Goal: Task Accomplishment & Management: Use online tool/utility

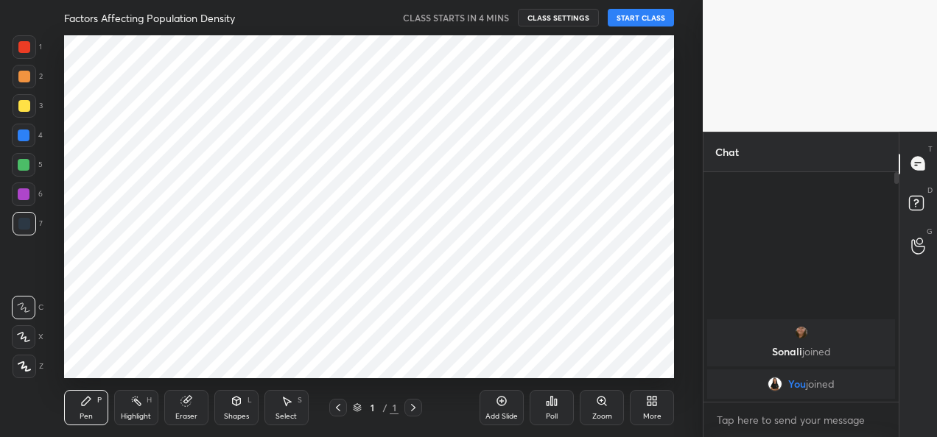
scroll to position [73307, 73007]
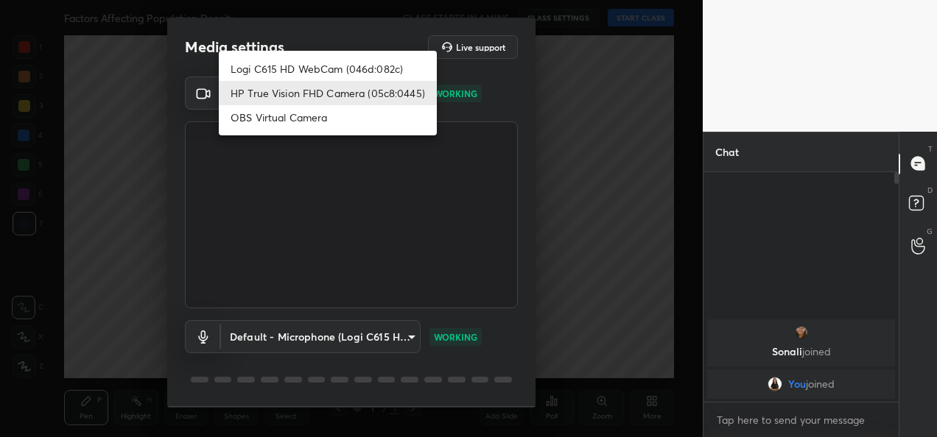
click at [396, 96] on body "1 2 3 4 5 6 7 C X Z C X Z E E Erase all H H Factors Affecting Population Densit…" at bounding box center [468, 218] width 937 height 437
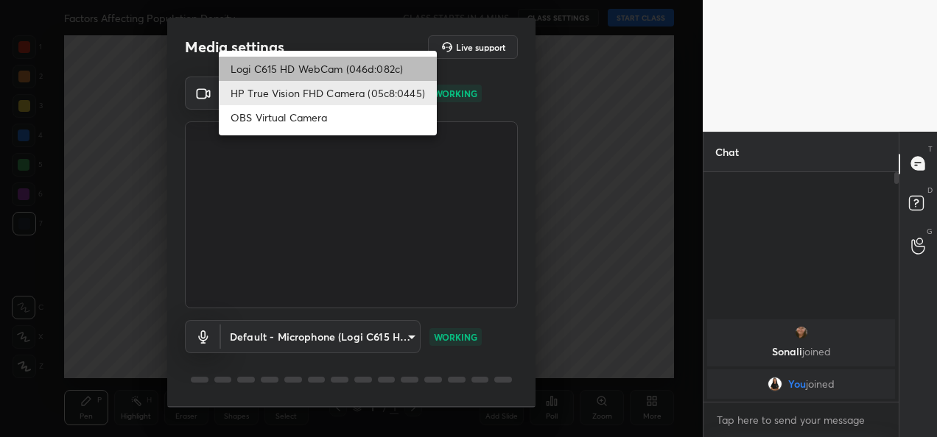
click at [340, 70] on li "Logi C615 HD WebCam (046d:082c)" at bounding box center [328, 69] width 218 height 24
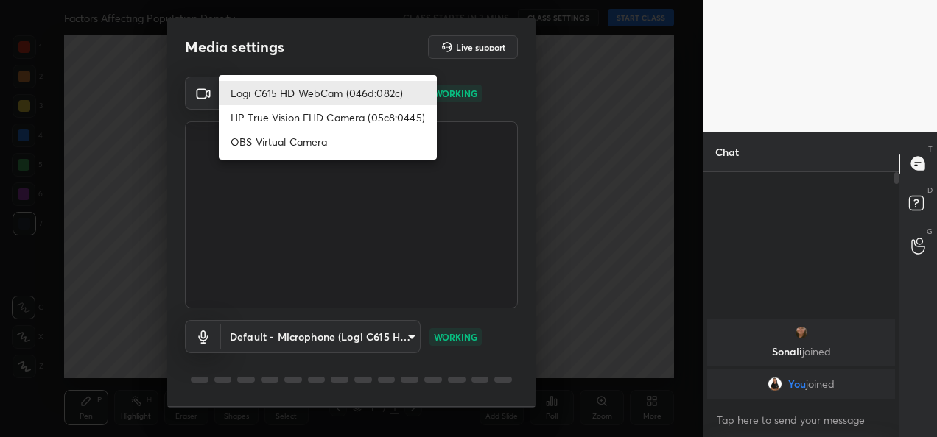
click at [395, 87] on body "1 2 3 4 5 6 7 C X Z C X Z E E Erase all H H Factors Affecting Population Densit…" at bounding box center [468, 218] width 937 height 437
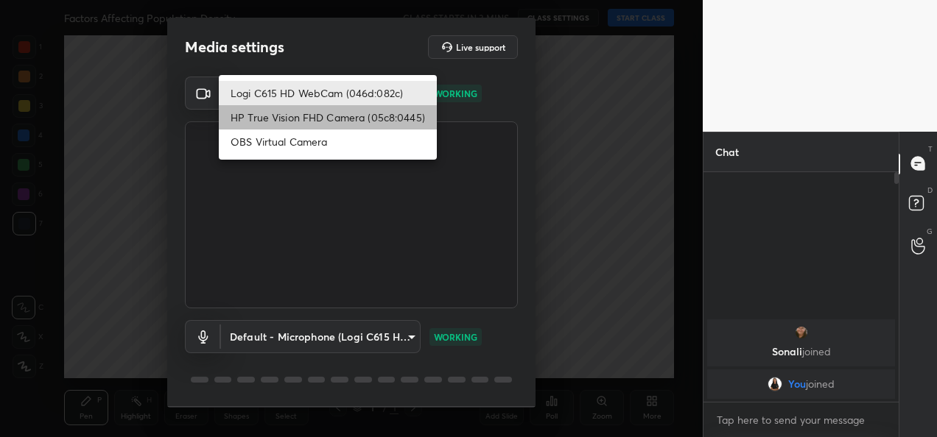
click at [393, 127] on li "HP True Vision FHD Camera (05c8:0445)" at bounding box center [328, 117] width 218 height 24
type input "bcf53276a89e7daf4ffafe53acaefef8a573b71029af250087ced6fea5ab325b"
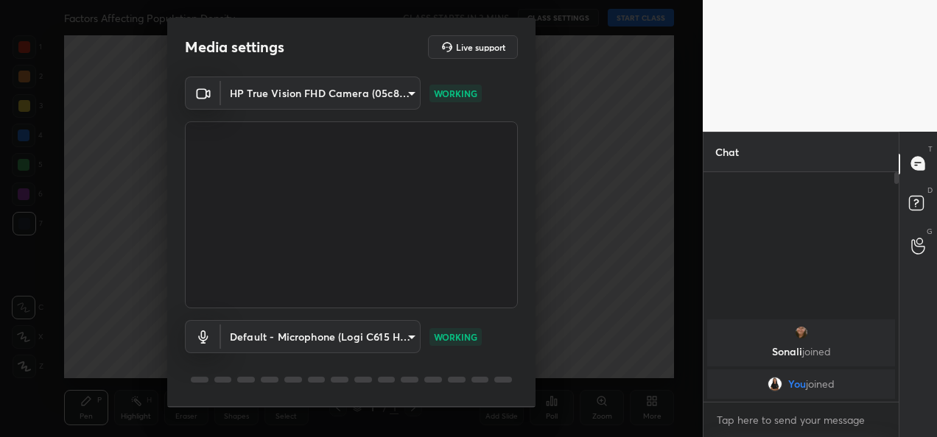
scroll to position [46, 0]
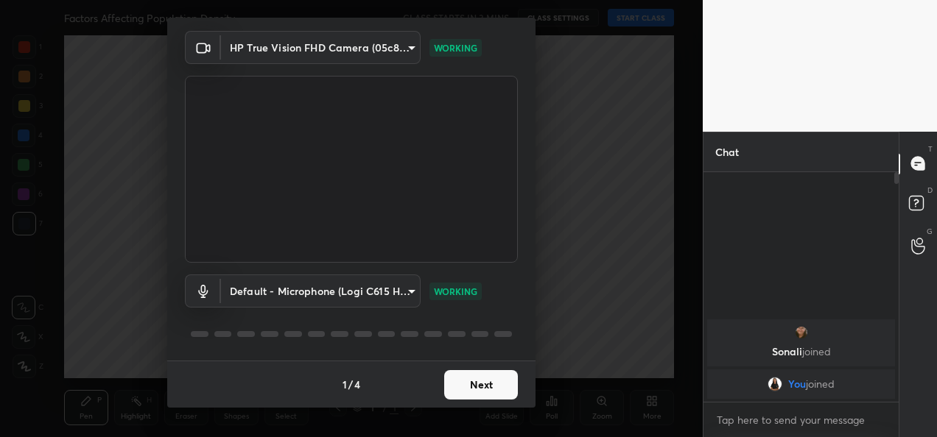
click at [491, 390] on button "Next" at bounding box center [481, 384] width 74 height 29
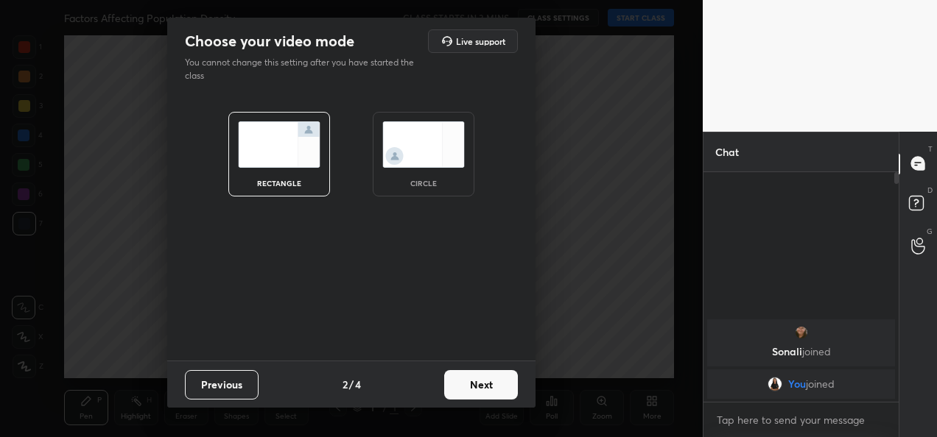
scroll to position [0, 0]
click at [491, 390] on button "Next" at bounding box center [481, 384] width 74 height 29
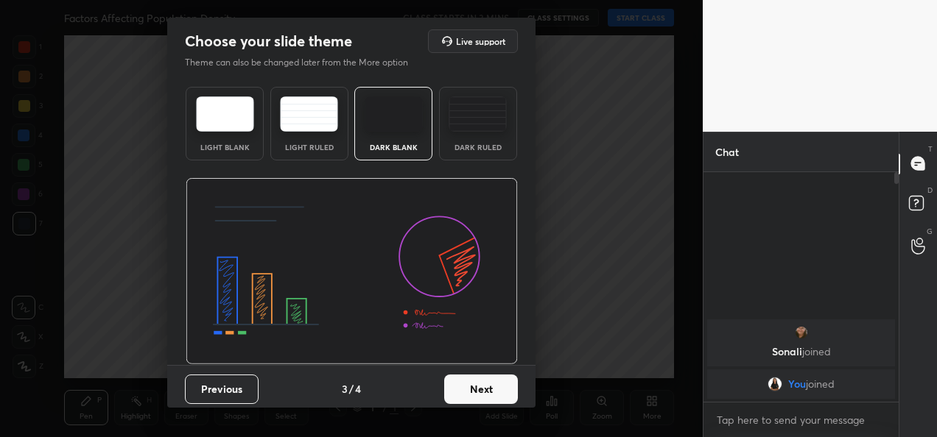
click at [491, 390] on button "Next" at bounding box center [481, 389] width 74 height 29
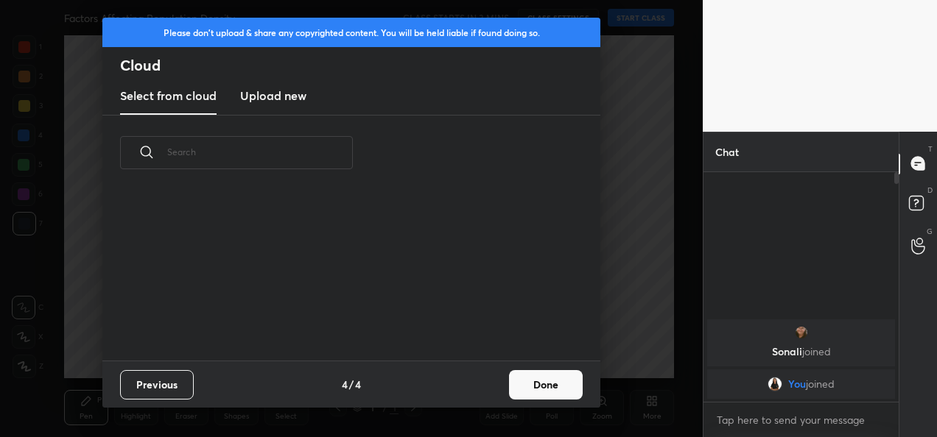
click at [263, 96] on h3 "Upload new" at bounding box center [273, 96] width 66 height 18
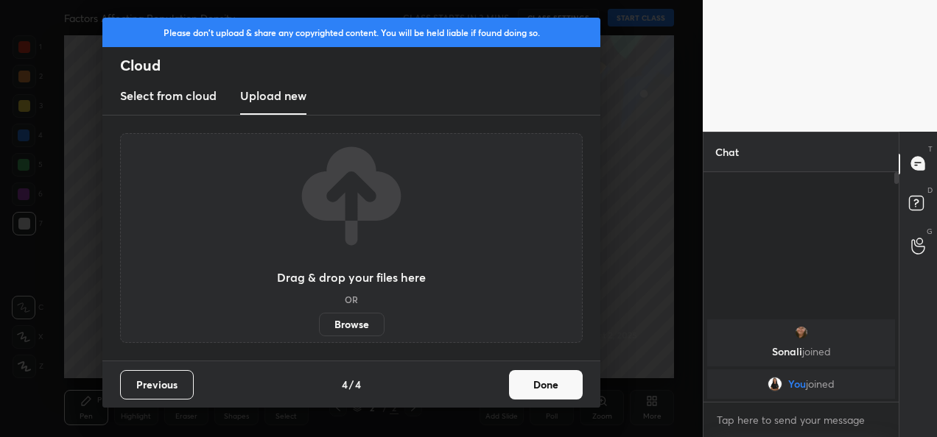
click at [345, 324] on label "Browse" at bounding box center [352, 325] width 66 height 24
click at [319, 324] on input "Browse" at bounding box center [319, 325] width 0 height 24
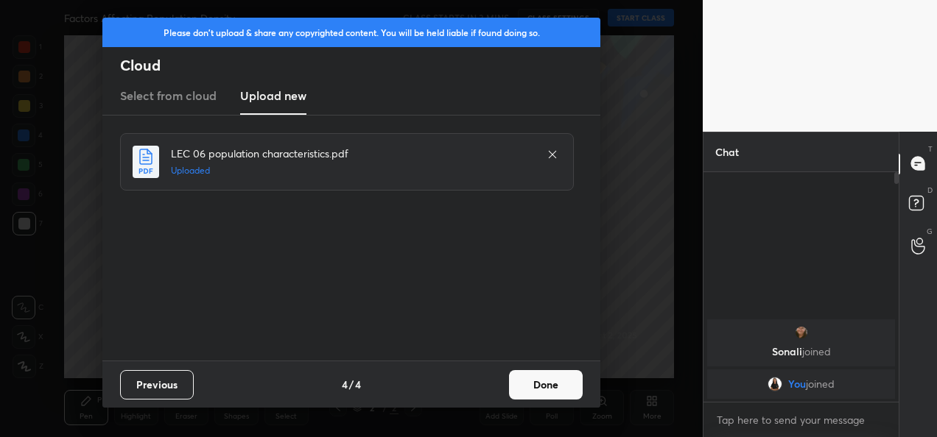
click at [539, 391] on button "Done" at bounding box center [546, 384] width 74 height 29
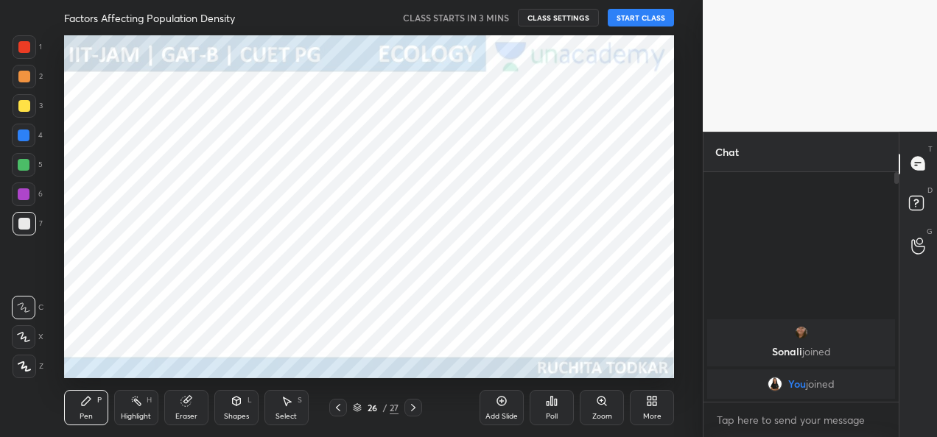
click at [361, 406] on icon at bounding box center [357, 408] width 9 height 9
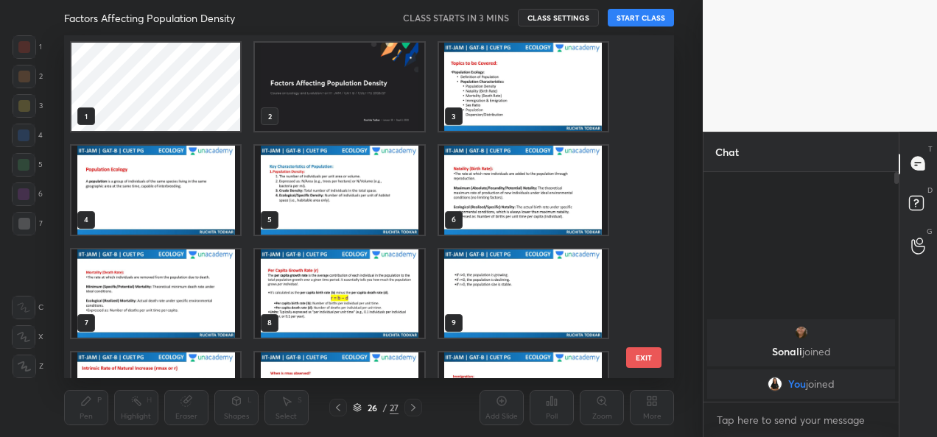
click at [510, 63] on img "grid" at bounding box center [522, 87] width 169 height 88
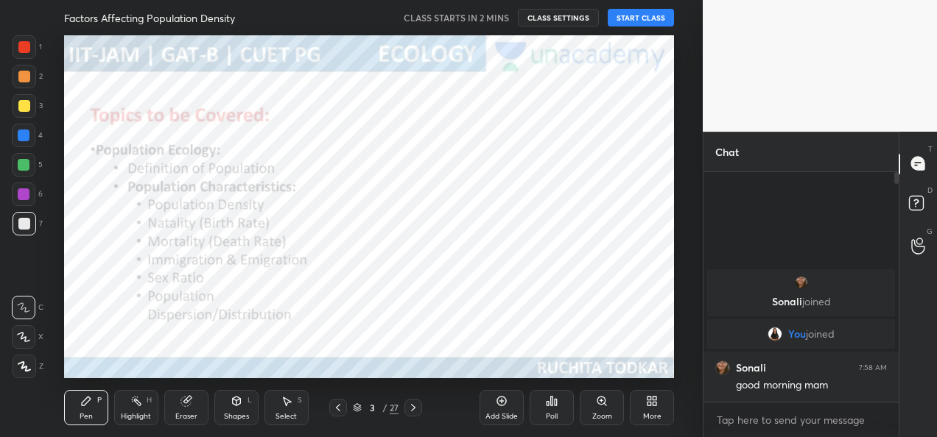
click at [636, 21] on button "START CLASS" at bounding box center [641, 18] width 66 height 18
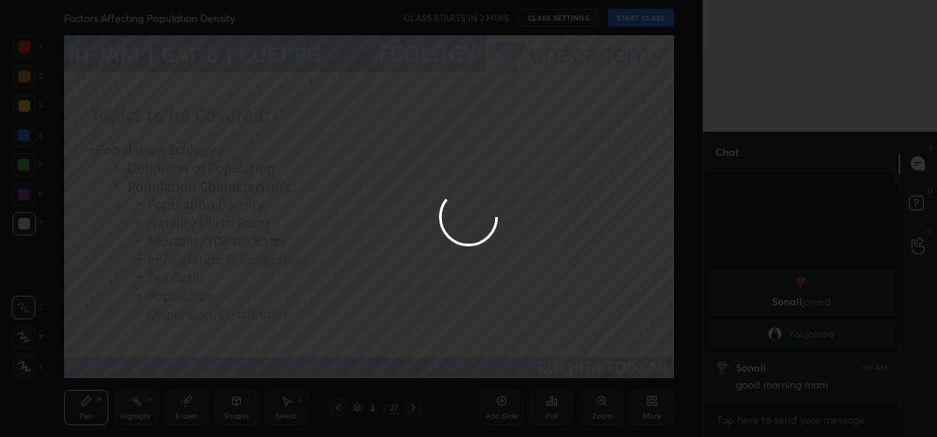
type textarea "x"
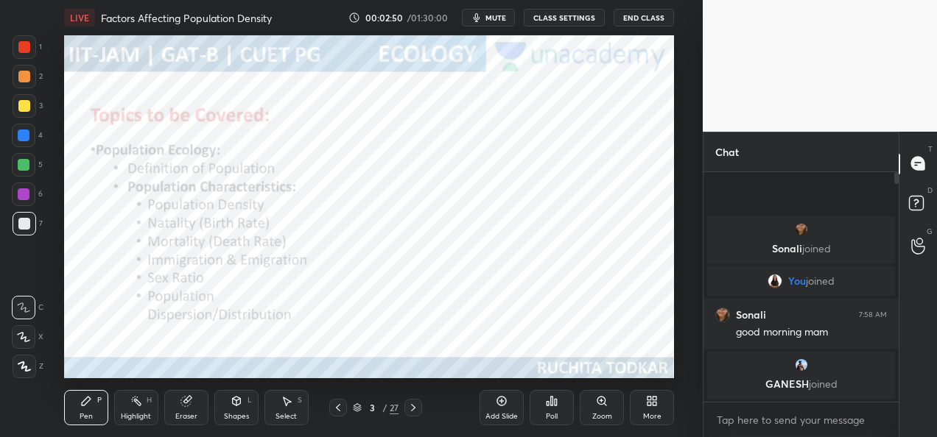
click at [548, 24] on button "CLASS SETTINGS" at bounding box center [564, 18] width 81 height 18
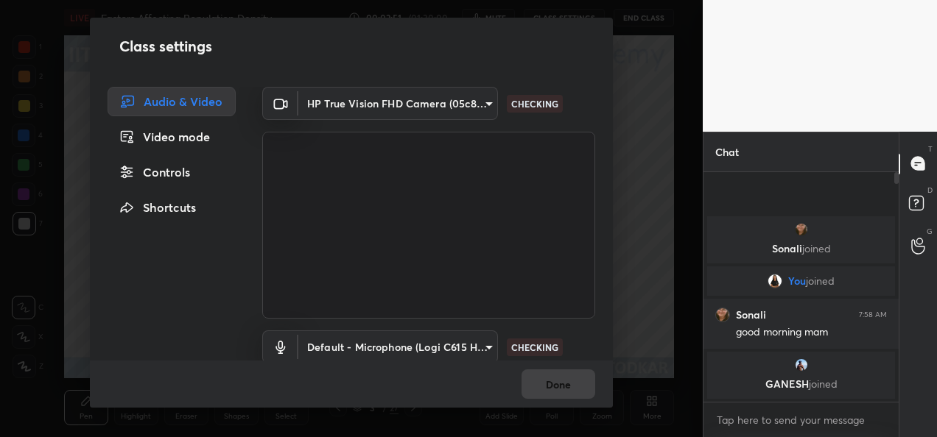
click at [477, 102] on body "1 2 3 4 5 6 7 C X Z C X Z E E Erase all H H LIVE Factors Affecting Population D…" at bounding box center [468, 218] width 937 height 437
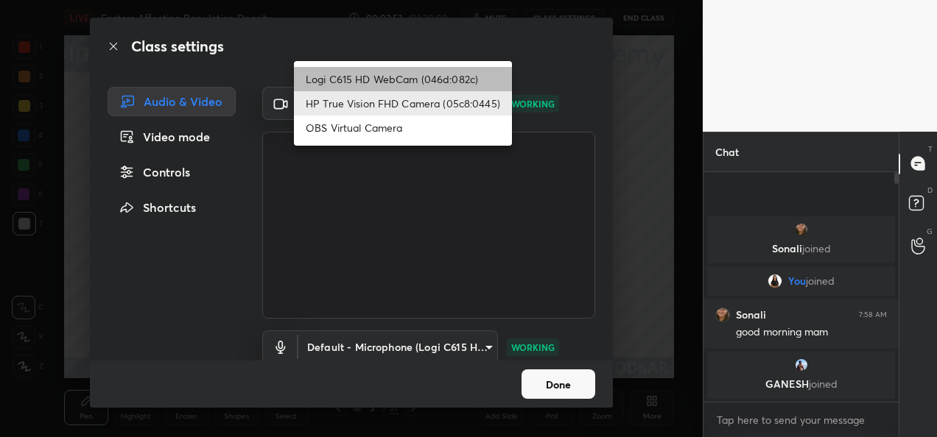
click at [451, 77] on li "Logi C615 HD WebCam (046d:082c)" at bounding box center [403, 79] width 218 height 24
type input "9a60a891c99e43c4f3b6c1c2af706b7568f7a8d24487825b1df04ecacc35332c"
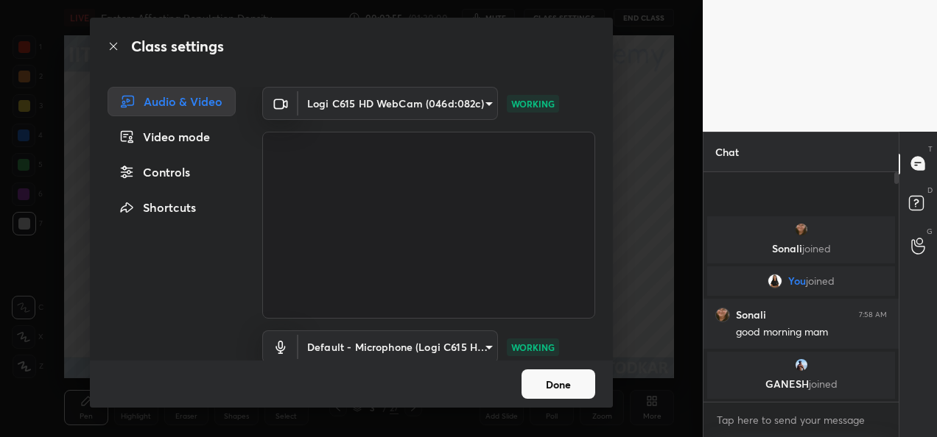
click at [554, 387] on button "Done" at bounding box center [558, 384] width 74 height 29
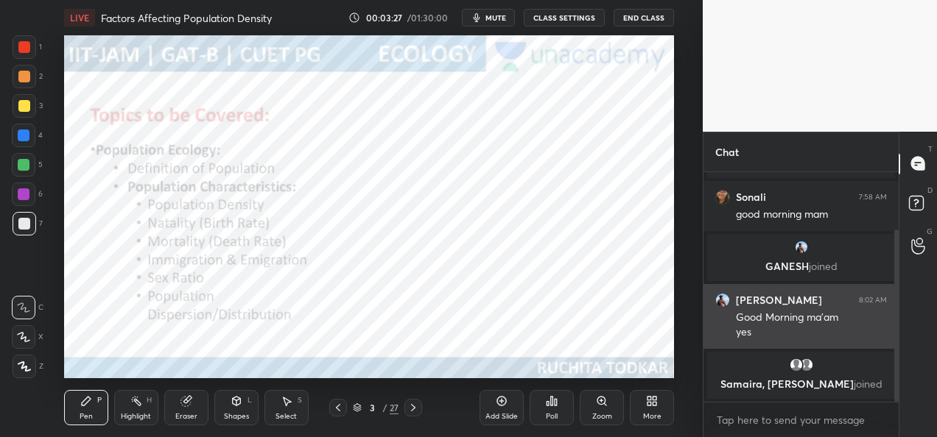
scroll to position [127, 0]
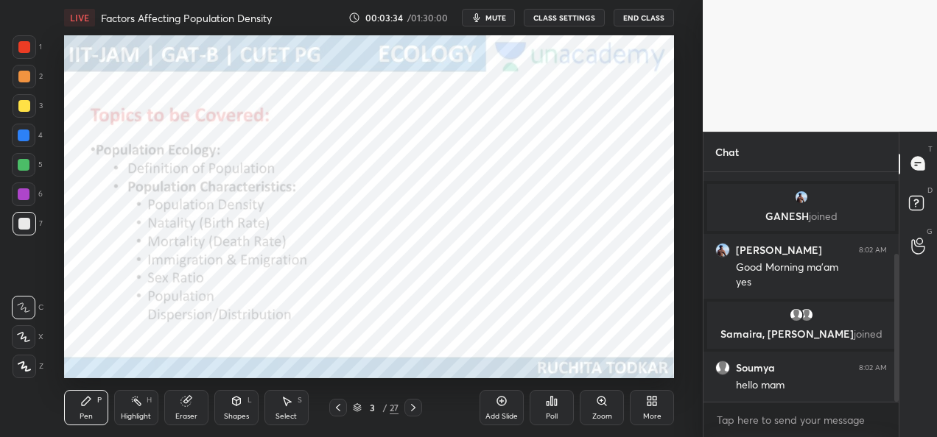
click at [32, 47] on div at bounding box center [25, 47] width 24 height 24
click at [22, 338] on icon at bounding box center [23, 337] width 13 height 10
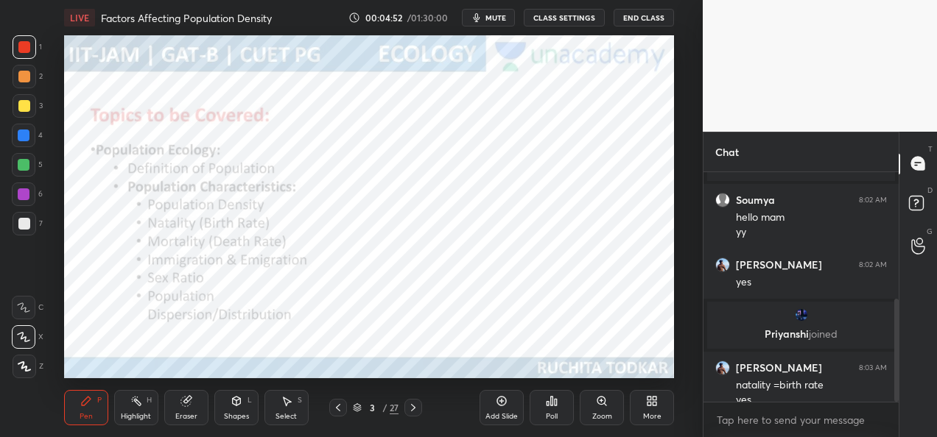
scroll to position [284, 0]
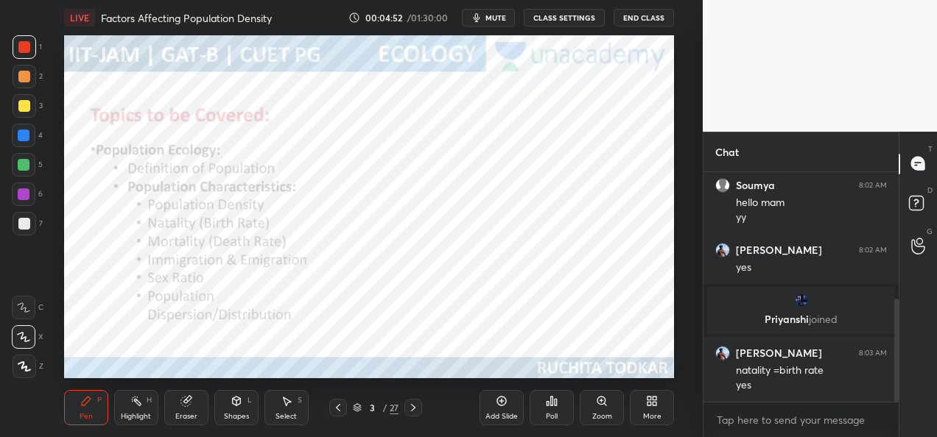
click at [499, 413] on div "Add Slide" at bounding box center [501, 416] width 32 height 7
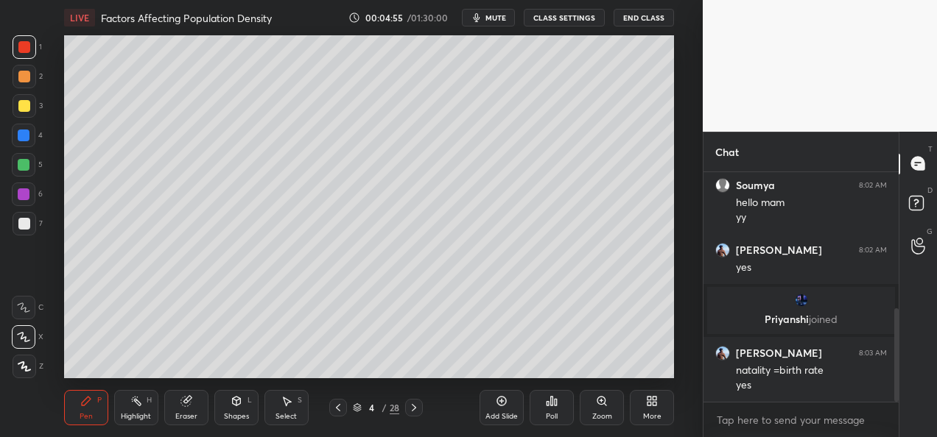
scroll to position [334, 0]
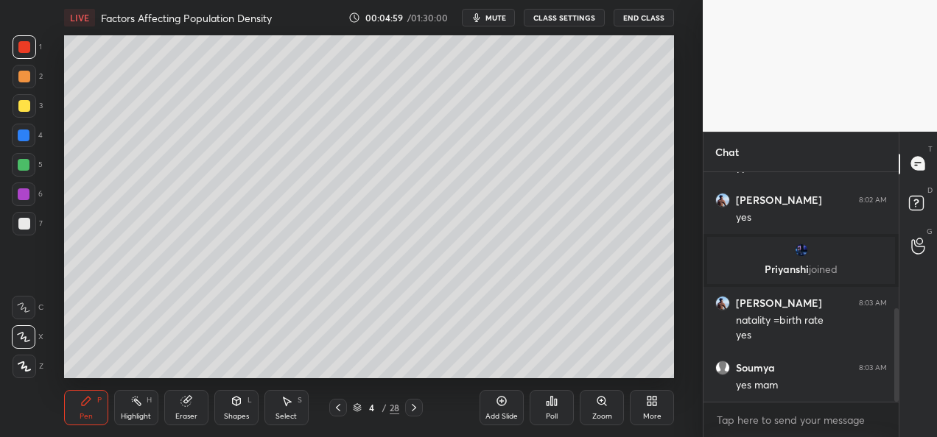
click at [27, 226] on div at bounding box center [24, 224] width 12 height 12
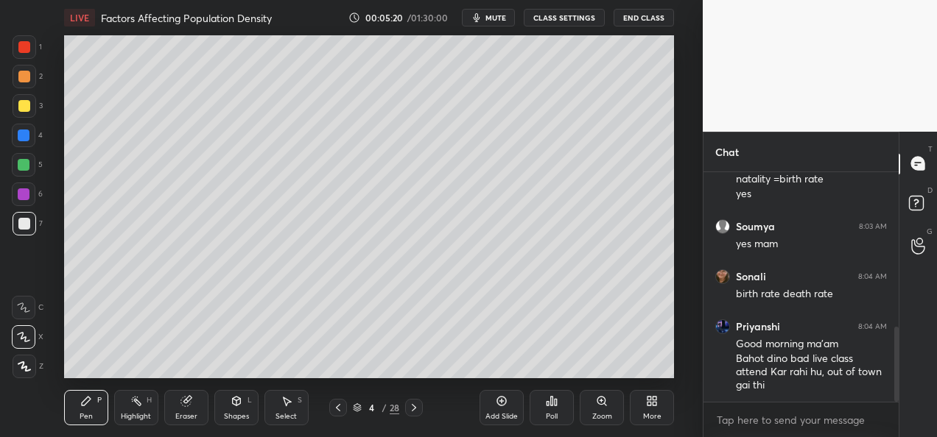
scroll to position [491, 0]
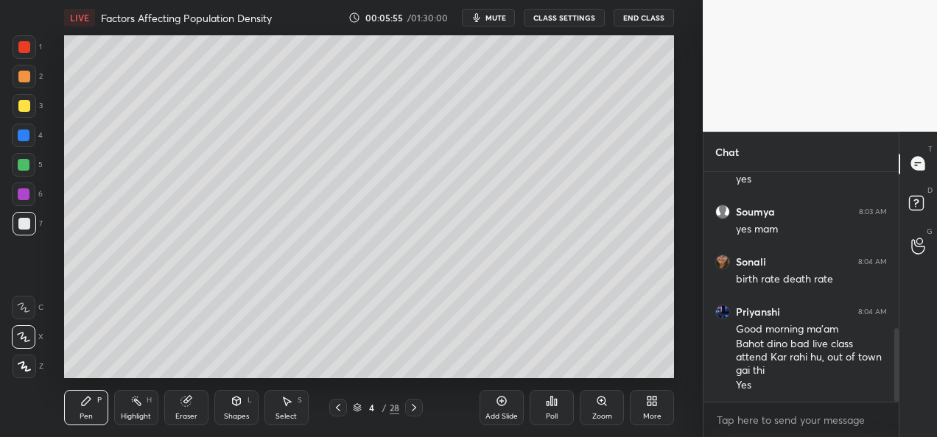
click at [24, 110] on div at bounding box center [24, 106] width 12 height 12
click at [29, 45] on div at bounding box center [24, 47] width 12 height 12
click at [498, 414] on div "Add Slide" at bounding box center [501, 416] width 32 height 7
click at [24, 230] on div at bounding box center [25, 224] width 24 height 24
click at [25, 106] on div at bounding box center [24, 106] width 12 height 12
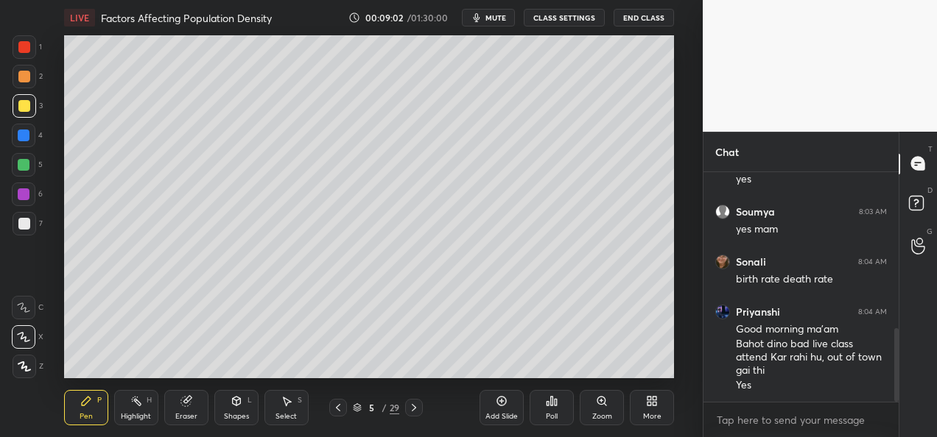
click at [29, 52] on div at bounding box center [25, 47] width 24 height 24
click at [502, 414] on div "Add Slide" at bounding box center [501, 416] width 32 height 7
click at [338, 412] on icon at bounding box center [337, 408] width 12 height 12
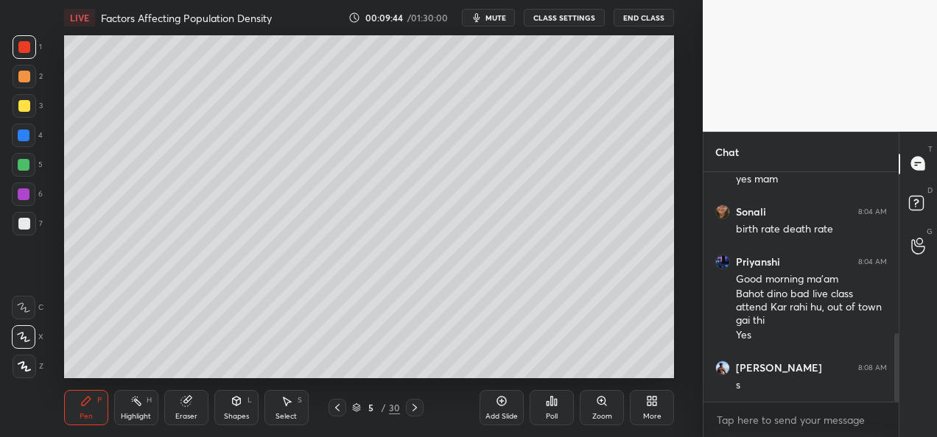
click at [407, 411] on div at bounding box center [415, 408] width 18 height 18
click at [31, 224] on div at bounding box center [25, 224] width 24 height 24
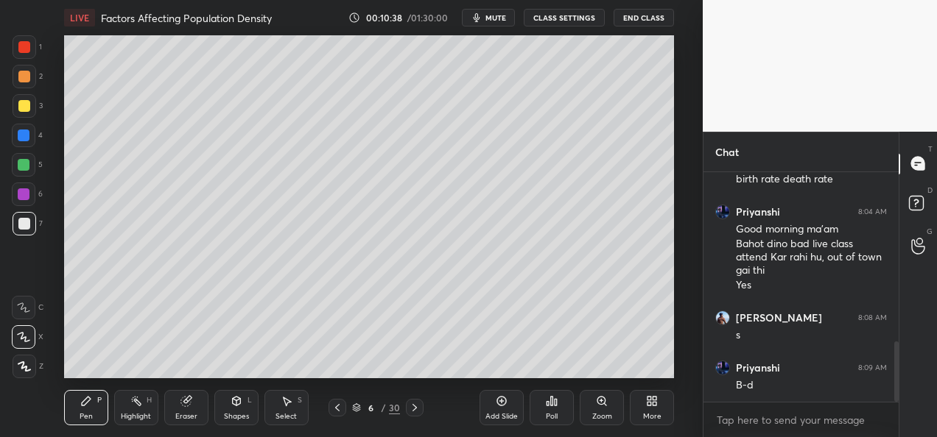
scroll to position [641, 0]
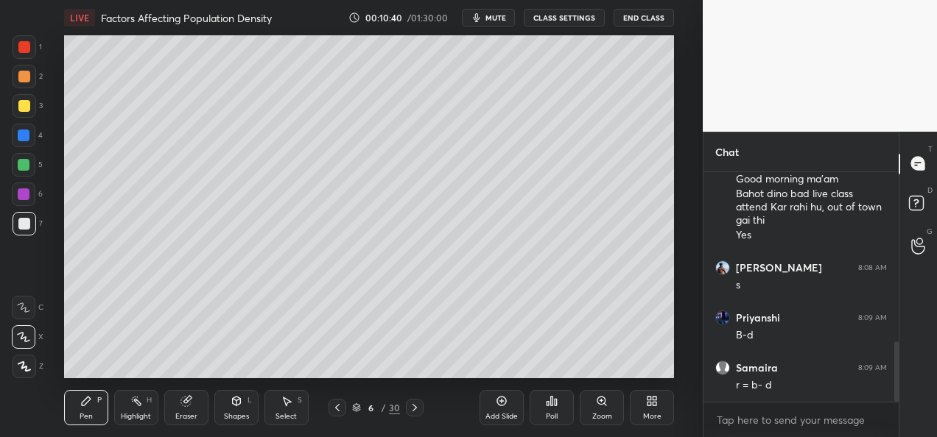
click at [575, 22] on button "CLASS SETTINGS" at bounding box center [564, 18] width 81 height 18
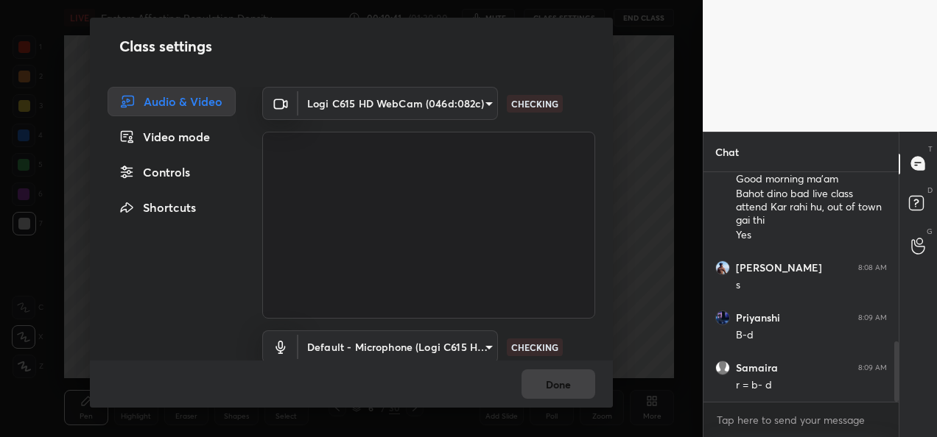
click at [471, 91] on body "1 2 3 4 5 6 7 C X Z C X Z E E Erase all H H LIVE Factors Affecting Population D…" at bounding box center [468, 218] width 937 height 437
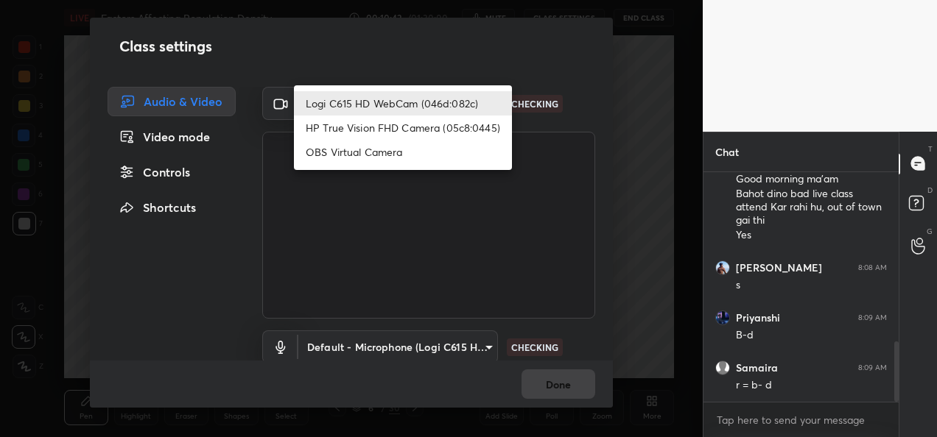
click at [435, 127] on li "HP True Vision FHD Camera (05c8:0445)" at bounding box center [403, 128] width 218 height 24
type input "bcf53276a89e7daf4ffafe53acaefef8a573b71029af250087ced6fea5ab325b"
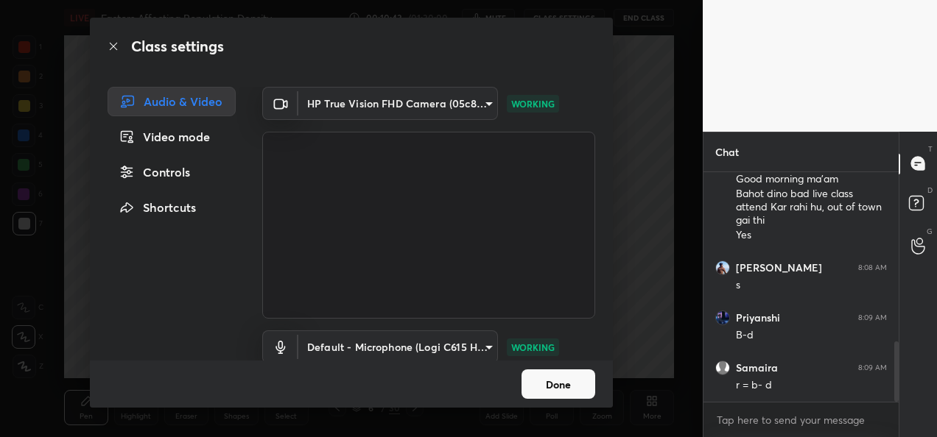
click at [544, 385] on button "Done" at bounding box center [558, 384] width 74 height 29
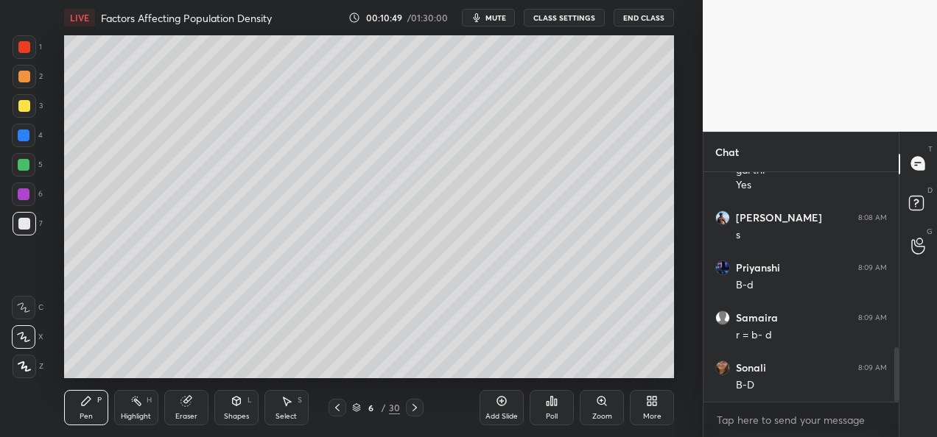
scroll to position [741, 0]
click at [552, 19] on button "CLASS SETTINGS" at bounding box center [564, 18] width 81 height 18
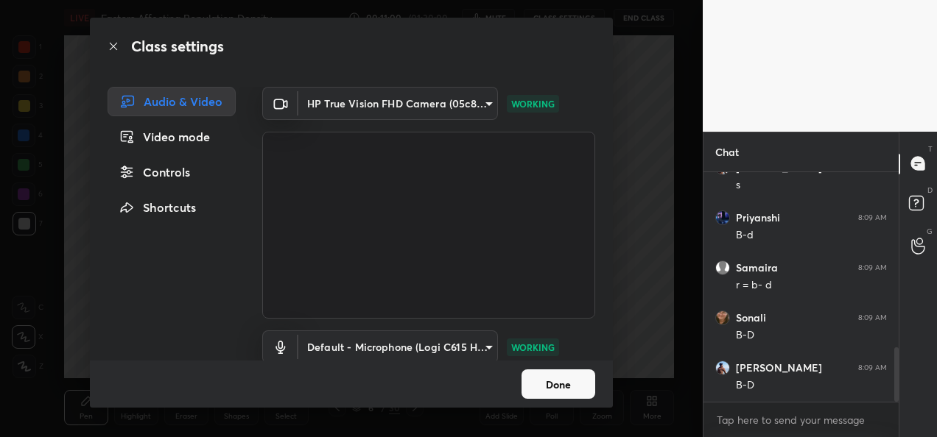
click at [465, 106] on body "1 2 3 4 5 6 7 C X Z C X Z E E Erase all H H LIVE Factors Affecting Population D…" at bounding box center [468, 218] width 937 height 437
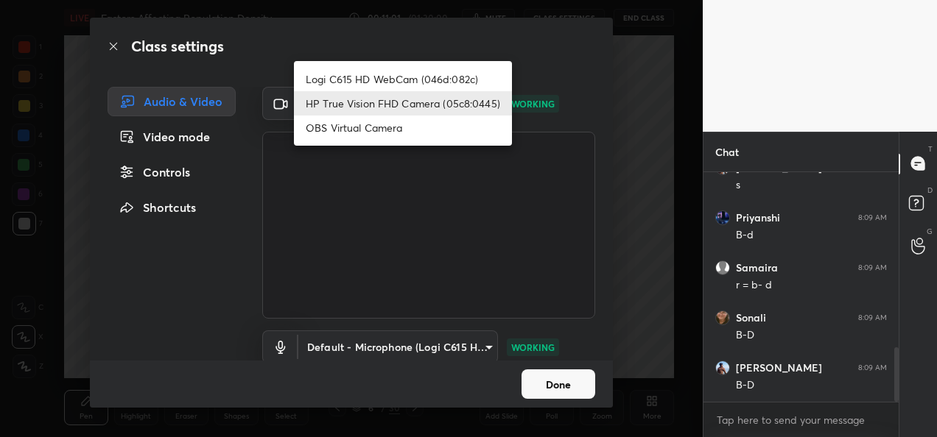
click at [438, 82] on li "Logi C615 HD WebCam (046d:082c)" at bounding box center [403, 79] width 218 height 24
type input "9a60a891c99e43c4f3b6c1c2af706b7568f7a8d24487825b1df04ecacc35332c"
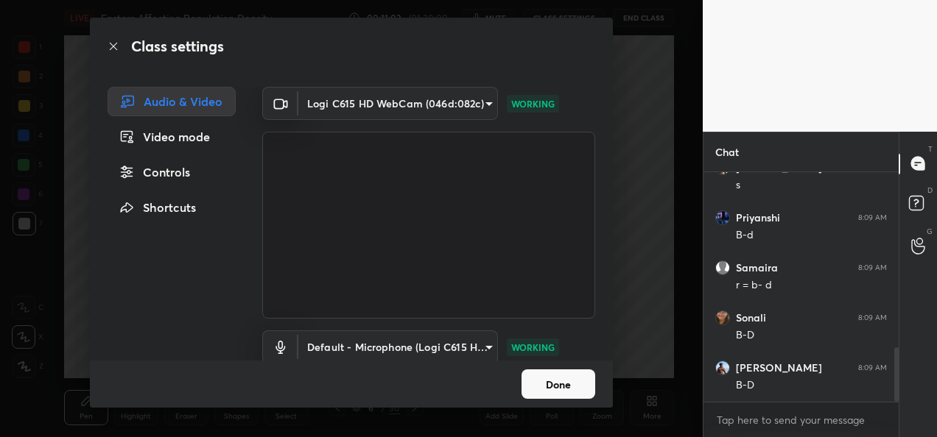
click at [560, 385] on button "Done" at bounding box center [558, 384] width 74 height 29
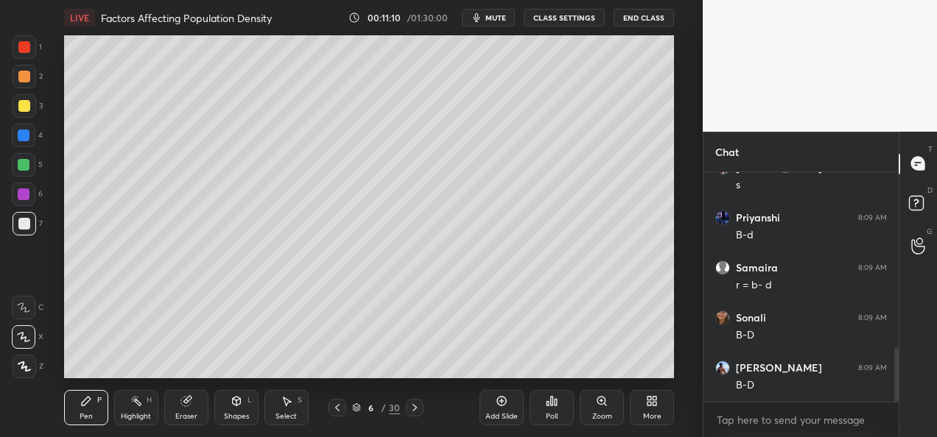
click at [417, 413] on icon at bounding box center [415, 408] width 12 height 12
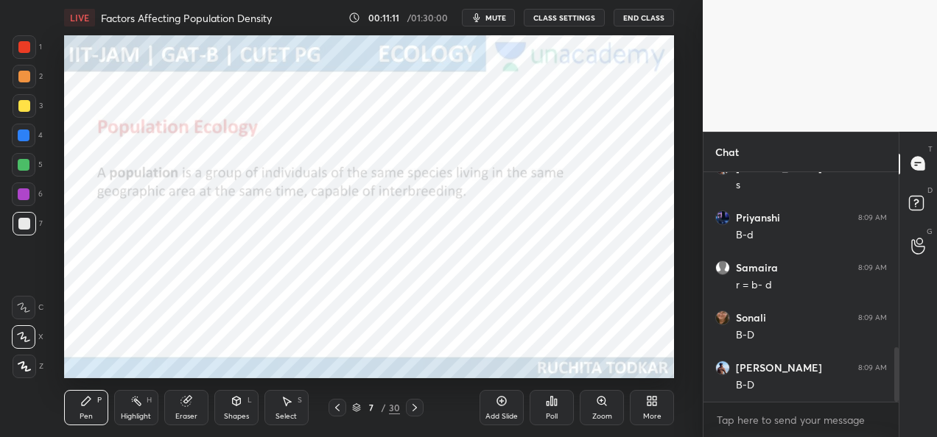
click at [418, 415] on div at bounding box center [415, 408] width 18 height 18
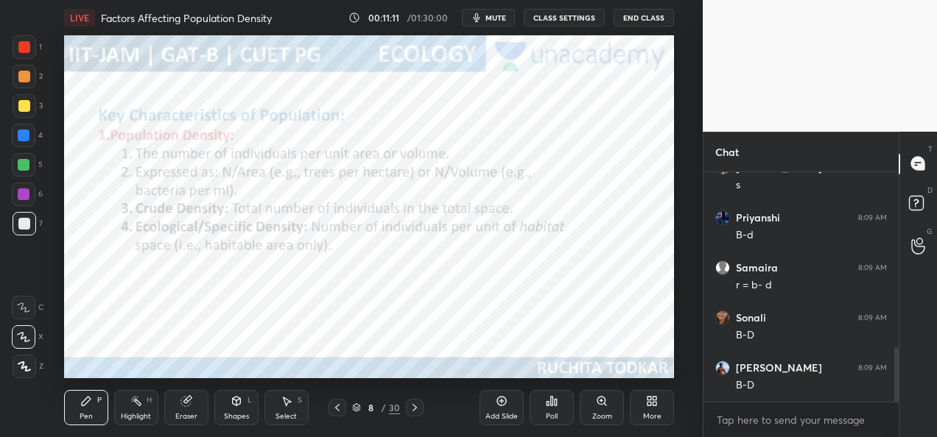
click at [418, 415] on div at bounding box center [415, 408] width 18 height 18
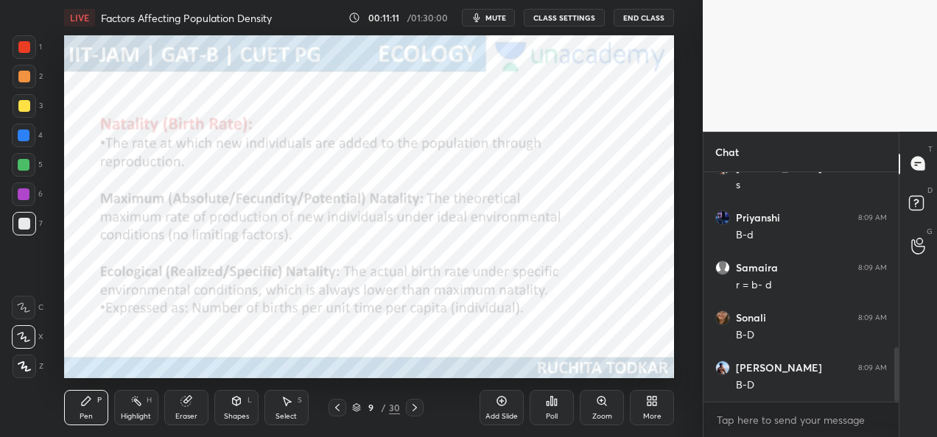
click at [420, 415] on div at bounding box center [415, 408] width 18 height 18
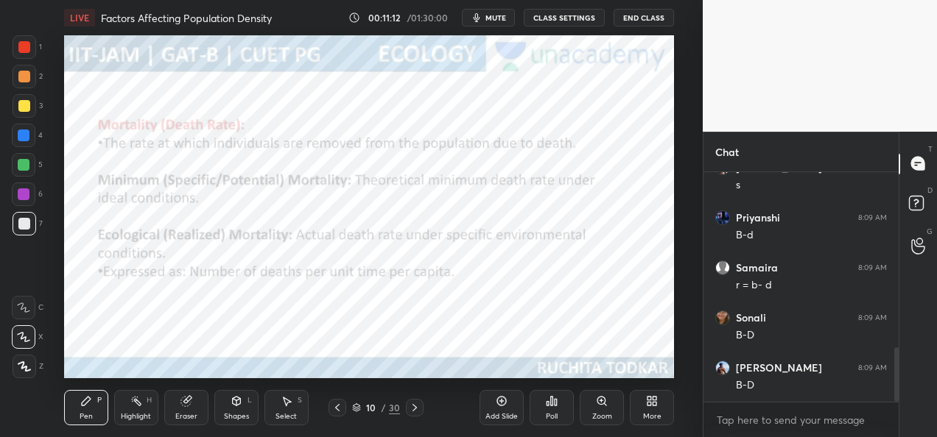
click at [421, 414] on div at bounding box center [415, 408] width 18 height 18
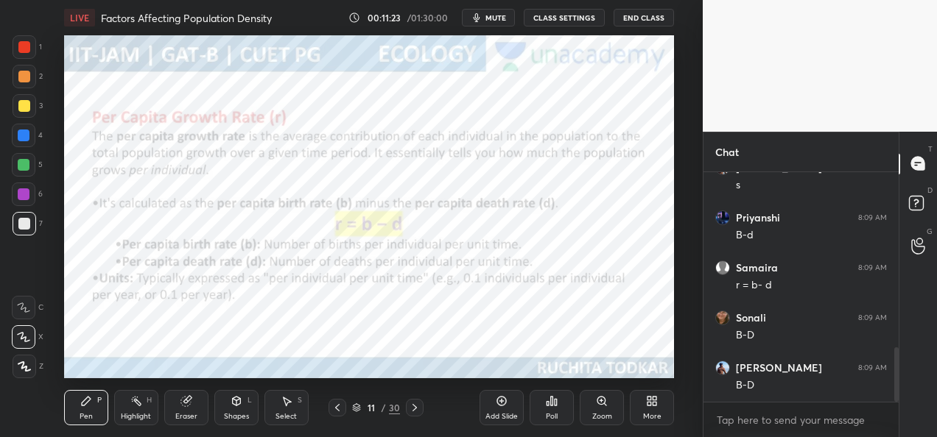
click at [337, 413] on icon at bounding box center [337, 408] width 12 height 12
click at [340, 412] on icon at bounding box center [337, 408] width 12 height 12
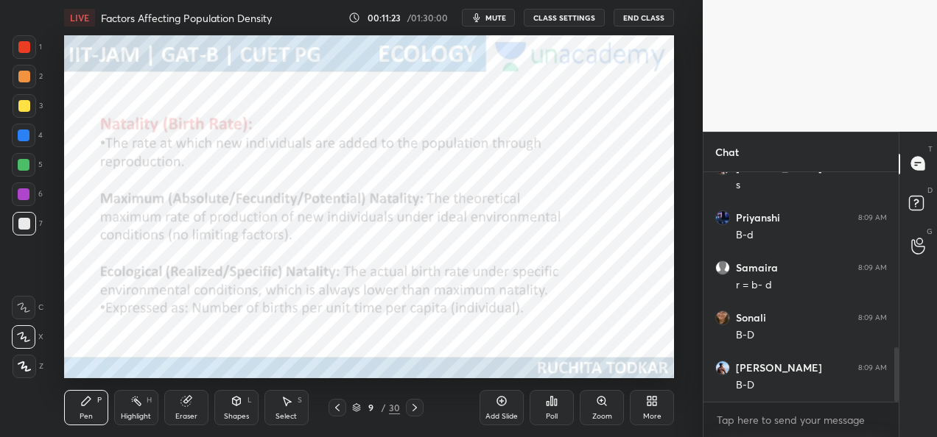
click at [340, 412] on icon at bounding box center [337, 408] width 12 height 12
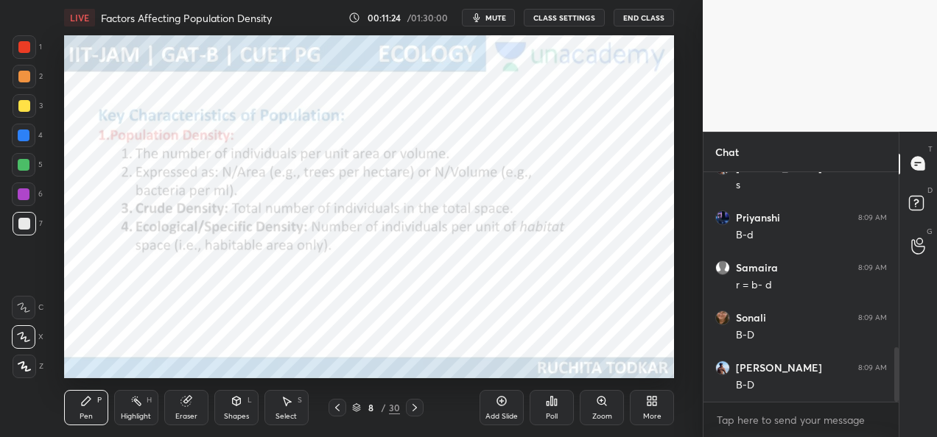
click at [342, 412] on icon at bounding box center [337, 408] width 12 height 12
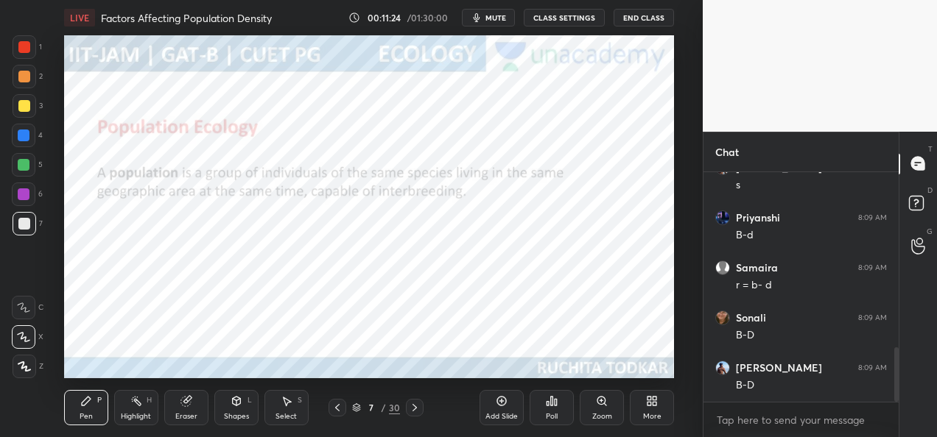
click at [342, 412] on icon at bounding box center [337, 408] width 12 height 12
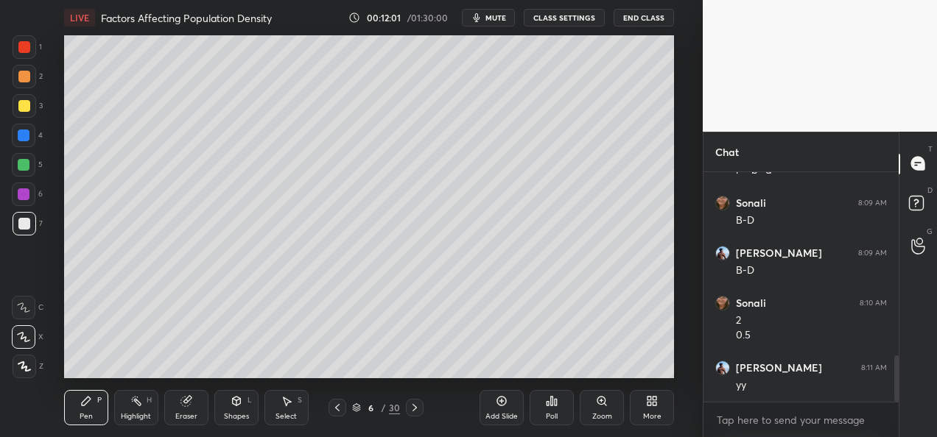
scroll to position [906, 0]
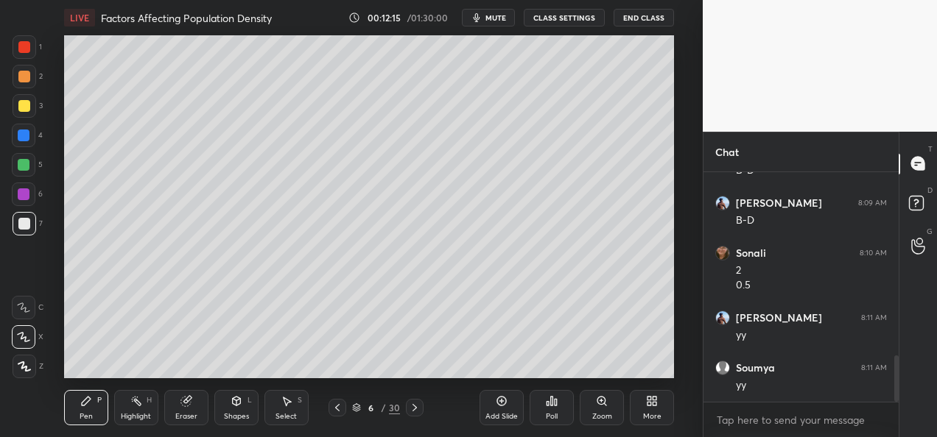
click at [679, 209] on div "Setting up your live class Poll for secs No correct answer Start poll" at bounding box center [369, 206] width 644 height 343
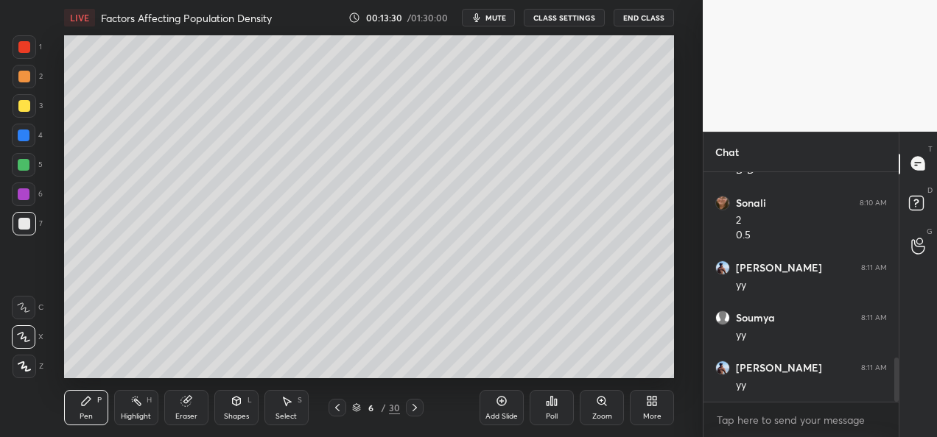
click at [412, 412] on icon at bounding box center [415, 408] width 12 height 12
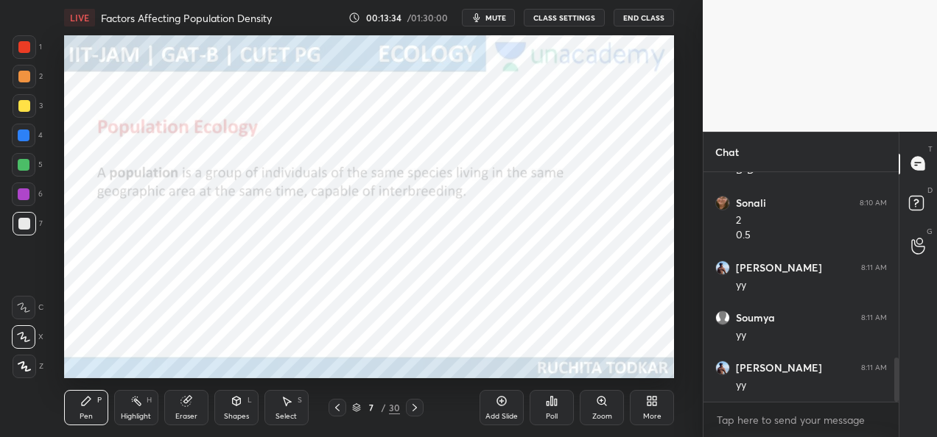
click at [412, 417] on div "Pen P Highlight H Eraser Shapes L Select S 7 / 30 Add Slide Poll Zoom More" at bounding box center [369, 408] width 610 height 59
click at [415, 412] on icon at bounding box center [415, 408] width 12 height 12
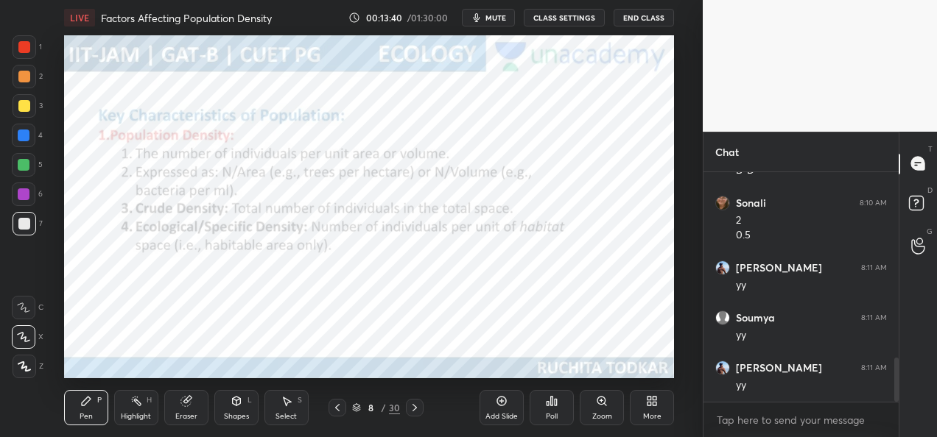
click at [24, 56] on div at bounding box center [25, 47] width 24 height 24
click at [423, 411] on div at bounding box center [415, 408] width 18 height 18
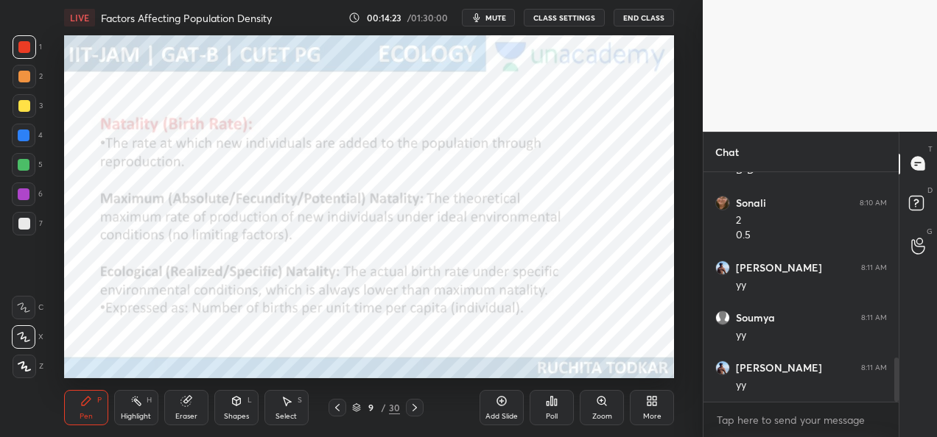
click at [412, 412] on icon at bounding box center [415, 408] width 12 height 12
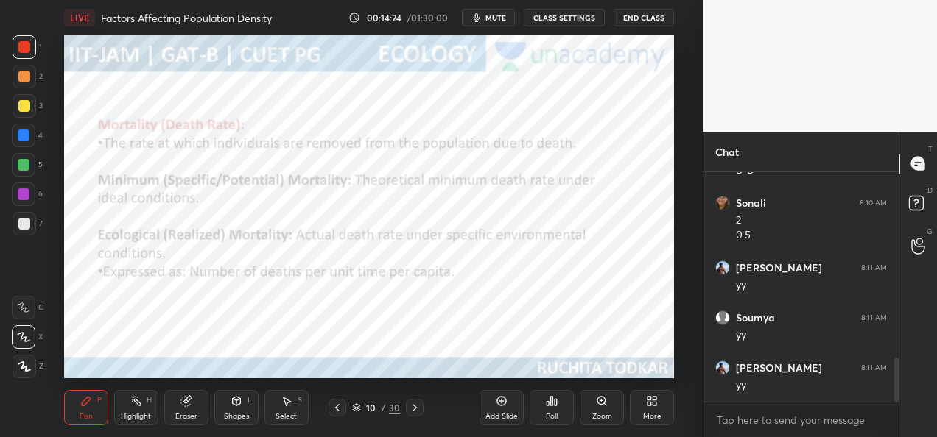
click at [414, 405] on icon at bounding box center [415, 408] width 12 height 12
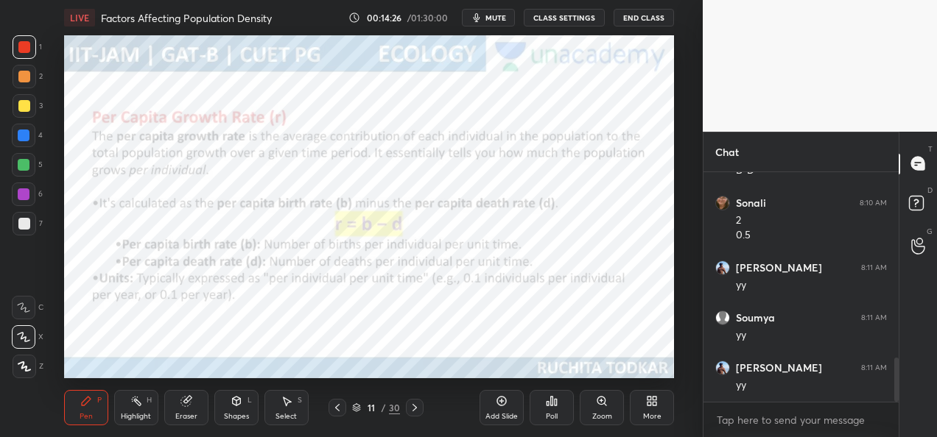
click at [416, 407] on icon at bounding box center [415, 408] width 12 height 12
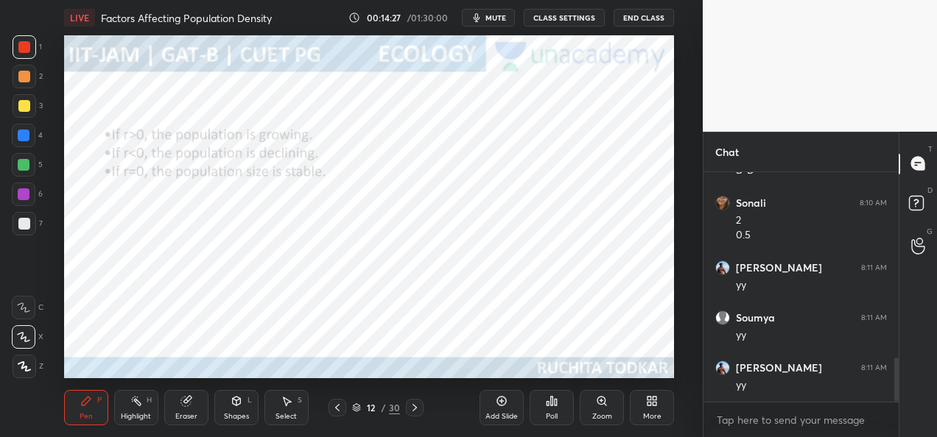
click at [418, 406] on icon at bounding box center [415, 408] width 12 height 12
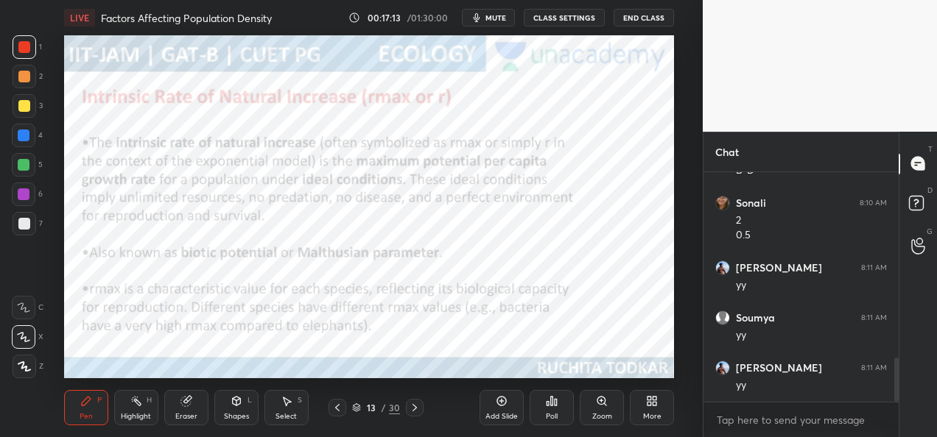
click at [504, 407] on icon at bounding box center [502, 402] width 12 height 12
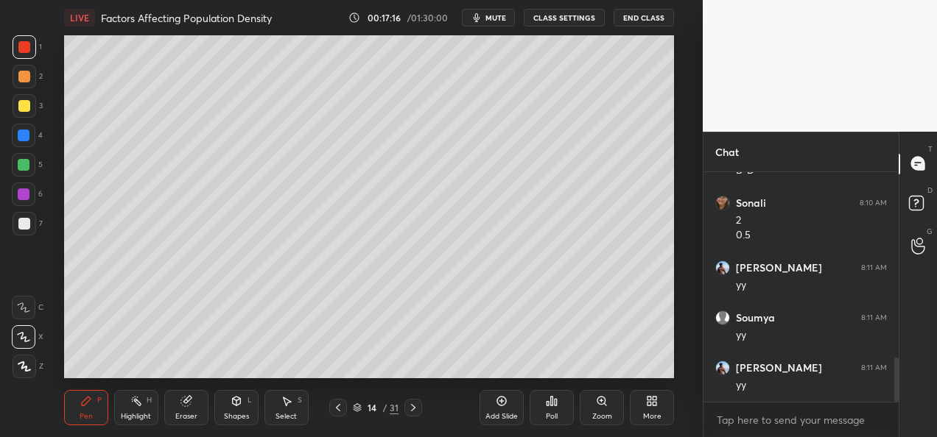
click at [19, 136] on div at bounding box center [24, 136] width 12 height 12
click at [24, 168] on div at bounding box center [24, 165] width 12 height 12
click at [29, 227] on div at bounding box center [24, 224] width 12 height 12
click at [235, 421] on div "Shapes" at bounding box center [236, 416] width 25 height 7
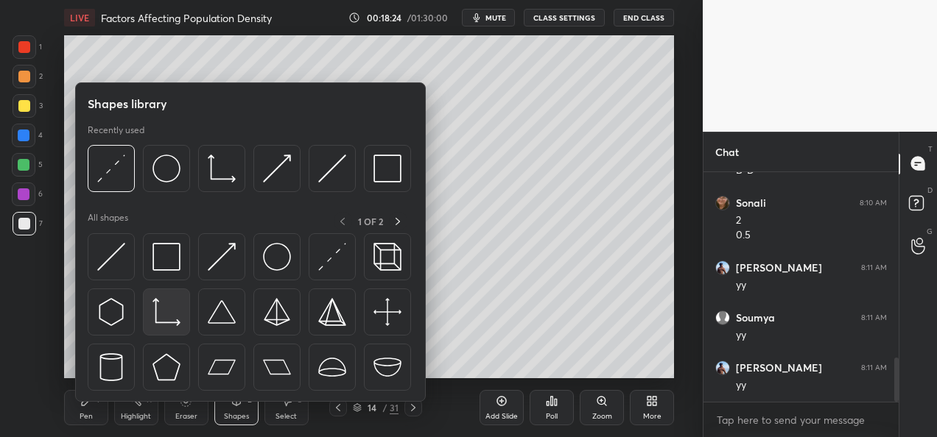
click at [174, 317] on img at bounding box center [166, 312] width 28 height 28
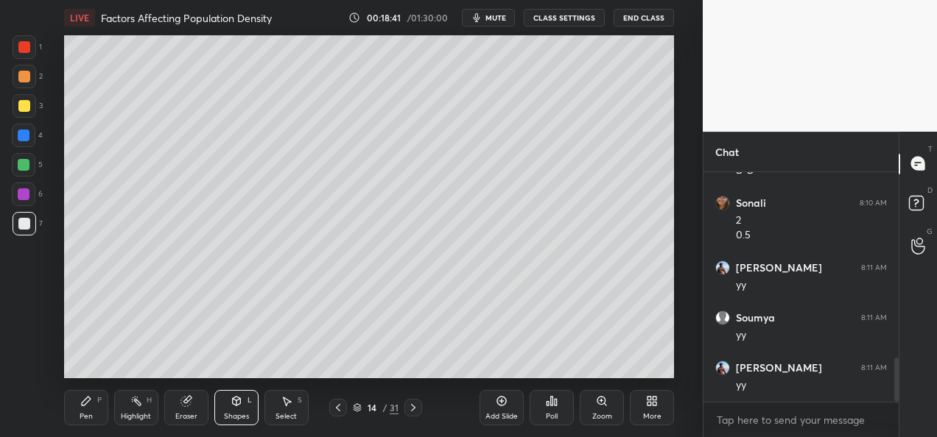
click at [86, 418] on div "Pen" at bounding box center [86, 416] width 13 height 7
click at [27, 52] on div at bounding box center [24, 47] width 12 height 12
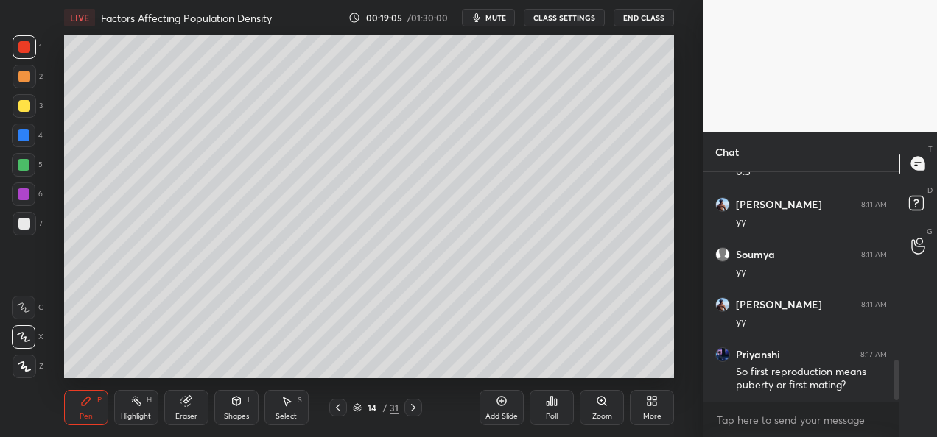
scroll to position [1069, 0]
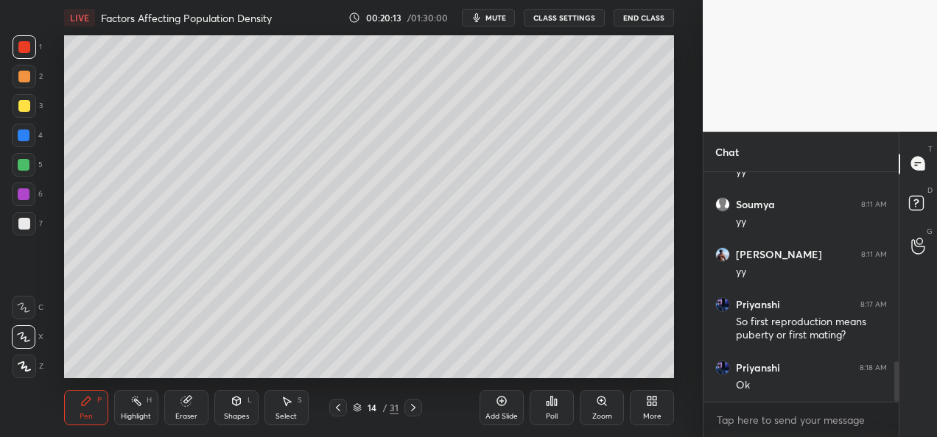
click at [27, 135] on div at bounding box center [24, 136] width 12 height 12
click at [504, 414] on div "Add Slide" at bounding box center [501, 416] width 32 height 7
click at [337, 409] on icon at bounding box center [338, 407] width 4 height 7
click at [22, 166] on div at bounding box center [24, 165] width 12 height 12
click at [409, 414] on div at bounding box center [414, 408] width 18 height 18
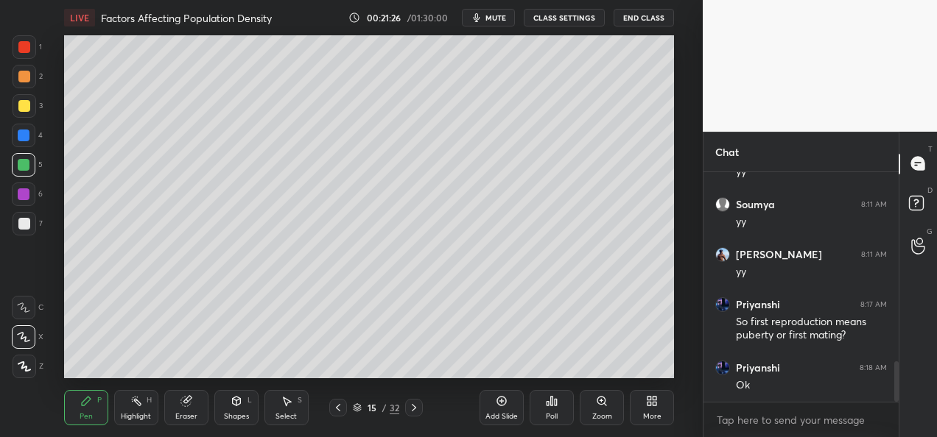
click at [21, 225] on div at bounding box center [24, 224] width 12 height 12
click at [233, 411] on div "Shapes L" at bounding box center [236, 407] width 44 height 35
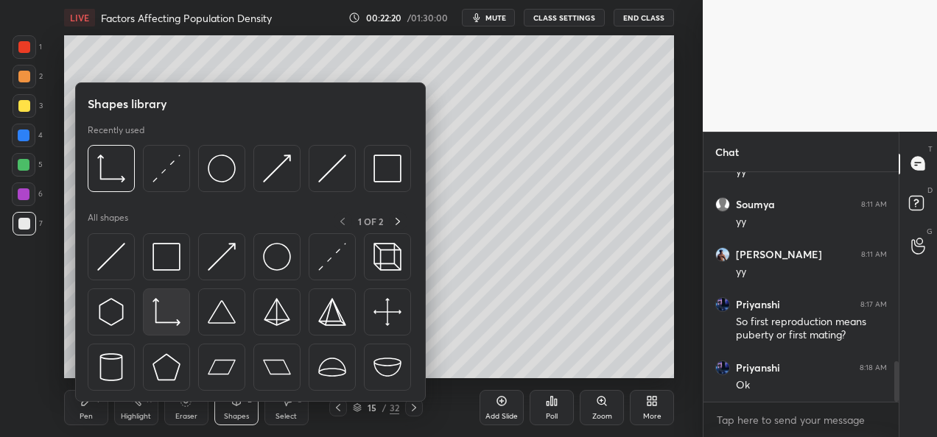
click at [175, 321] on img at bounding box center [166, 312] width 28 height 28
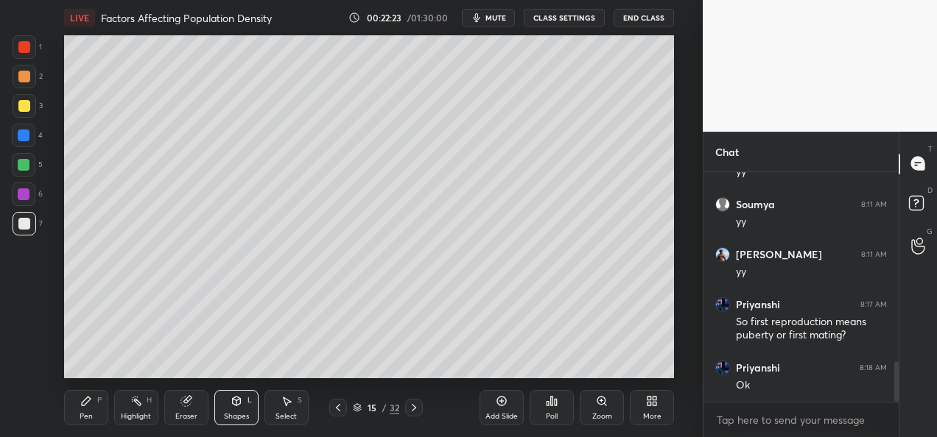
click at [27, 52] on div at bounding box center [24, 47] width 12 height 12
click at [96, 409] on div "Pen P" at bounding box center [86, 407] width 44 height 35
click at [191, 418] on div "Eraser" at bounding box center [186, 416] width 22 height 7
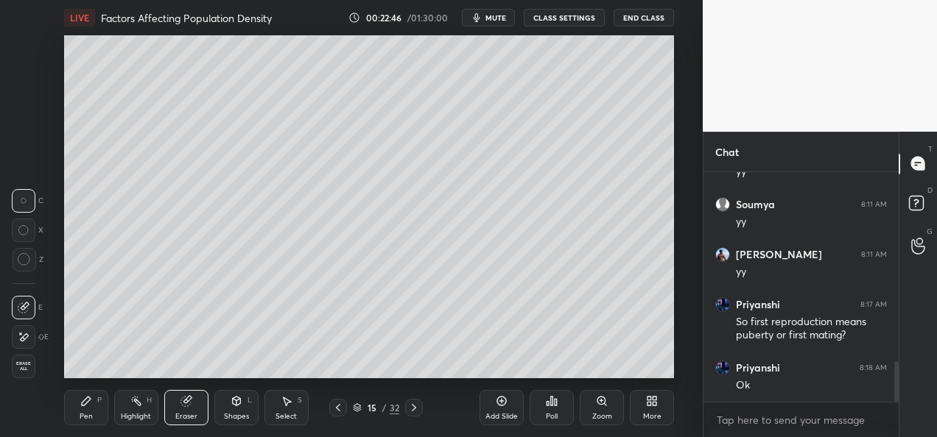
click at [90, 413] on div "Pen" at bounding box center [86, 416] width 13 height 7
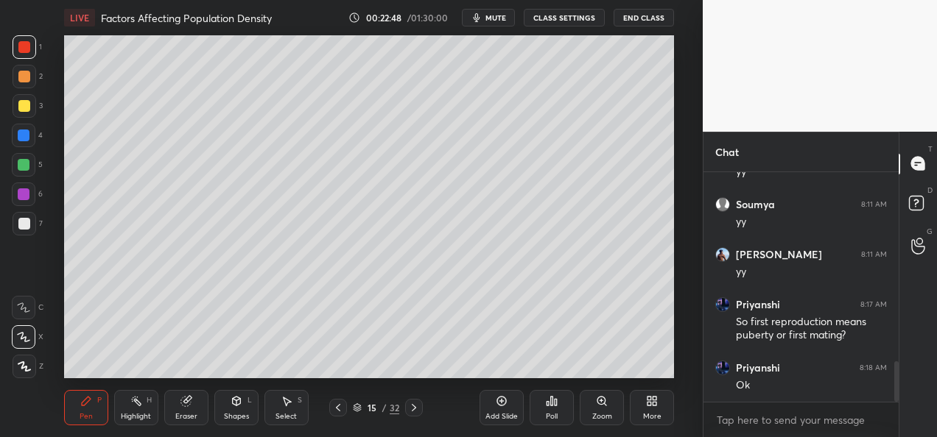
click at [340, 379] on div "Pen P Highlight H Eraser Shapes L Select S 15 / 32 Add Slide Poll Zoom More" at bounding box center [369, 408] width 610 height 59
click at [360, 379] on div "Pen P Highlight H Eraser Shapes L Select S 15 / 32 Add Slide Poll Zoom More" at bounding box center [369, 408] width 610 height 59
click at [422, 412] on div at bounding box center [414, 408] width 18 height 18
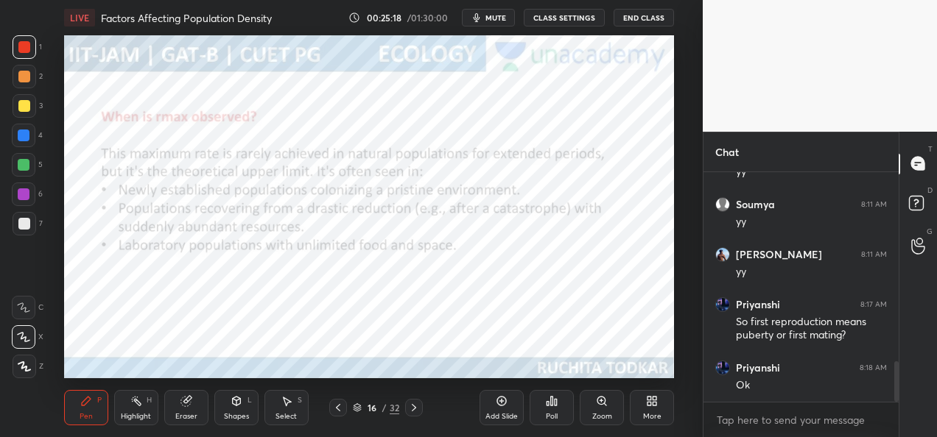
click at [419, 409] on icon at bounding box center [414, 408] width 12 height 12
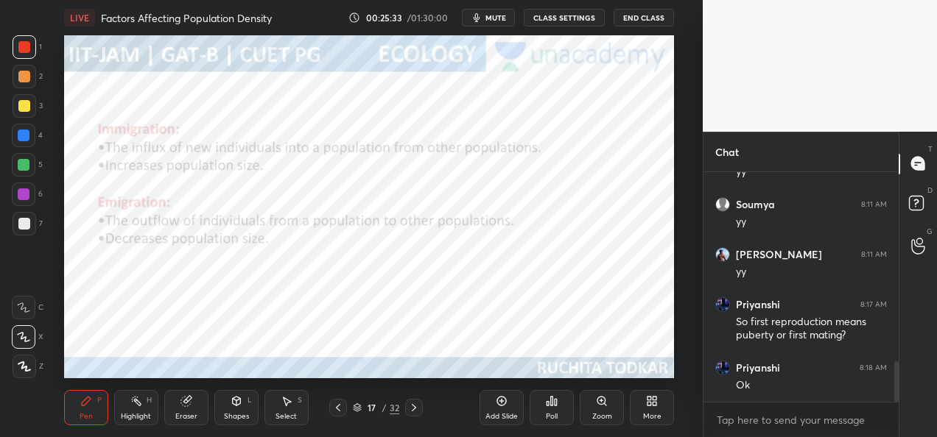
click at [408, 409] on icon at bounding box center [414, 408] width 12 height 12
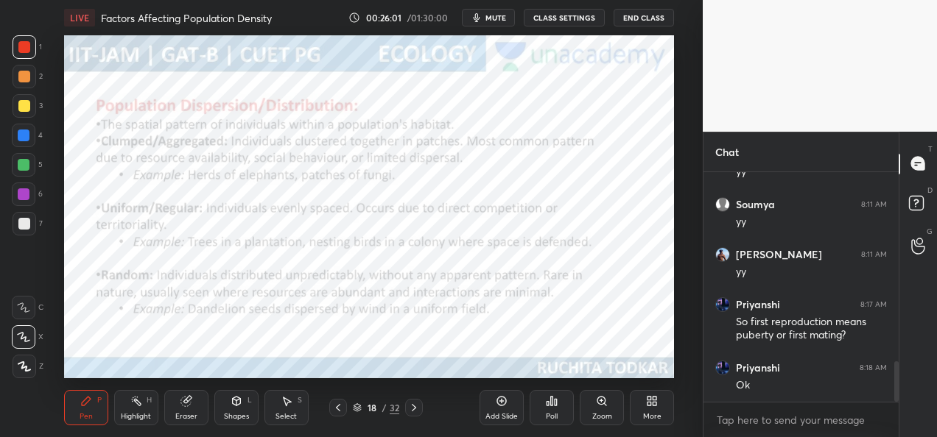
click at [591, 20] on button "CLASS SETTINGS" at bounding box center [564, 18] width 81 height 18
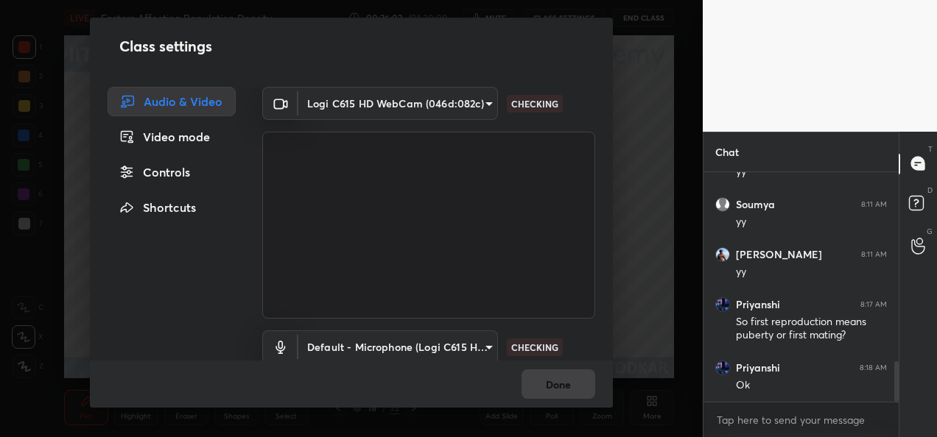
click at [469, 101] on body "1 2 3 4 5 6 7 C X Z C X Z E E Erase all H H LIVE Factors Affecting Population D…" at bounding box center [468, 218] width 937 height 437
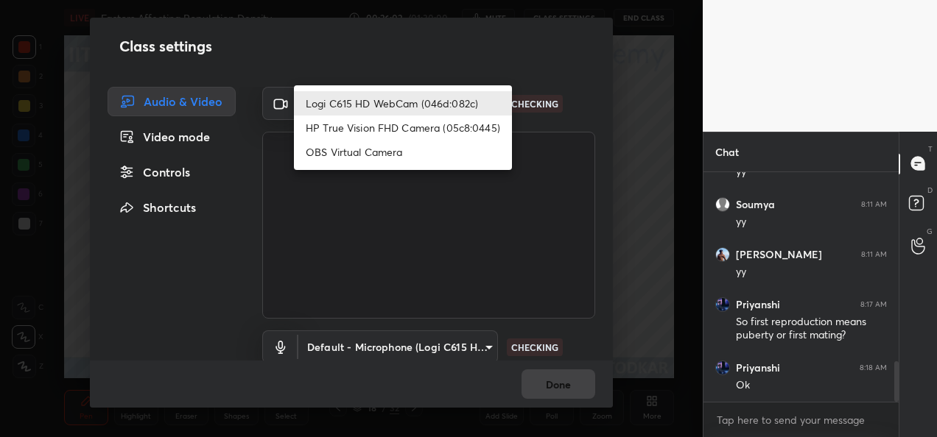
click at [448, 126] on li "HP True Vision FHD Camera (05c8:0445)" at bounding box center [403, 128] width 218 height 24
type input "bcf53276a89e7daf4ffafe53acaefef8a573b71029af250087ced6fea5ab325b"
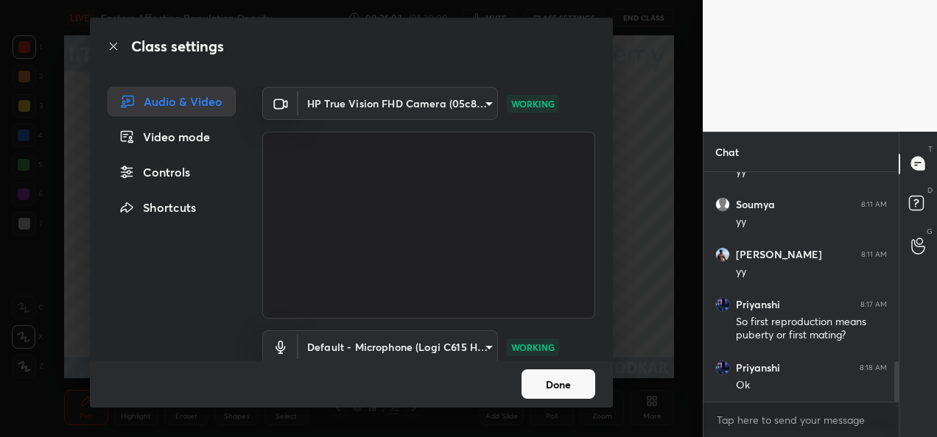
click at [559, 386] on button "Done" at bounding box center [558, 384] width 74 height 29
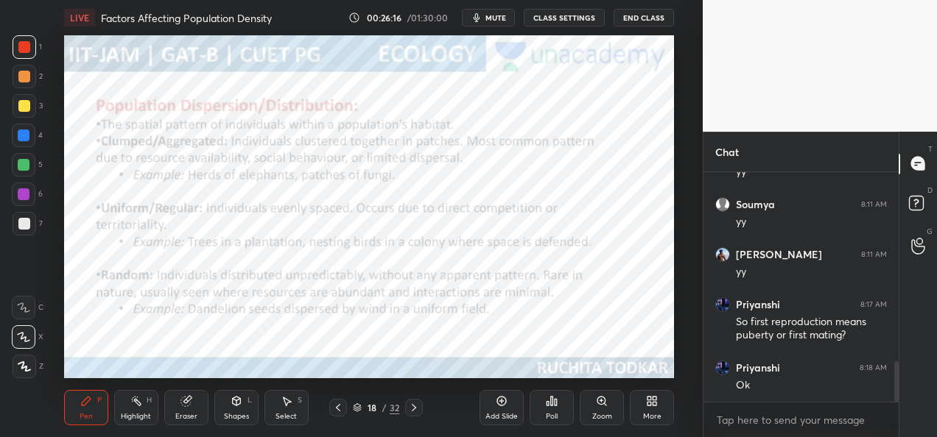
click at [546, 17] on button "CLASS SETTINGS" at bounding box center [564, 18] width 81 height 18
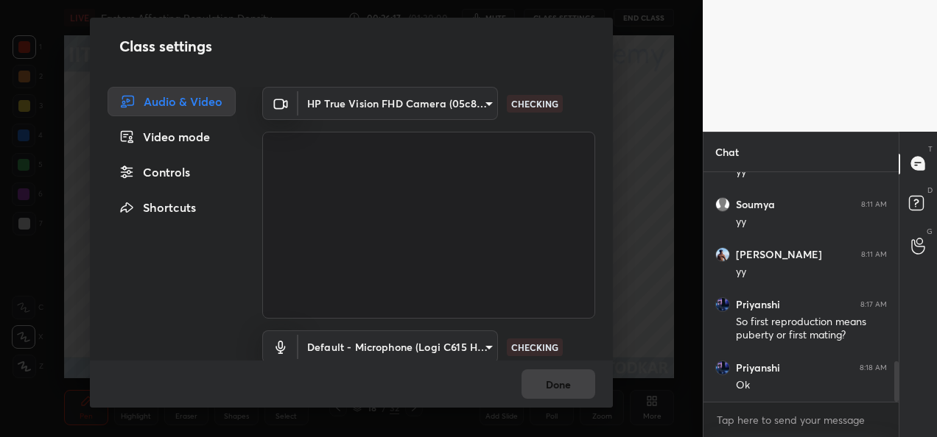
click at [440, 99] on body "1 2 3 4 5 6 7 C X Z C X Z E E Erase all H H LIVE Factors Affecting Population D…" at bounding box center [468, 218] width 937 height 437
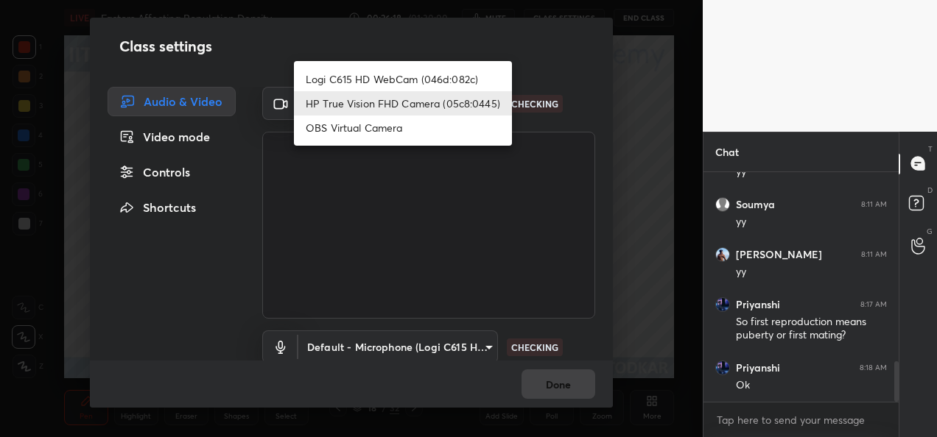
click at [416, 77] on li "Logi C615 HD WebCam (046d:082c)" at bounding box center [403, 79] width 218 height 24
type input "9a60a891c99e43c4f3b6c1c2af706b7568f7a8d24487825b1df04ecacc35332c"
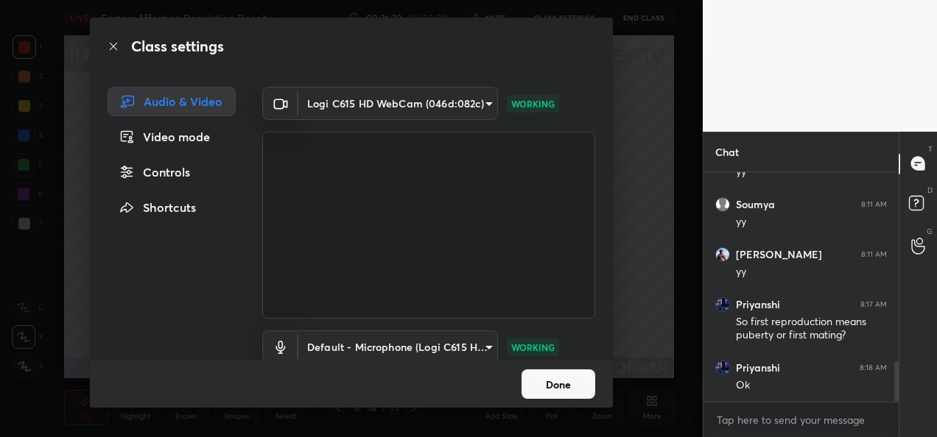
click at [559, 384] on button "Done" at bounding box center [558, 384] width 74 height 29
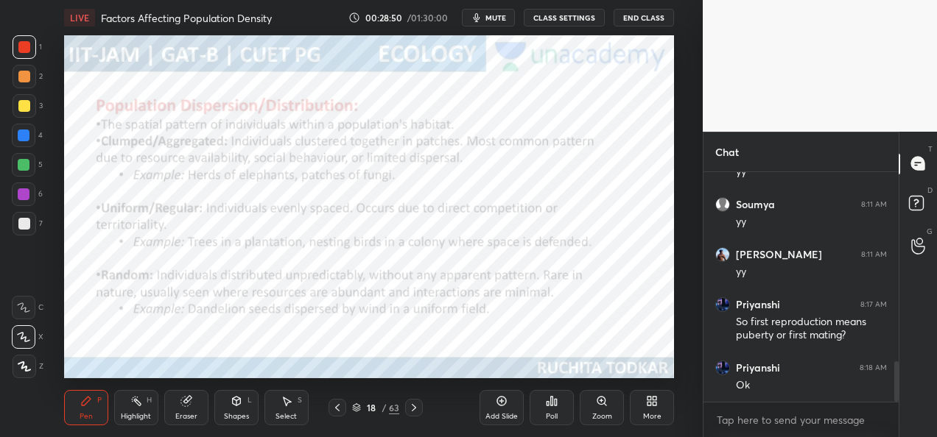
click at [409, 415] on div at bounding box center [414, 408] width 18 height 18
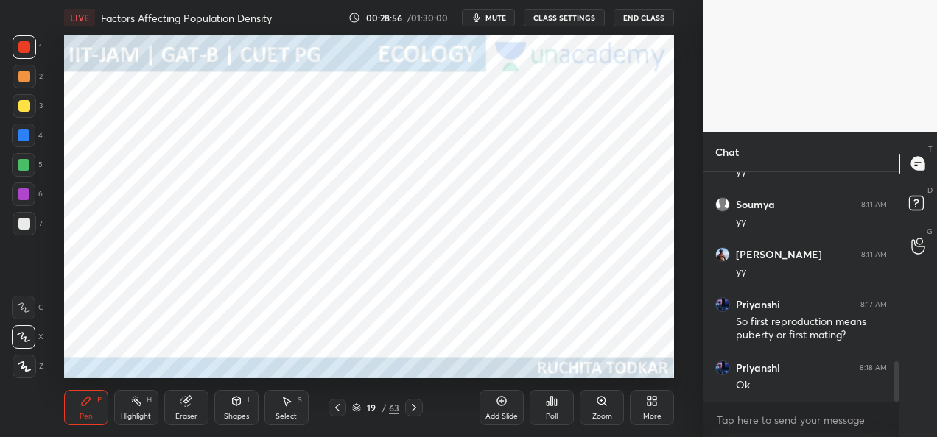
click at [231, 406] on icon at bounding box center [237, 402] width 12 height 12
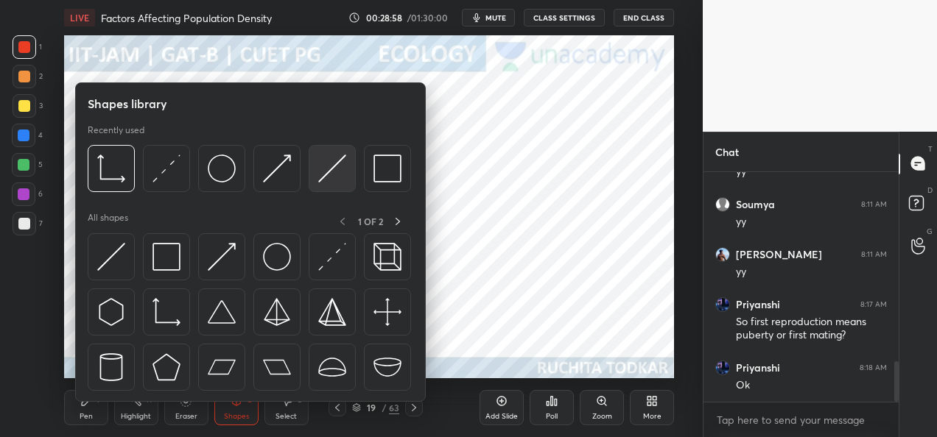
click at [323, 177] on img at bounding box center [332, 169] width 28 height 28
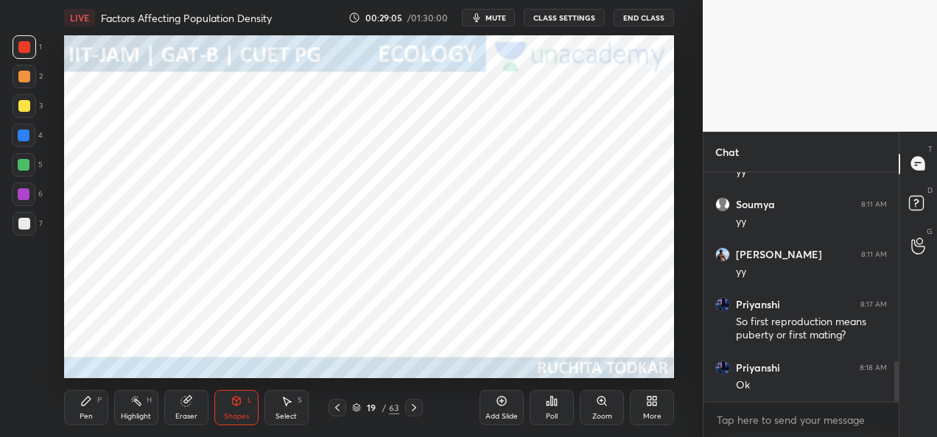
click at [280, 411] on div "Select S" at bounding box center [286, 407] width 44 height 35
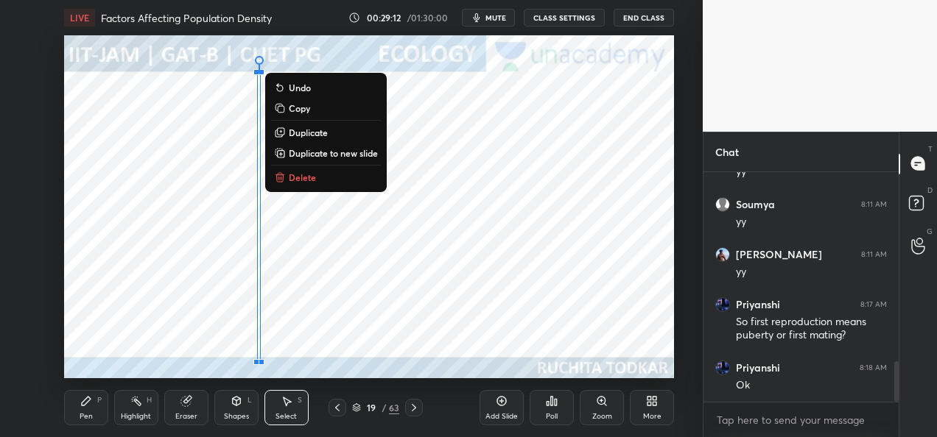
click at [82, 405] on icon at bounding box center [86, 401] width 9 height 9
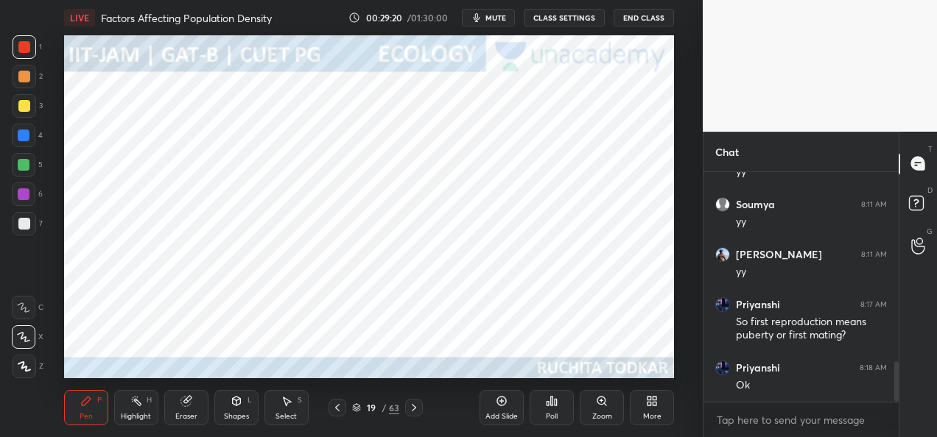
click at [24, 197] on div at bounding box center [24, 195] width 12 height 12
click at [35, 55] on div at bounding box center [25, 47] width 24 height 24
click at [239, 407] on icon at bounding box center [237, 402] width 12 height 12
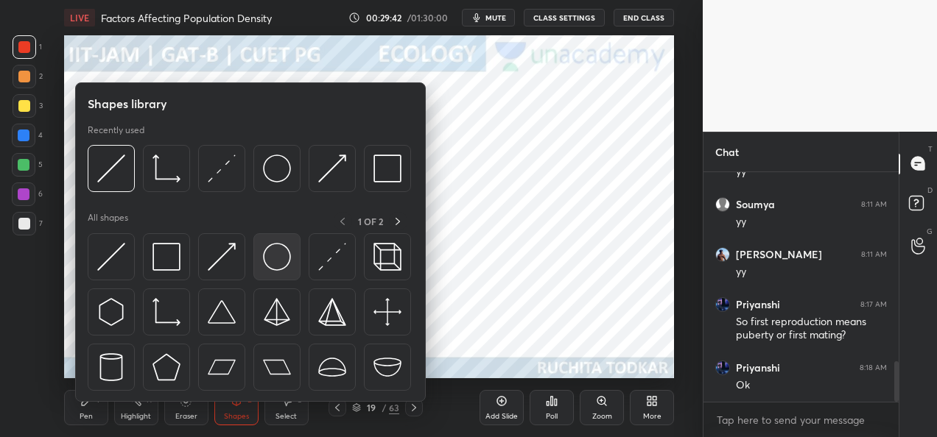
click at [274, 261] on img at bounding box center [277, 257] width 28 height 28
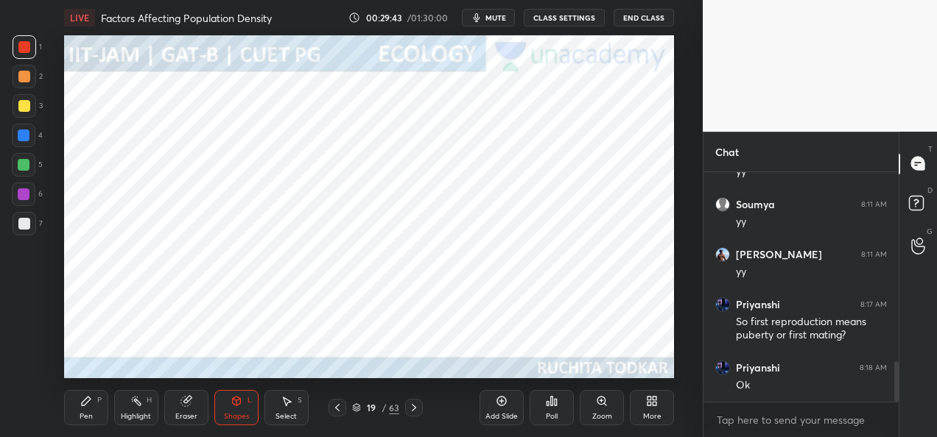
click at [27, 194] on div at bounding box center [24, 195] width 12 height 12
click at [85, 399] on icon at bounding box center [86, 401] width 9 height 9
click at [27, 135] on div at bounding box center [24, 136] width 12 height 12
click at [28, 55] on div at bounding box center [25, 47] width 24 height 24
click at [416, 411] on icon at bounding box center [414, 408] width 12 height 12
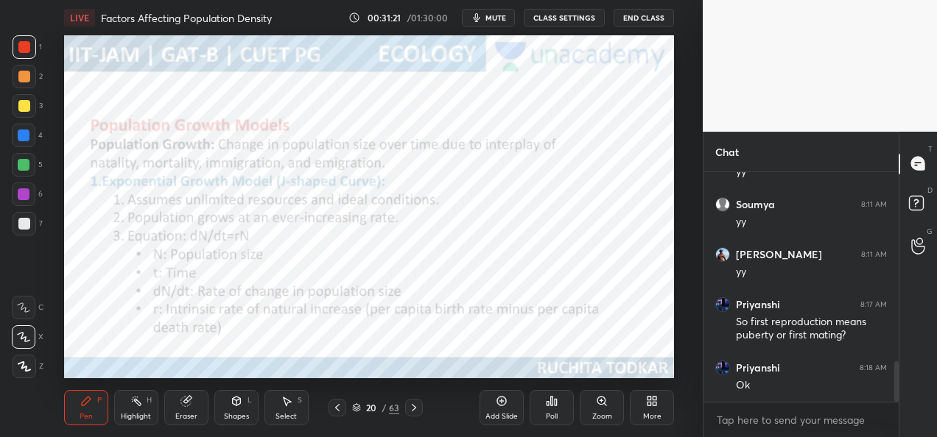
click at [424, 411] on div "20 / 63" at bounding box center [376, 408] width 208 height 18
click at [409, 409] on icon at bounding box center [414, 408] width 12 height 12
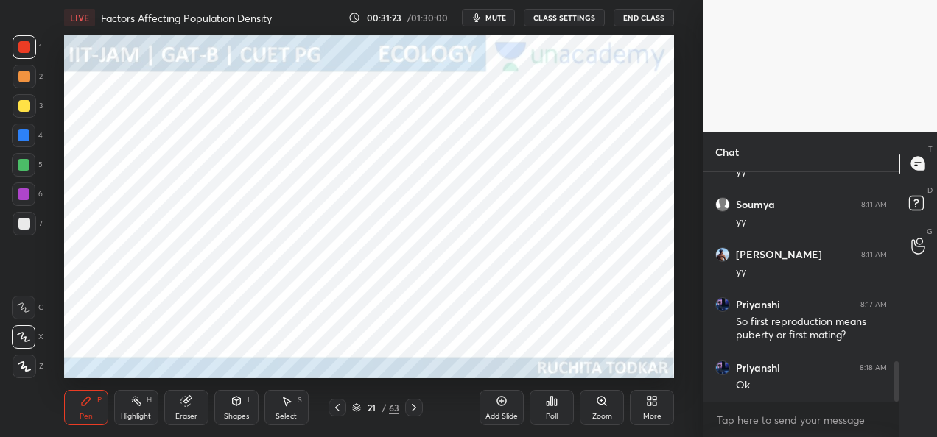
click at [337, 409] on icon at bounding box center [337, 408] width 12 height 12
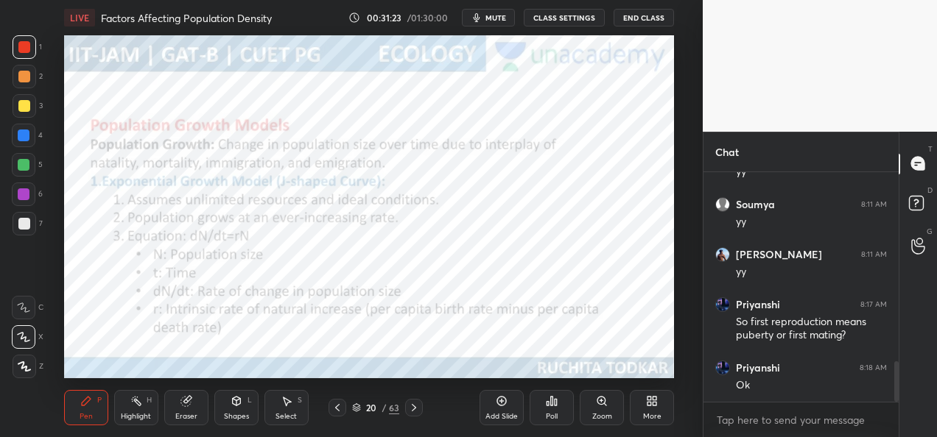
click at [337, 410] on icon at bounding box center [337, 408] width 12 height 12
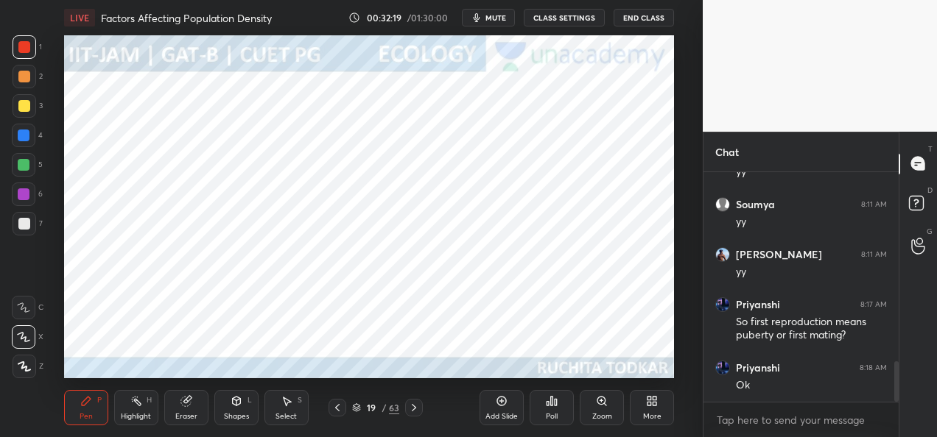
click at [29, 140] on div at bounding box center [24, 136] width 24 height 24
click at [183, 405] on icon at bounding box center [185, 402] width 10 height 10
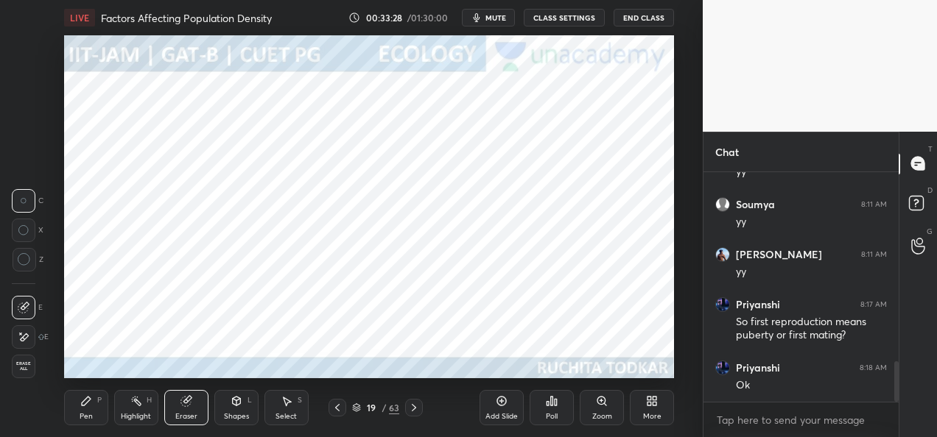
click at [25, 335] on icon at bounding box center [25, 337] width 8 height 7
click at [77, 414] on div "Pen P" at bounding box center [86, 407] width 44 height 35
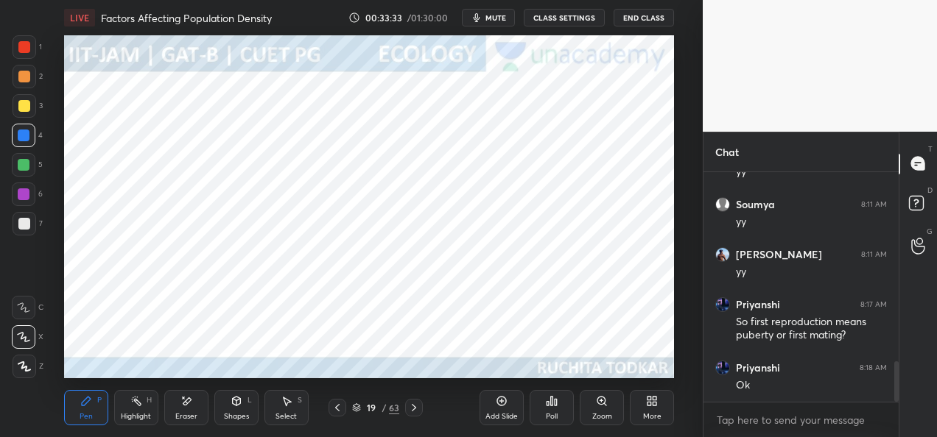
click at [23, 199] on div at bounding box center [24, 195] width 12 height 12
click at [337, 410] on icon at bounding box center [337, 408] width 12 height 12
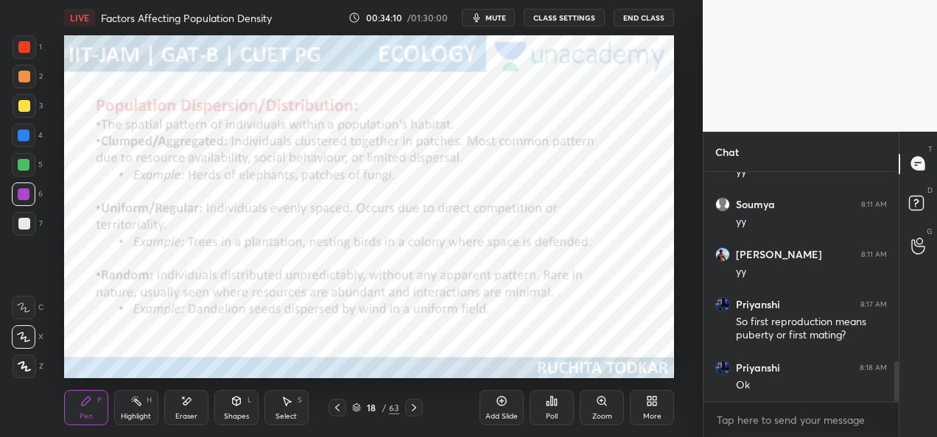
click at [358, 411] on icon at bounding box center [356, 410] width 7 height 2
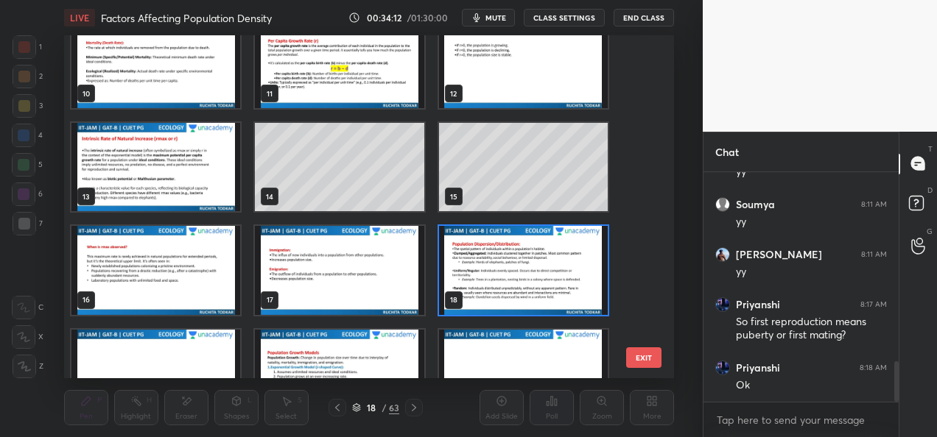
scroll to position [339, 0]
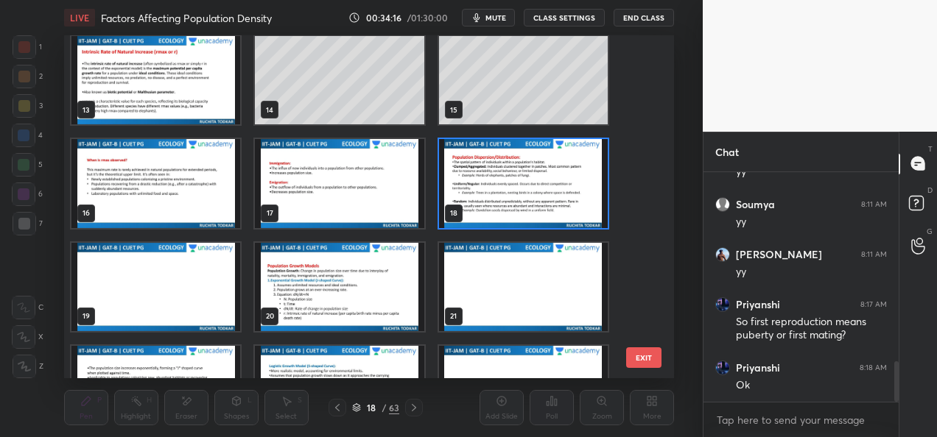
click at [359, 325] on img "grid" at bounding box center [339, 287] width 169 height 88
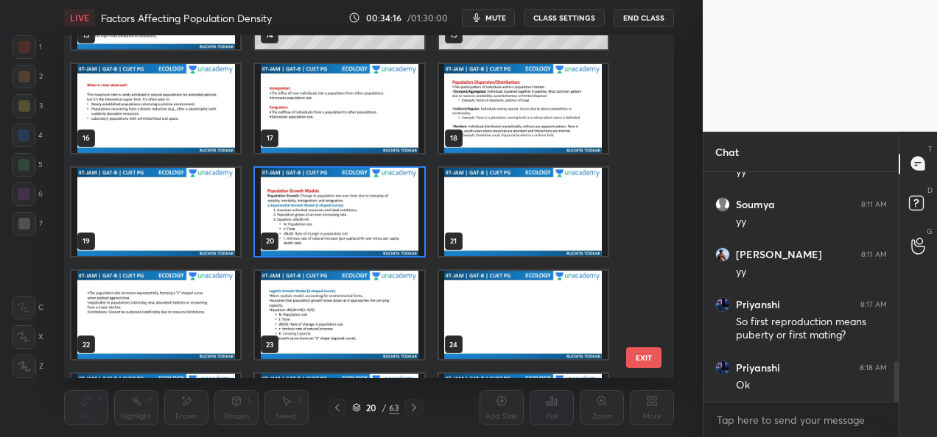
scroll to position [508, 0]
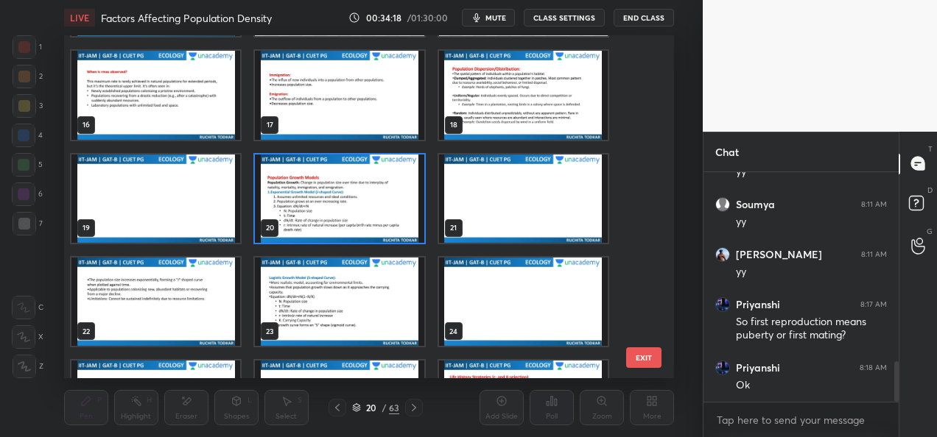
click at [365, 222] on img "grid" at bounding box center [339, 199] width 169 height 88
click at [369, 224] on img "grid" at bounding box center [339, 199] width 169 height 88
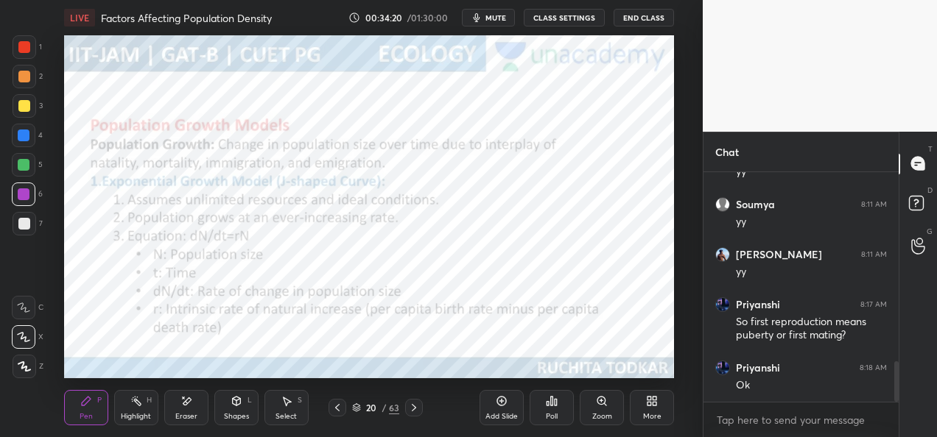
click at [340, 414] on div at bounding box center [337, 408] width 18 height 18
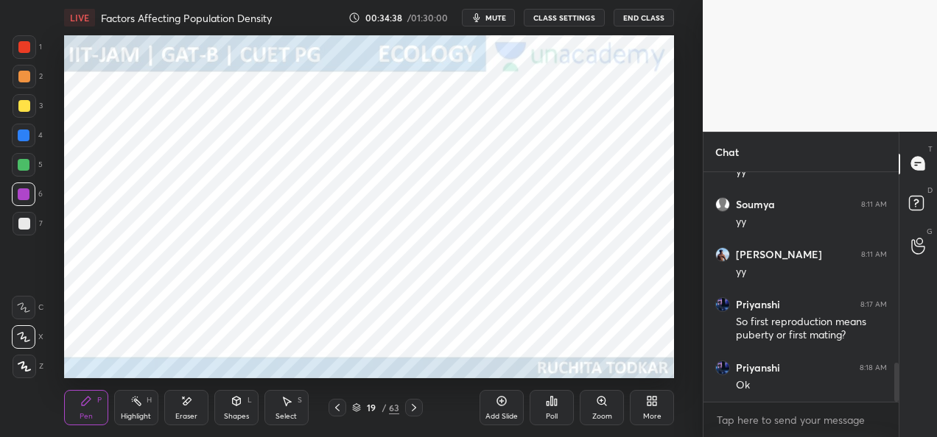
scroll to position [1119, 0]
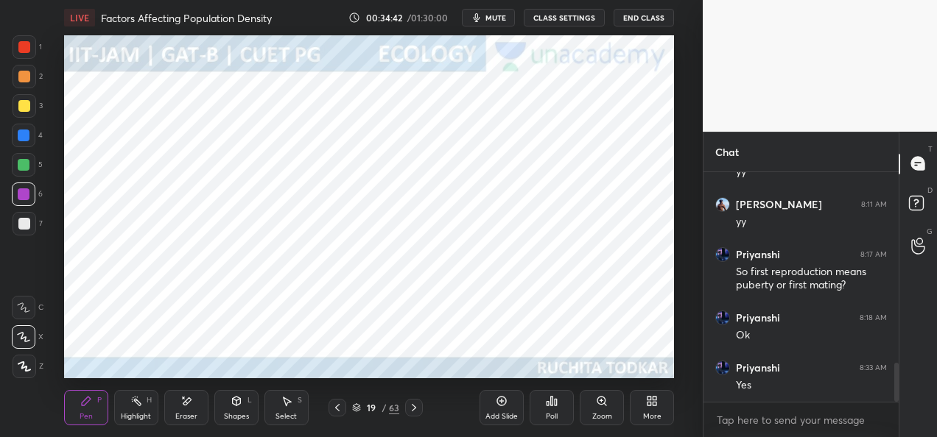
click at [415, 411] on icon at bounding box center [414, 408] width 12 height 12
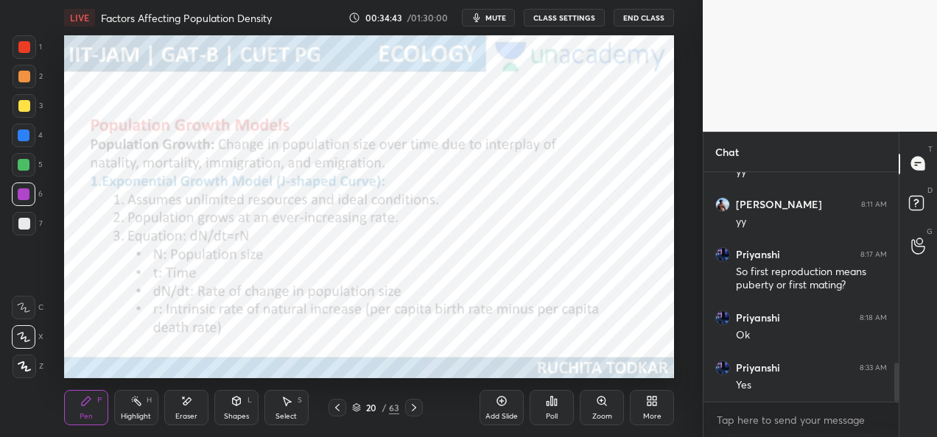
click at [337, 412] on icon at bounding box center [337, 408] width 12 height 12
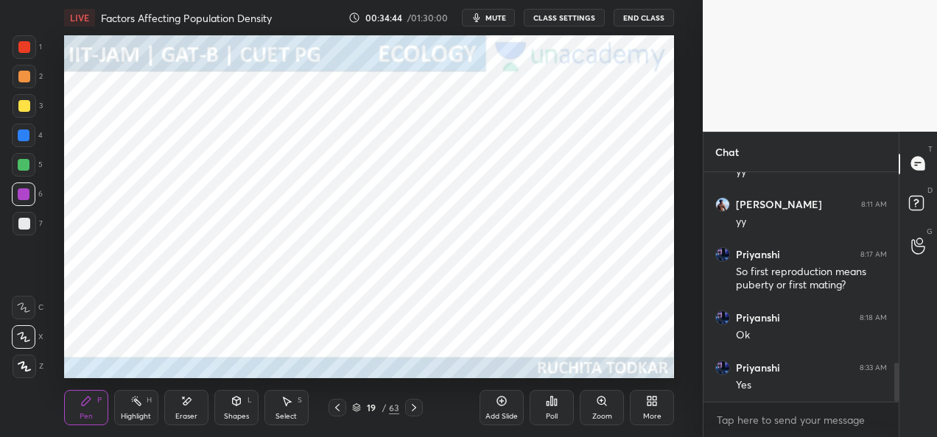
click at [492, 411] on div "Add Slide" at bounding box center [501, 407] width 44 height 35
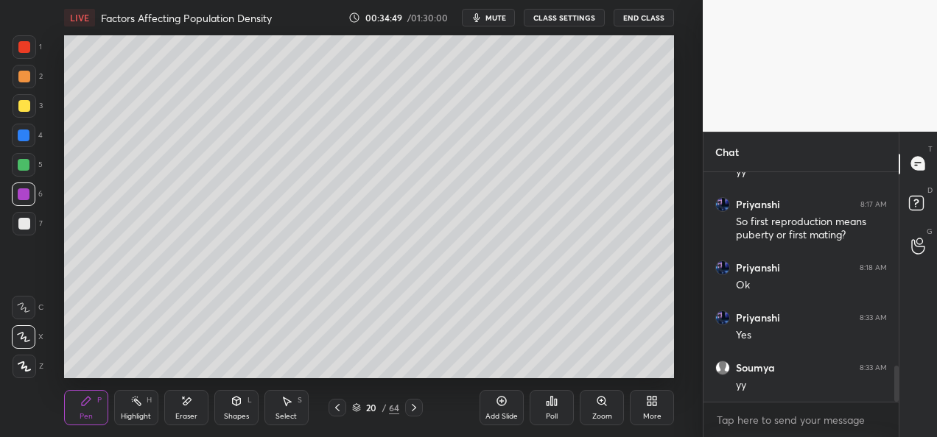
scroll to position [1220, 0]
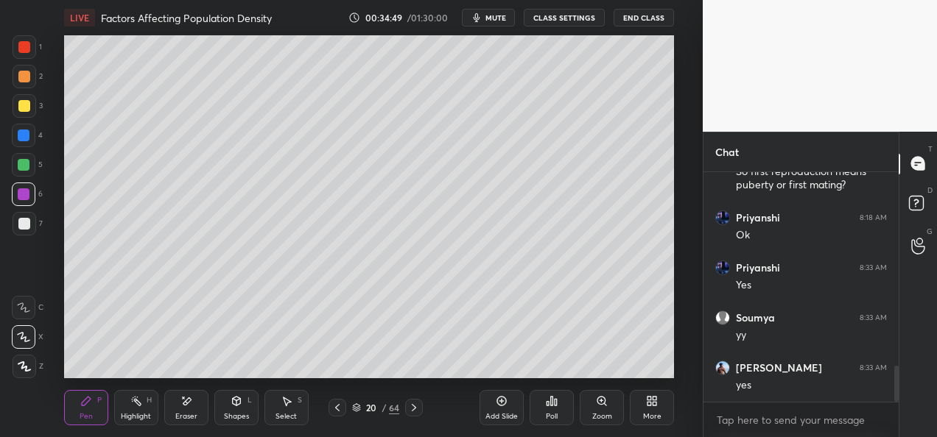
click at [26, 49] on div at bounding box center [24, 47] width 12 height 12
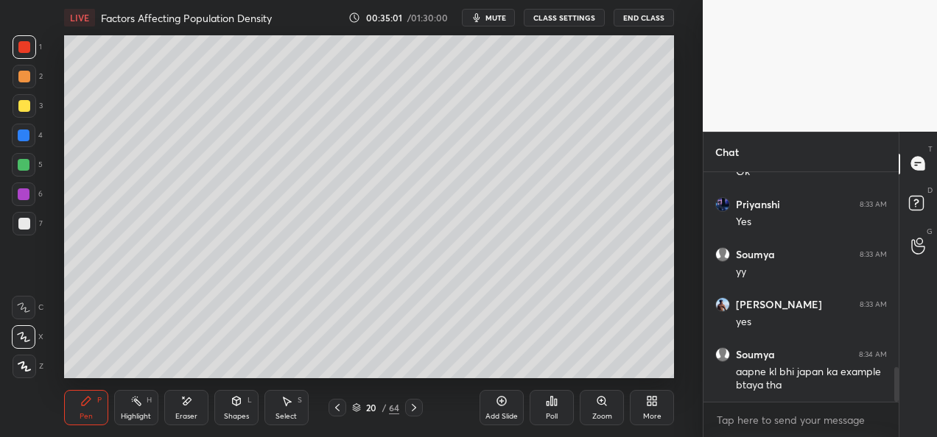
click at [239, 415] on div "Shapes" at bounding box center [236, 416] width 25 height 7
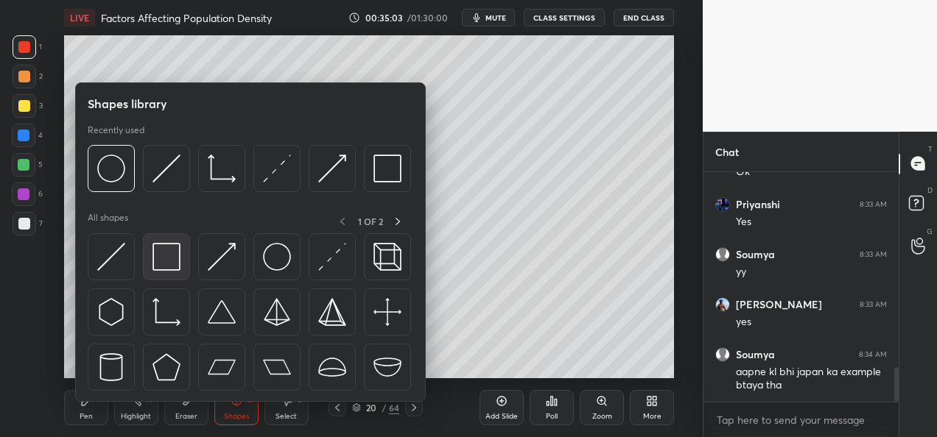
click at [181, 258] on div at bounding box center [166, 256] width 47 height 47
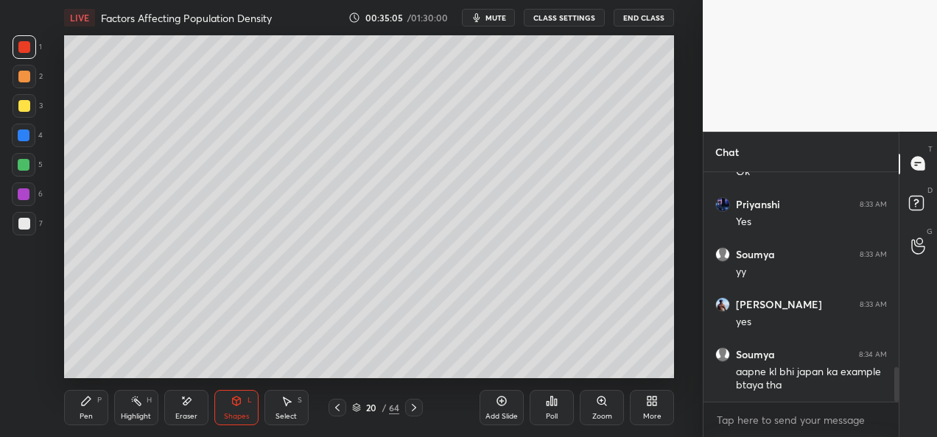
click at [24, 225] on div at bounding box center [24, 224] width 12 height 12
click at [75, 421] on div "Pen P" at bounding box center [86, 407] width 44 height 35
click at [30, 55] on div at bounding box center [25, 47] width 24 height 24
click at [27, 110] on div at bounding box center [24, 106] width 12 height 12
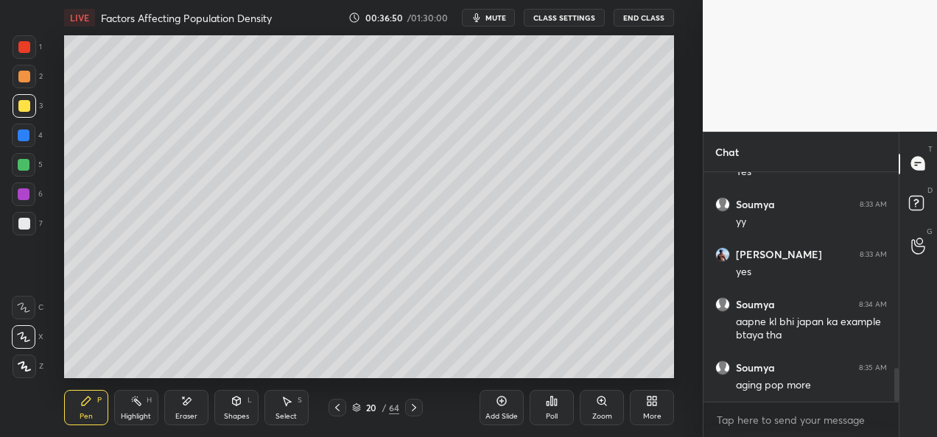
click at [21, 227] on div at bounding box center [24, 224] width 12 height 12
click at [24, 113] on div at bounding box center [25, 106] width 24 height 24
click at [24, 54] on div at bounding box center [25, 47] width 24 height 24
click at [27, 84] on div at bounding box center [25, 77] width 24 height 24
click at [27, 53] on div at bounding box center [25, 47] width 24 height 24
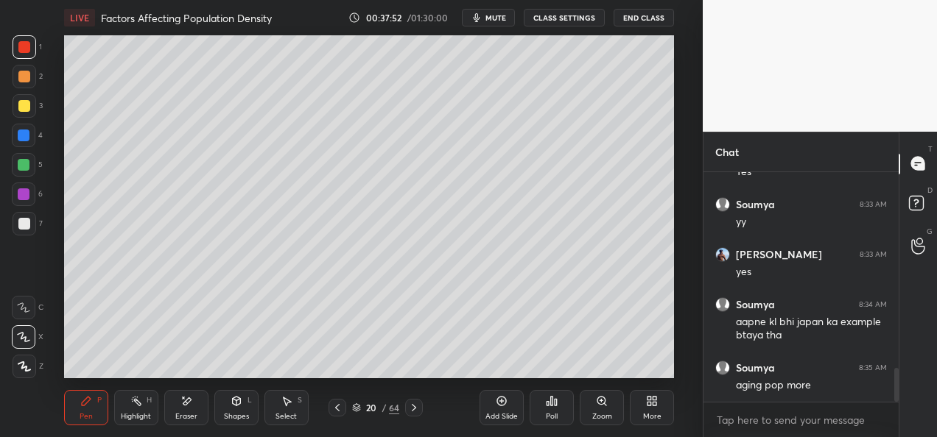
click at [675, 217] on div "Setting up your live class Poll for secs No correct answer Start poll" at bounding box center [369, 206] width 644 height 343
click at [27, 82] on div at bounding box center [25, 77] width 24 height 24
click at [675, 265] on div "Setting up your live class Poll for secs No correct answer Start poll" at bounding box center [369, 206] width 644 height 343
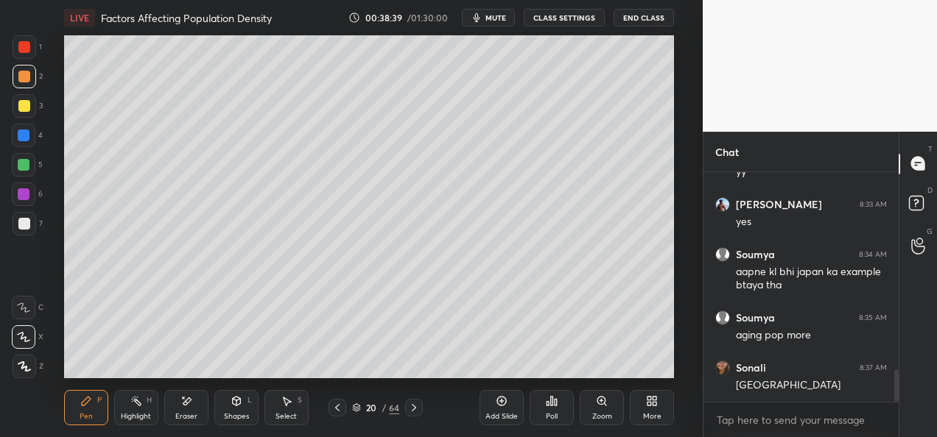
click at [414, 412] on icon at bounding box center [414, 408] width 12 height 12
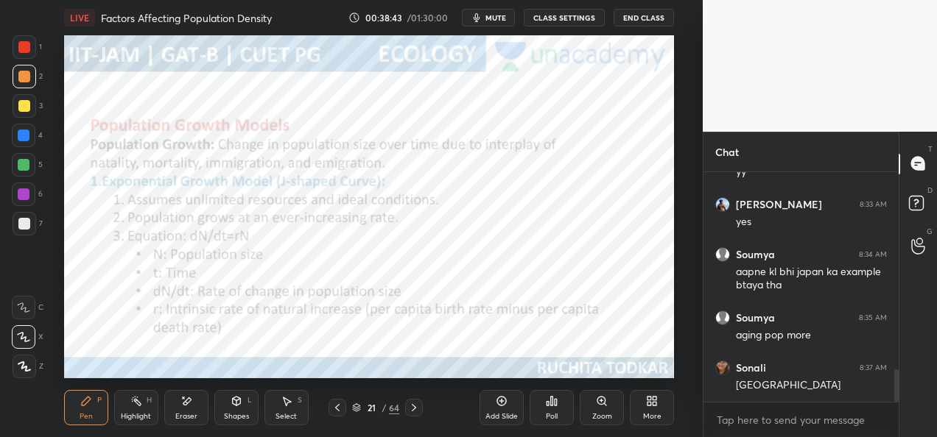
click at [22, 82] on div at bounding box center [24, 77] width 12 height 12
click at [497, 413] on div "Add Slide" at bounding box center [501, 416] width 32 height 7
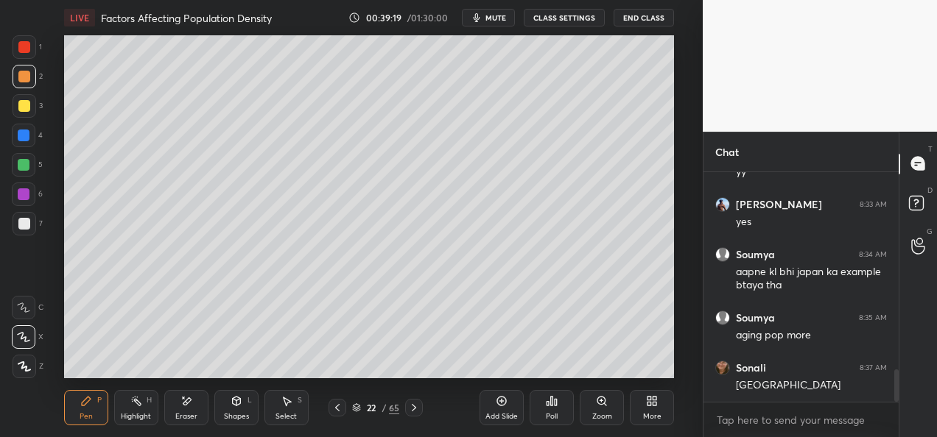
click at [24, 134] on div at bounding box center [24, 136] width 12 height 12
click at [19, 105] on div at bounding box center [24, 106] width 12 height 12
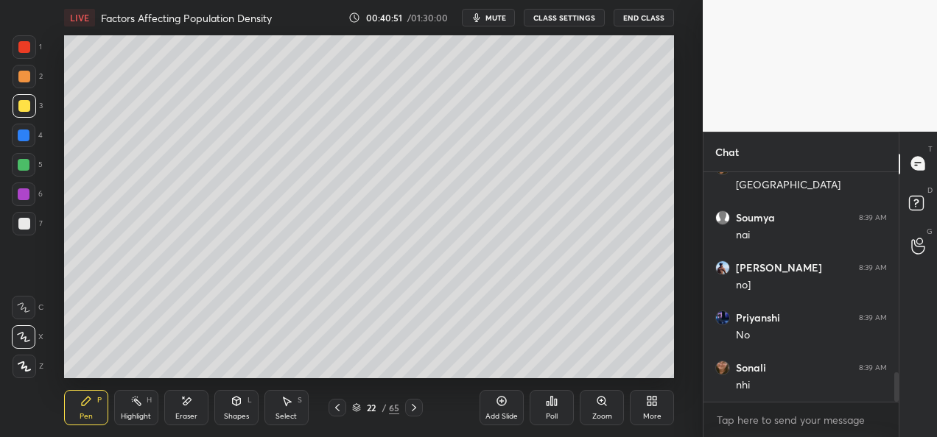
scroll to position [1598, 0]
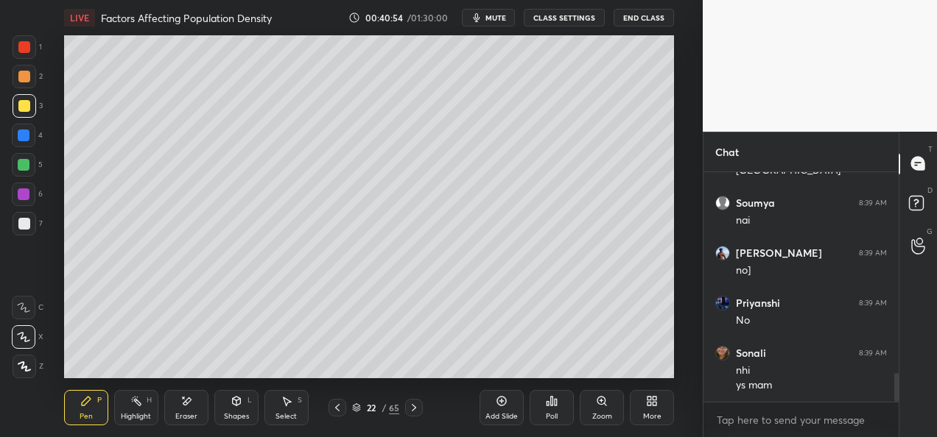
click at [31, 169] on div at bounding box center [24, 165] width 24 height 24
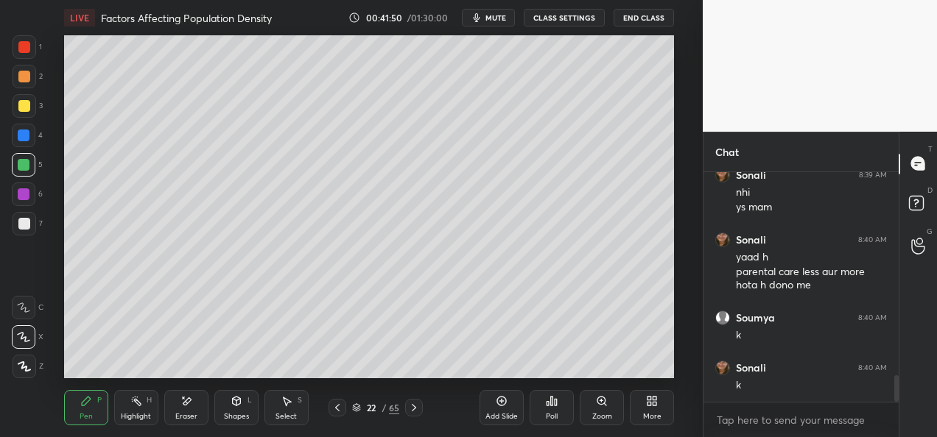
scroll to position [1827, 0]
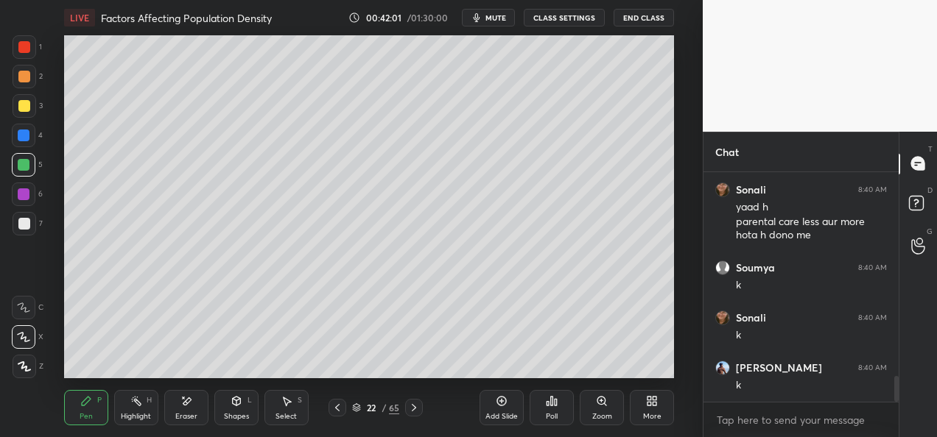
click at [504, 409] on div "Add Slide" at bounding box center [501, 407] width 44 height 35
click at [336, 410] on icon at bounding box center [337, 408] width 12 height 12
click at [414, 409] on icon at bounding box center [414, 407] width 4 height 7
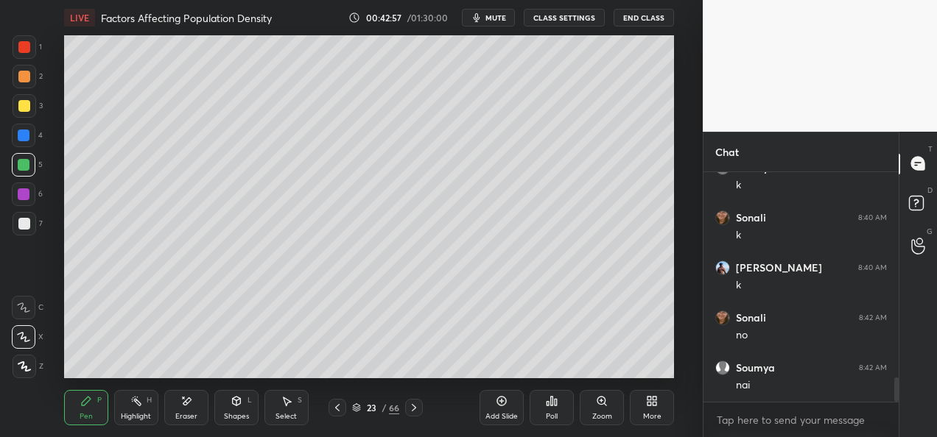
scroll to position [1977, 0]
click at [242, 421] on div "Shapes" at bounding box center [236, 416] width 25 height 7
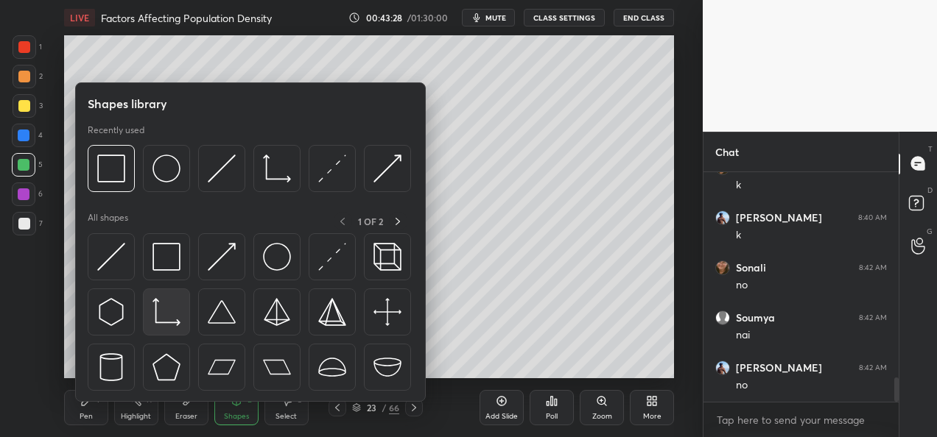
click at [171, 304] on img at bounding box center [166, 312] width 28 height 28
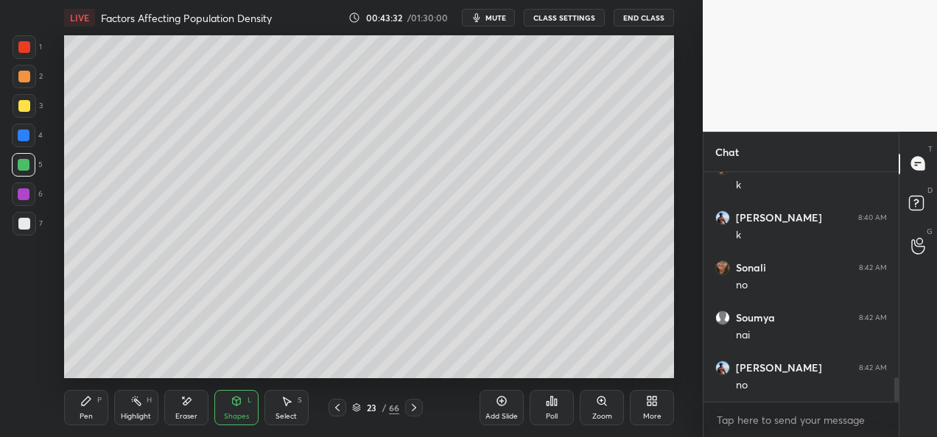
click at [412, 417] on div "Pen P Highlight H Eraser Shapes L Select S 23 / 66 Add Slide Poll Zoom More" at bounding box center [369, 408] width 610 height 59
click at [413, 412] on icon at bounding box center [414, 408] width 12 height 12
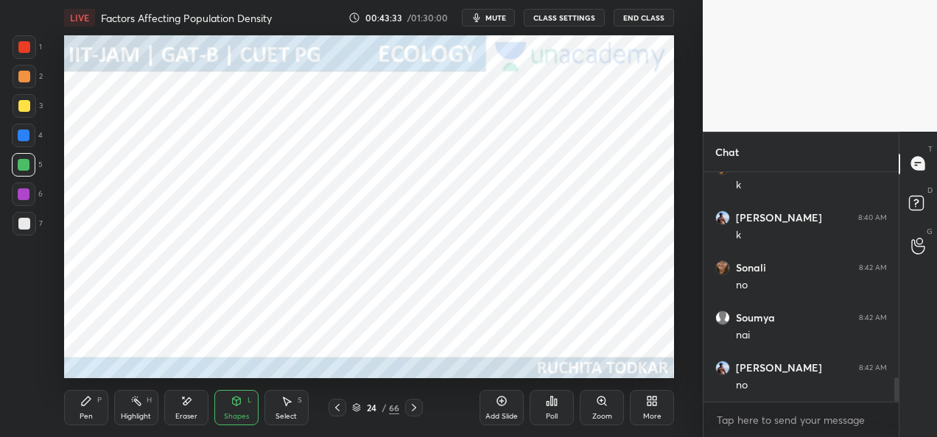
click at [412, 413] on icon at bounding box center [414, 408] width 12 height 12
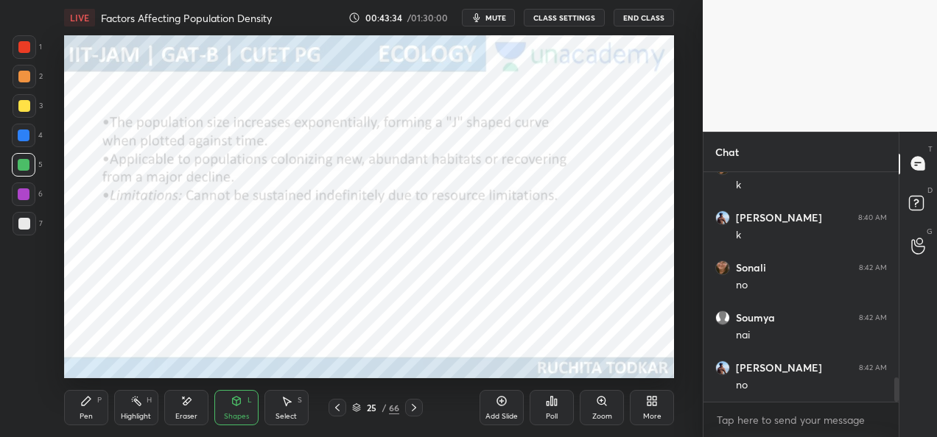
click at [417, 414] on div at bounding box center [414, 408] width 18 height 18
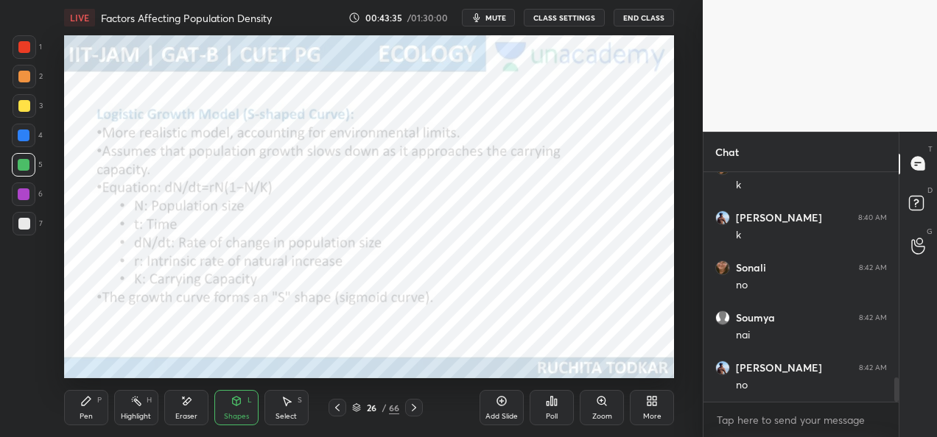
click at [421, 413] on div at bounding box center [414, 408] width 18 height 18
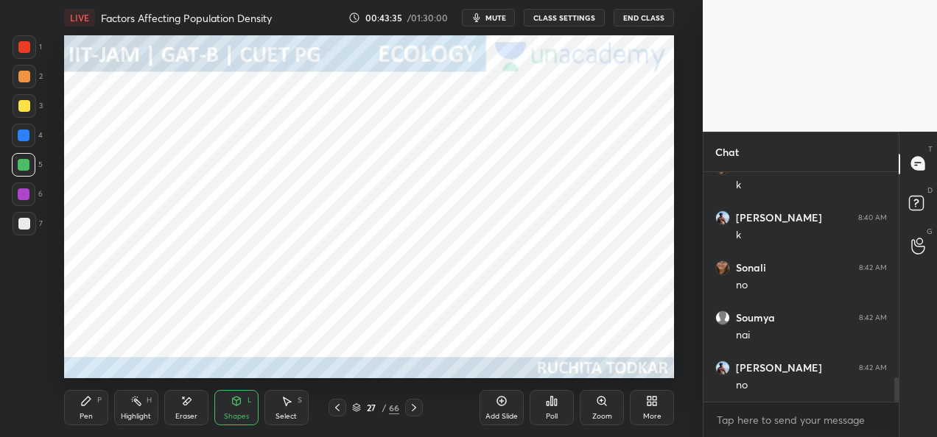
click at [422, 413] on div at bounding box center [414, 408] width 18 height 18
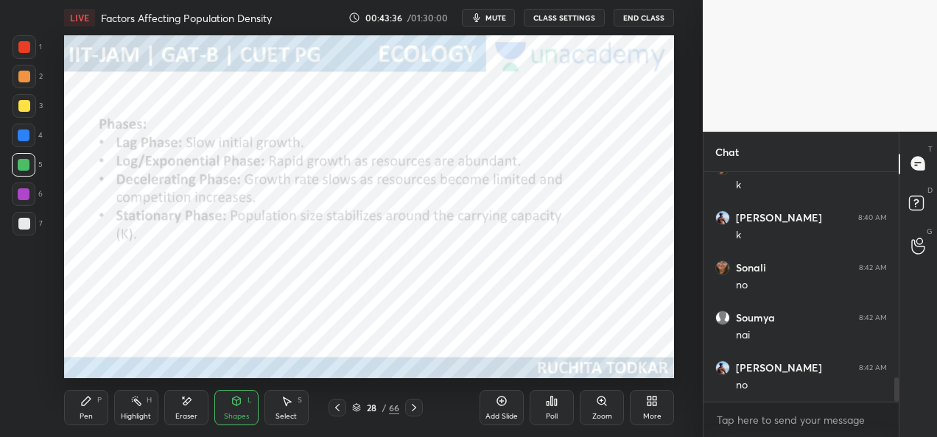
click at [422, 412] on div at bounding box center [414, 408] width 18 height 18
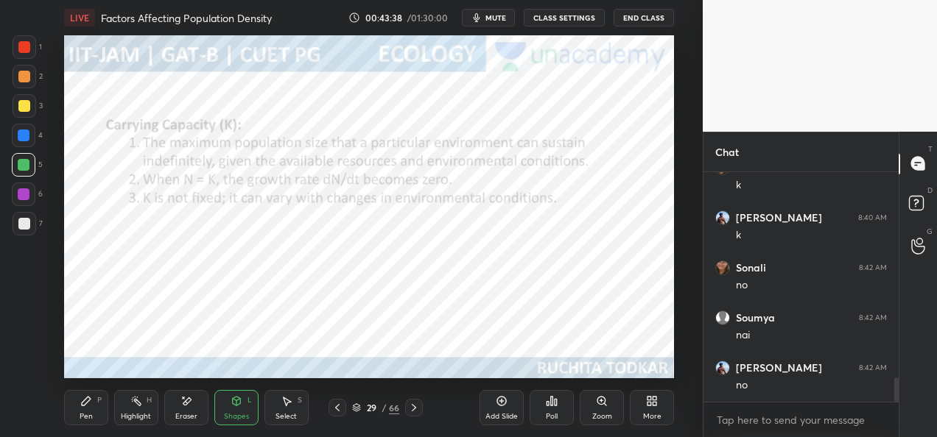
click at [337, 411] on icon at bounding box center [337, 408] width 12 height 12
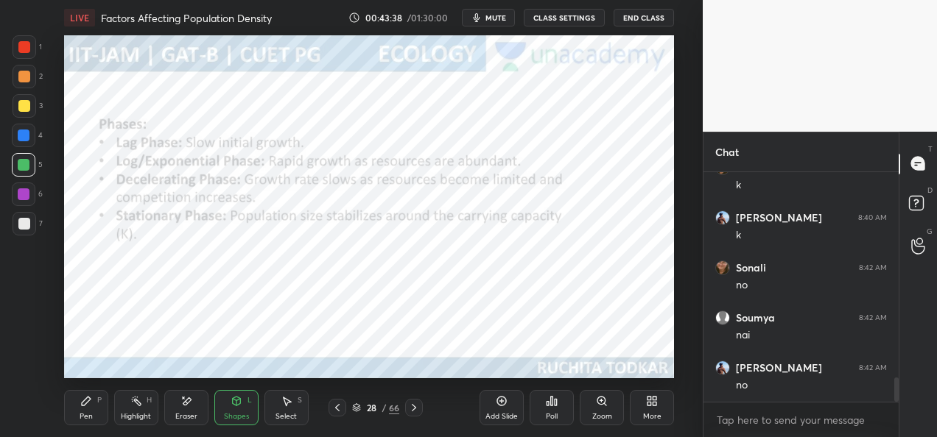
click at [340, 411] on icon at bounding box center [337, 408] width 12 height 12
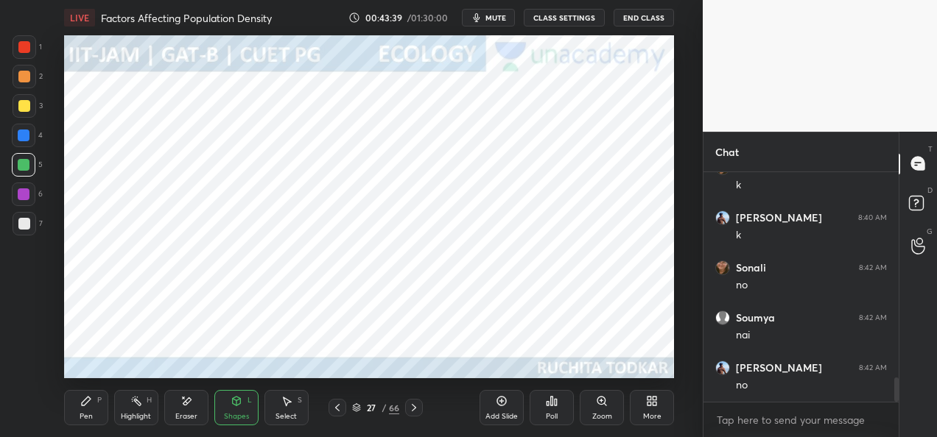
click at [345, 407] on div at bounding box center [337, 408] width 18 height 18
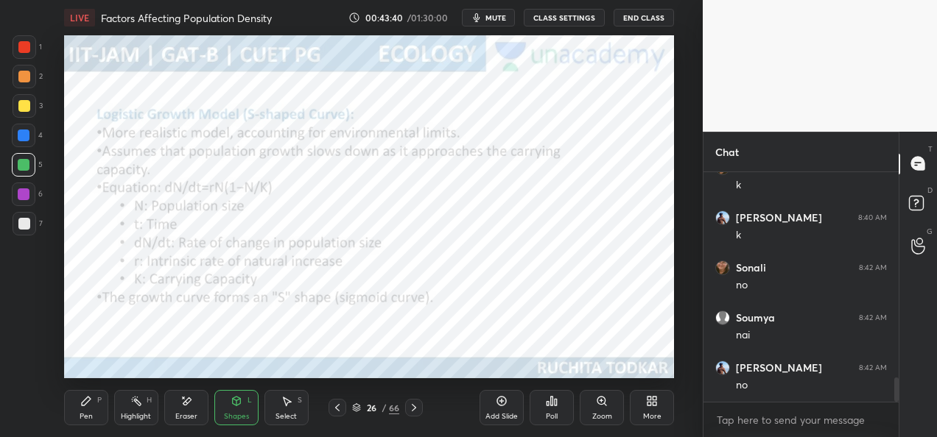
click at [345, 407] on div at bounding box center [337, 408] width 18 height 18
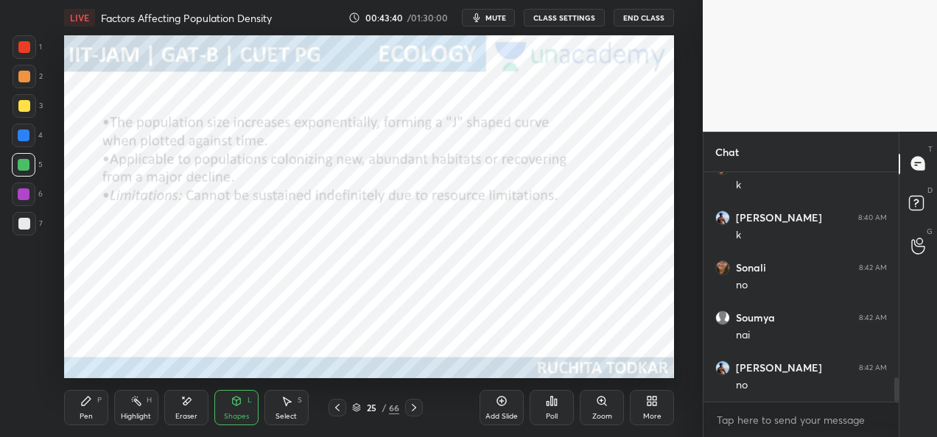
click at [345, 408] on div at bounding box center [337, 408] width 18 height 18
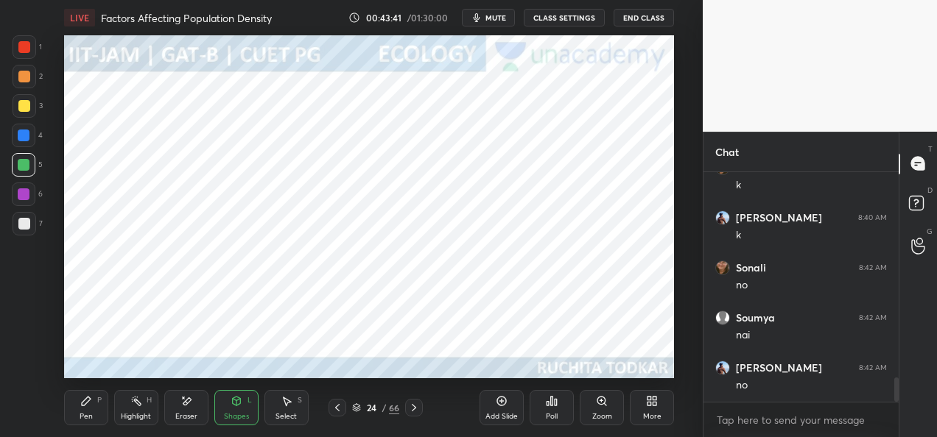
click at [345, 407] on div at bounding box center [337, 408] width 18 height 18
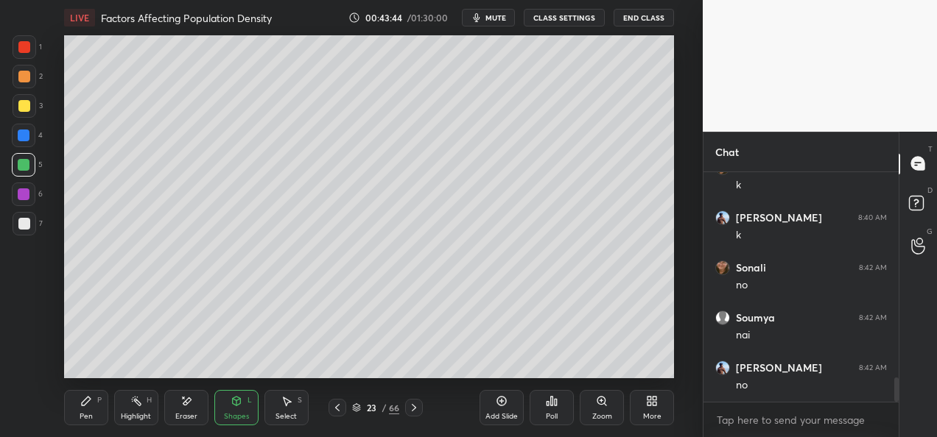
click at [100, 415] on div "Pen P" at bounding box center [86, 407] width 44 height 35
click at [22, 228] on div at bounding box center [24, 224] width 12 height 12
click at [27, 112] on div at bounding box center [25, 106] width 24 height 24
click at [25, 226] on div at bounding box center [24, 224] width 12 height 12
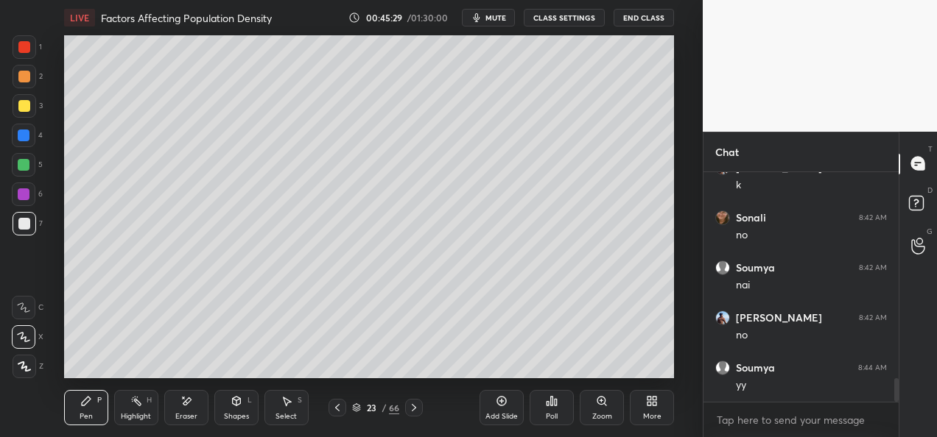
click at [346, 409] on div "23 / 66" at bounding box center [375, 408] width 94 height 18
click at [337, 411] on icon at bounding box center [337, 408] width 12 height 12
click at [412, 417] on div "Pen P Highlight H Eraser Shapes L Select S 22 / 66 Add Slide Poll Zoom More" at bounding box center [369, 408] width 610 height 59
click at [412, 408] on icon at bounding box center [414, 408] width 12 height 12
click at [497, 404] on icon at bounding box center [502, 402] width 12 height 12
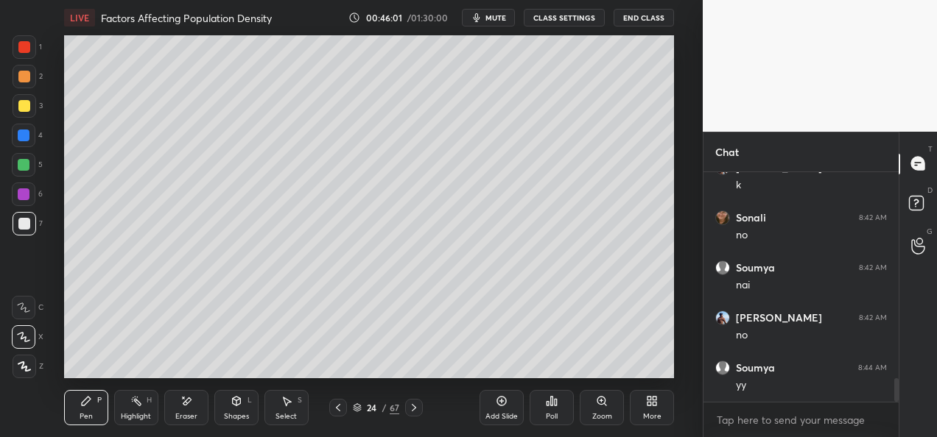
click at [29, 166] on div at bounding box center [24, 165] width 12 height 12
click at [188, 418] on div "Eraser" at bounding box center [186, 416] width 22 height 7
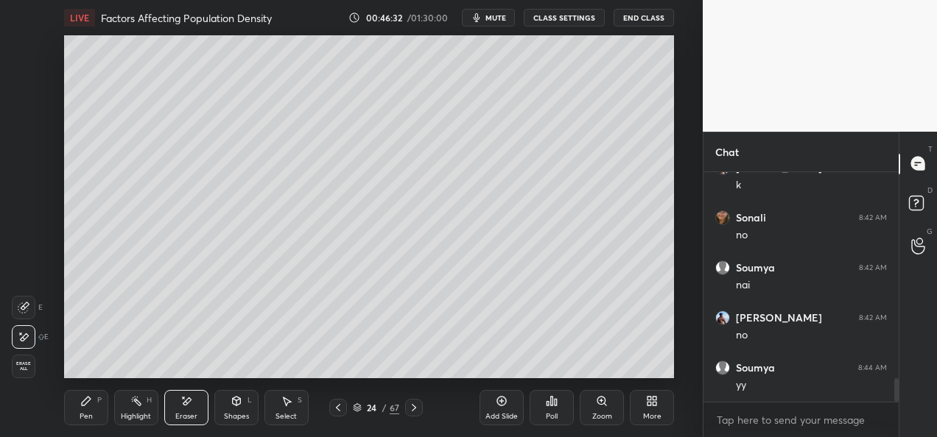
click at [80, 409] on div "Pen P" at bounding box center [86, 407] width 44 height 35
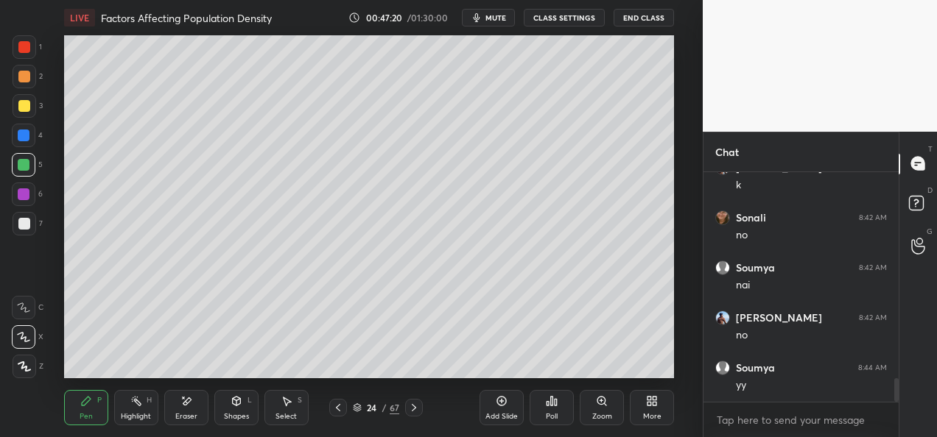
click at [183, 409] on div "Eraser" at bounding box center [186, 407] width 44 height 35
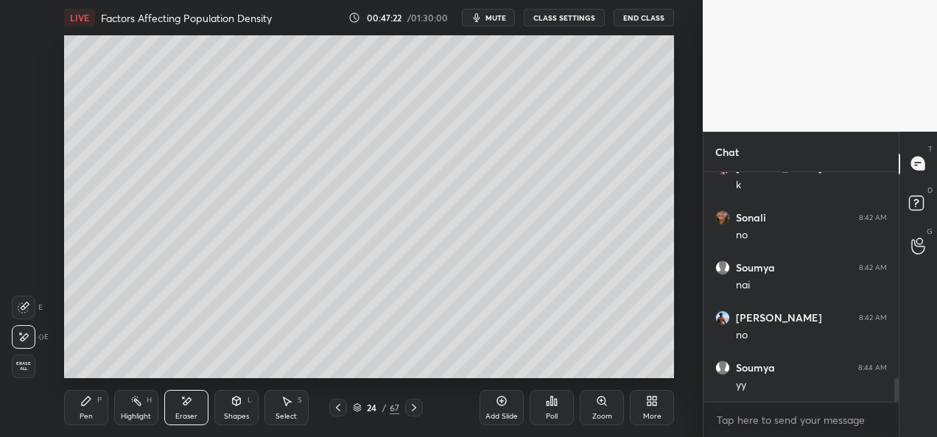
click at [100, 412] on div "Pen P" at bounding box center [86, 407] width 44 height 35
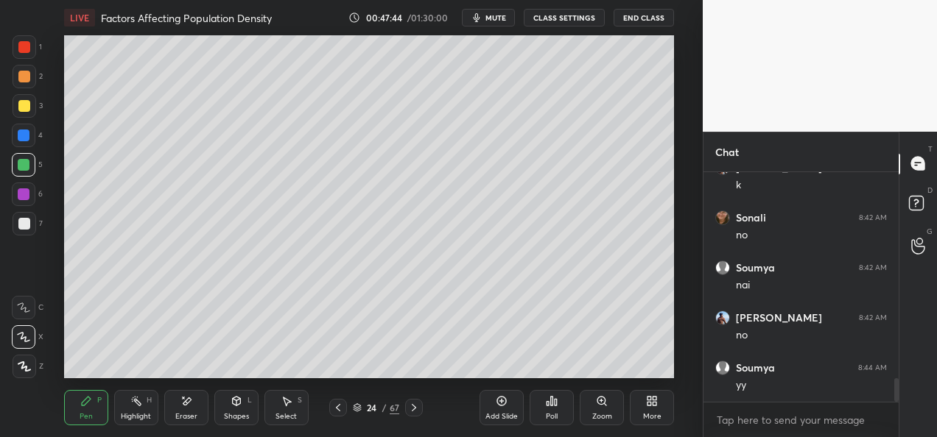
click at [338, 408] on icon at bounding box center [338, 408] width 12 height 12
click at [337, 409] on icon at bounding box center [338, 408] width 12 height 12
click at [340, 409] on icon at bounding box center [338, 408] width 12 height 12
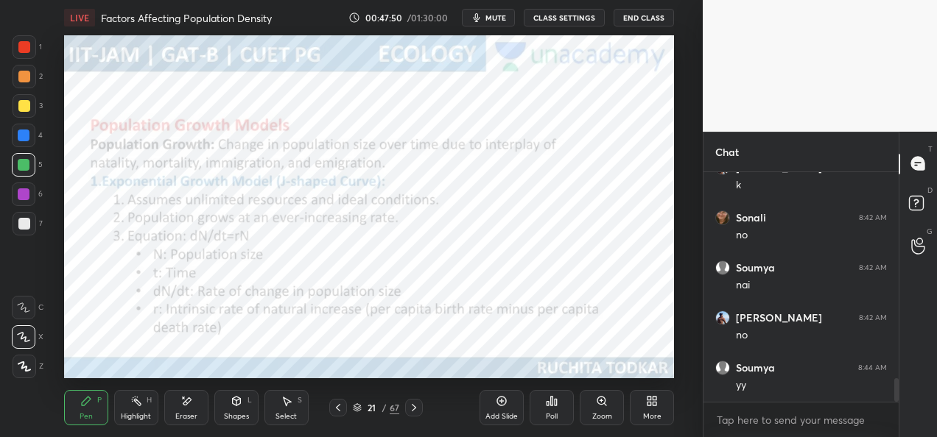
click at [25, 52] on div at bounding box center [24, 47] width 12 height 12
click at [418, 414] on div at bounding box center [414, 408] width 18 height 18
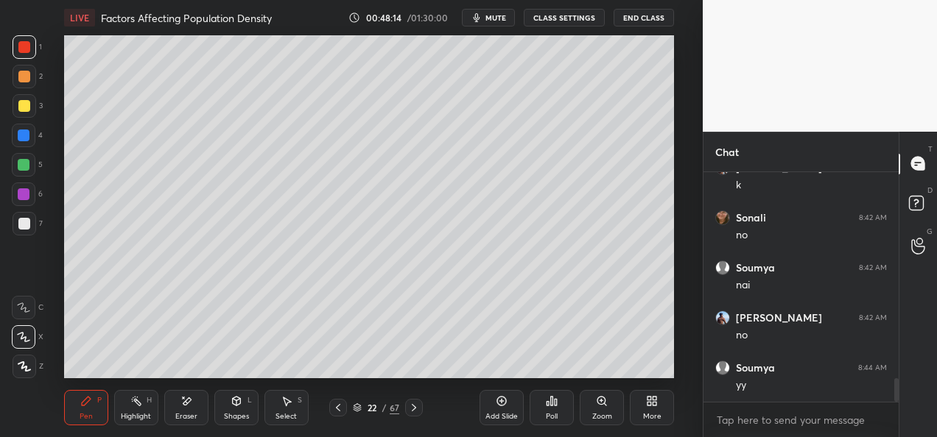
click at [334, 407] on icon at bounding box center [338, 408] width 12 height 12
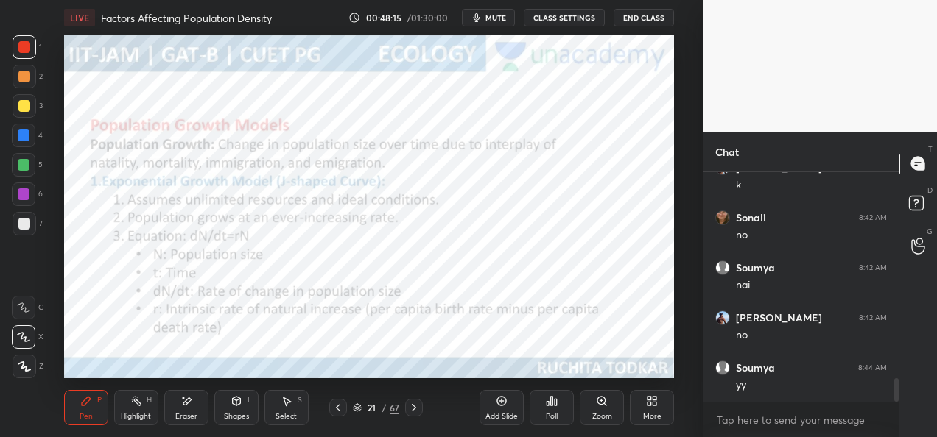
click at [506, 396] on icon at bounding box center [502, 402] width 12 height 12
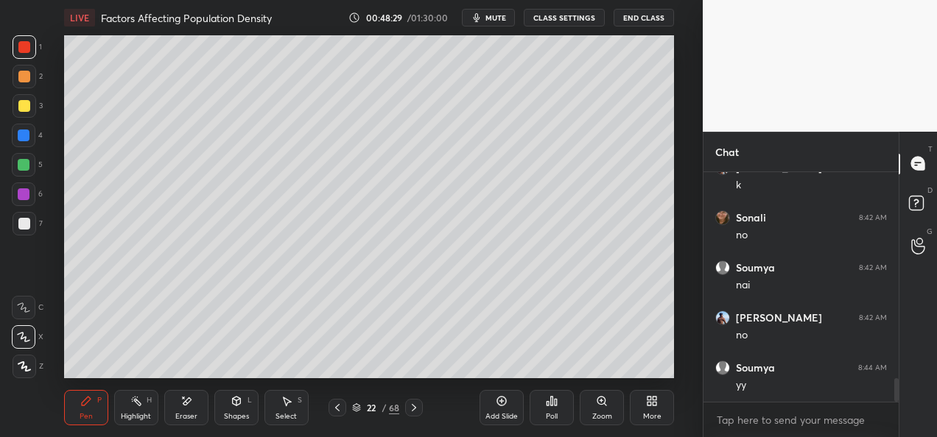
click at [27, 226] on div at bounding box center [24, 224] width 12 height 12
click at [23, 78] on div at bounding box center [24, 77] width 12 height 12
click at [188, 413] on div "Eraser" at bounding box center [186, 416] width 22 height 7
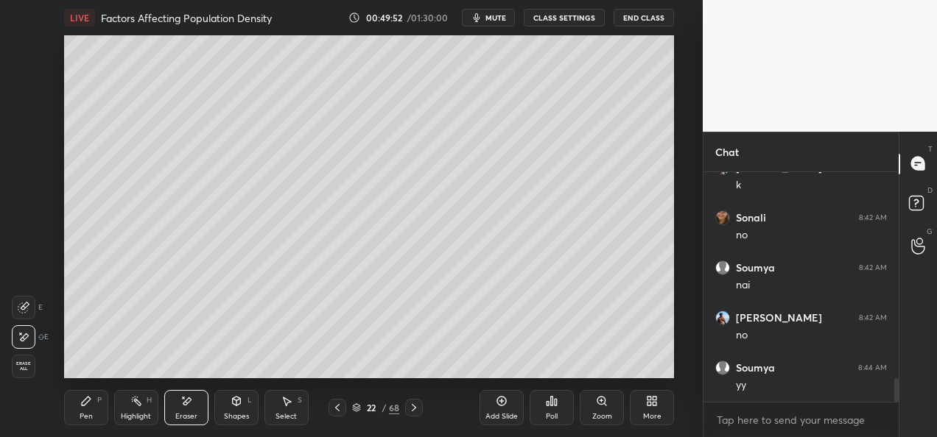
click at [94, 412] on div "Pen P" at bounding box center [86, 407] width 44 height 35
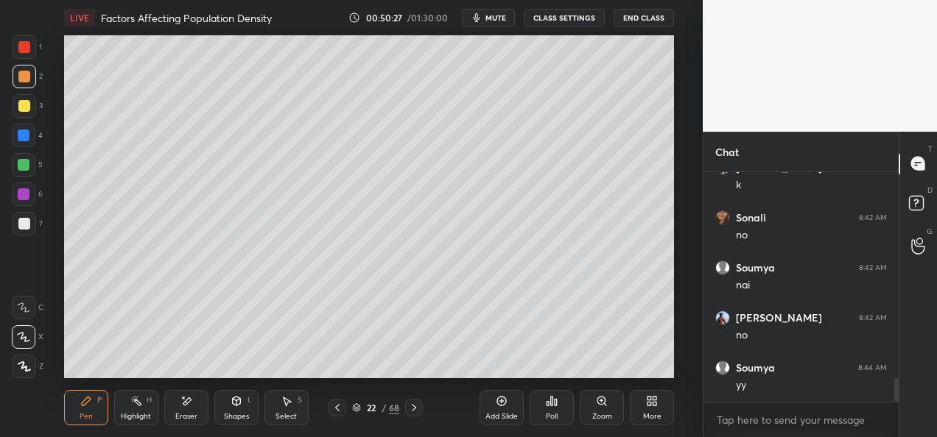
click at [492, 405] on div "Add Slide" at bounding box center [501, 407] width 44 height 35
click at [237, 413] on div "Shapes" at bounding box center [236, 416] width 25 height 7
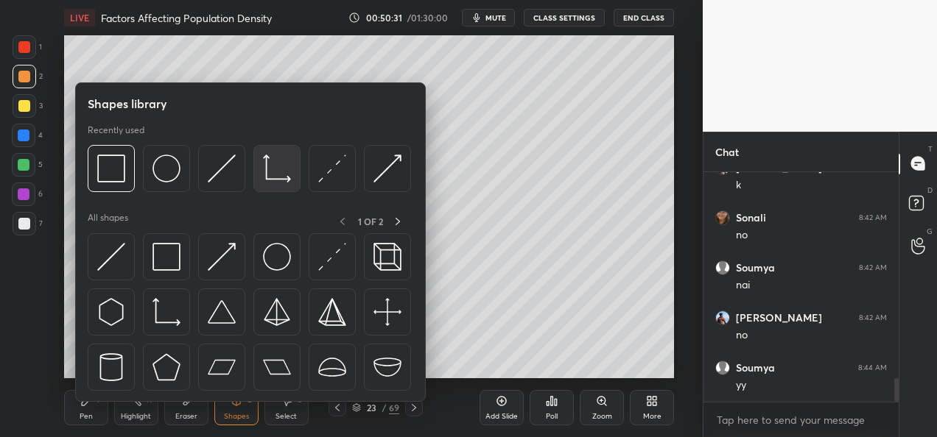
click at [264, 189] on div at bounding box center [276, 168] width 47 height 47
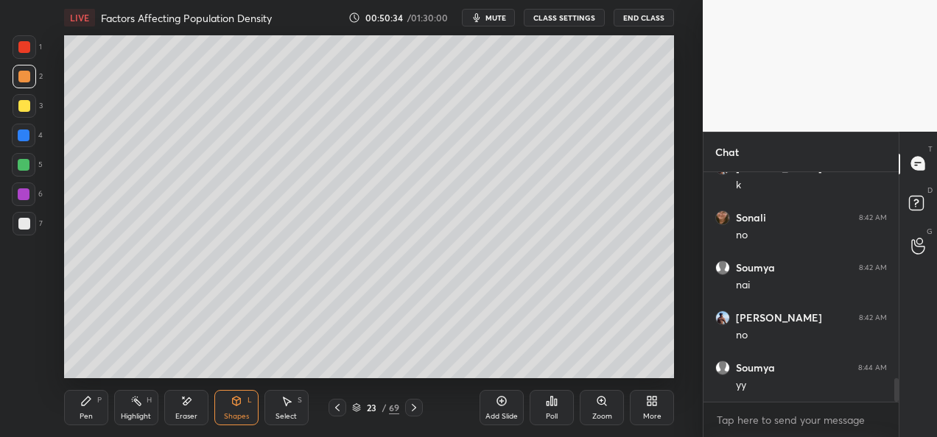
click at [79, 420] on div "Pen P" at bounding box center [86, 407] width 44 height 35
click at [23, 228] on div at bounding box center [24, 224] width 12 height 12
click at [22, 82] on div at bounding box center [25, 77] width 24 height 24
click at [27, 108] on div at bounding box center [24, 106] width 12 height 12
click at [25, 78] on div at bounding box center [24, 77] width 12 height 12
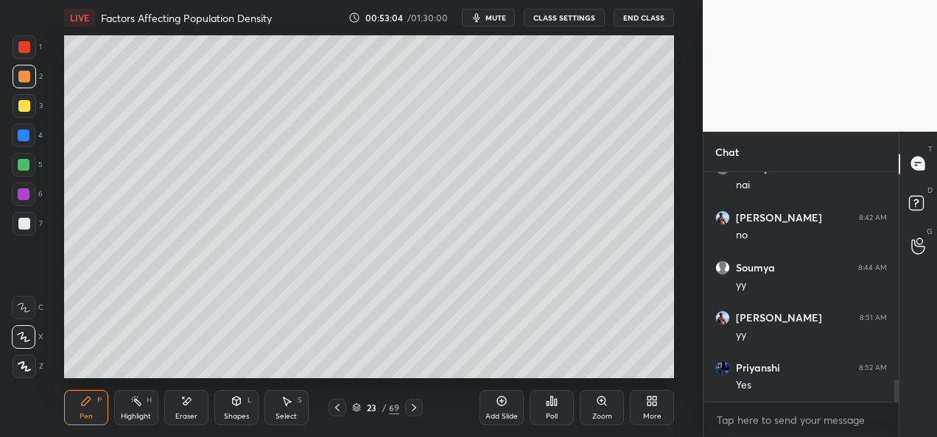
scroll to position [2177, 0]
click at [414, 414] on div at bounding box center [414, 408] width 18 height 18
click at [340, 412] on icon at bounding box center [337, 408] width 12 height 12
click at [504, 407] on icon at bounding box center [502, 402] width 12 height 12
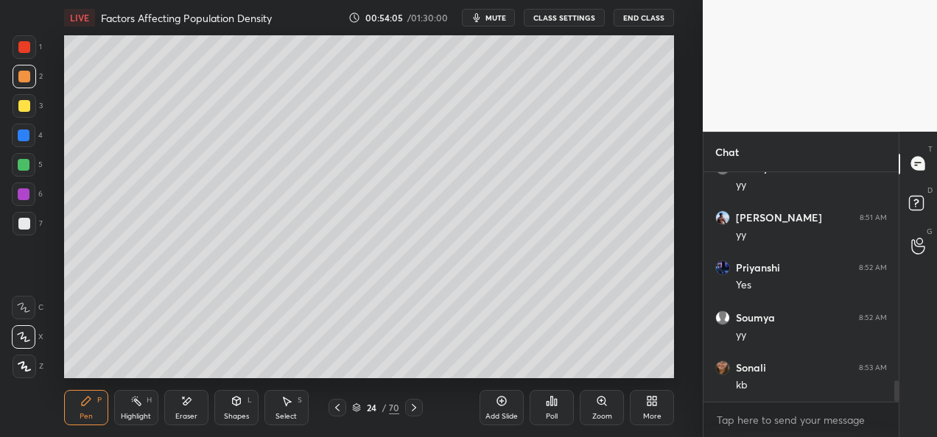
click at [22, 60] on div "1" at bounding box center [27, 49] width 29 height 29
click at [22, 110] on div at bounding box center [24, 106] width 12 height 12
click at [24, 143] on div at bounding box center [24, 136] width 24 height 24
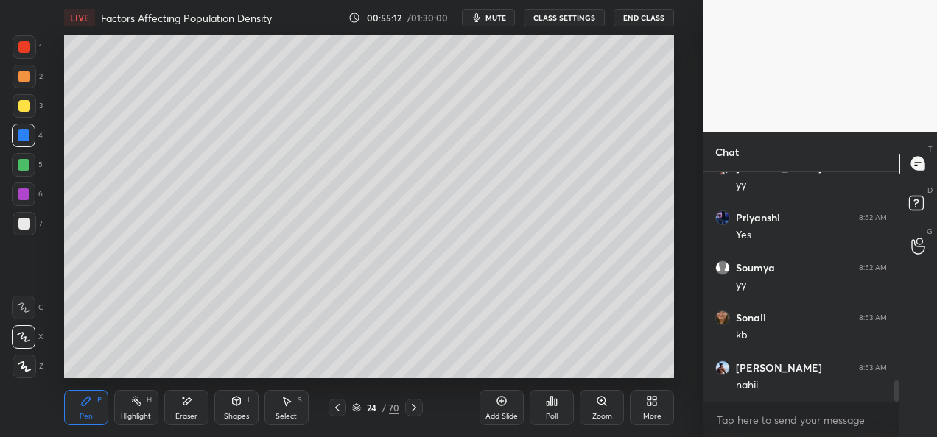
click at [27, 222] on div at bounding box center [24, 224] width 12 height 12
click at [22, 138] on div at bounding box center [24, 136] width 12 height 12
click at [16, 189] on div at bounding box center [24, 195] width 24 height 24
click at [25, 225] on div at bounding box center [24, 224] width 12 height 12
click at [556, 369] on div "Poll" at bounding box center [552, 408] width 44 height 82
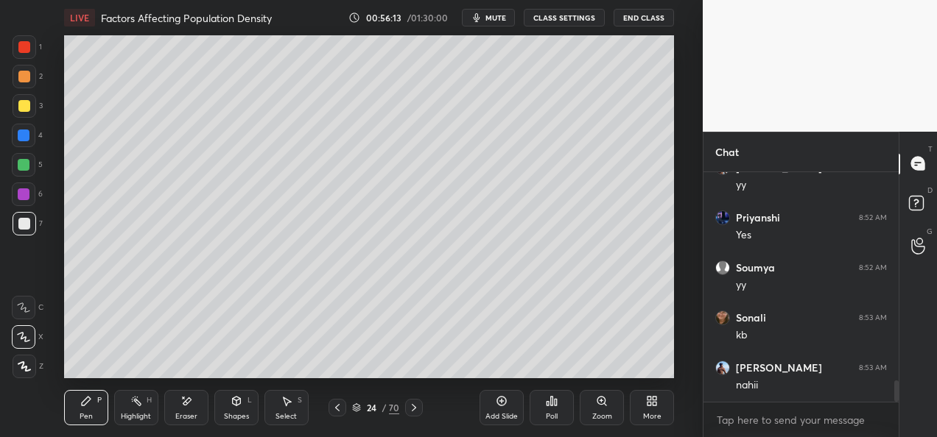
click at [569, 367] on div "Poll" at bounding box center [552, 408] width 44 height 82
click at [567, 368] on div "Poll" at bounding box center [552, 408] width 44 height 82
click at [579, 367] on div "Add Slide Poll Zoom More" at bounding box center [576, 408] width 194 height 82
click at [619, 371] on div "Add Slide Poll Zoom More" at bounding box center [576, 408] width 194 height 82
click at [339, 412] on icon at bounding box center [337, 408] width 12 height 12
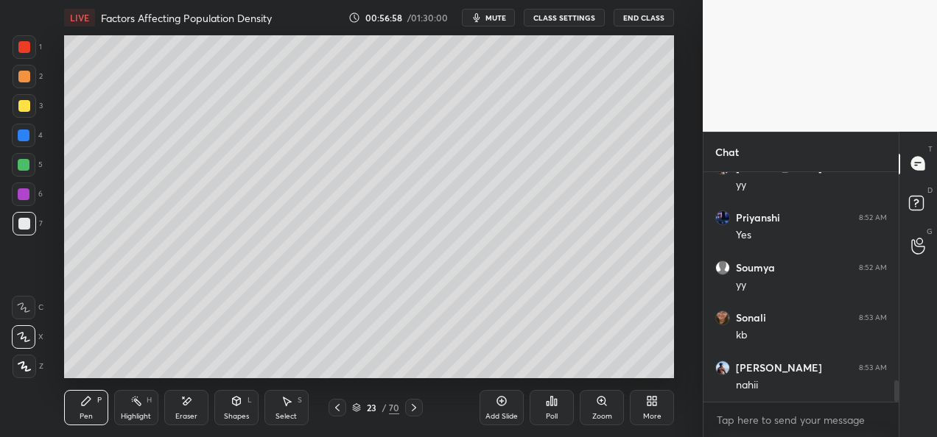
click at [337, 413] on icon at bounding box center [337, 408] width 12 height 12
click at [340, 411] on icon at bounding box center [337, 408] width 12 height 12
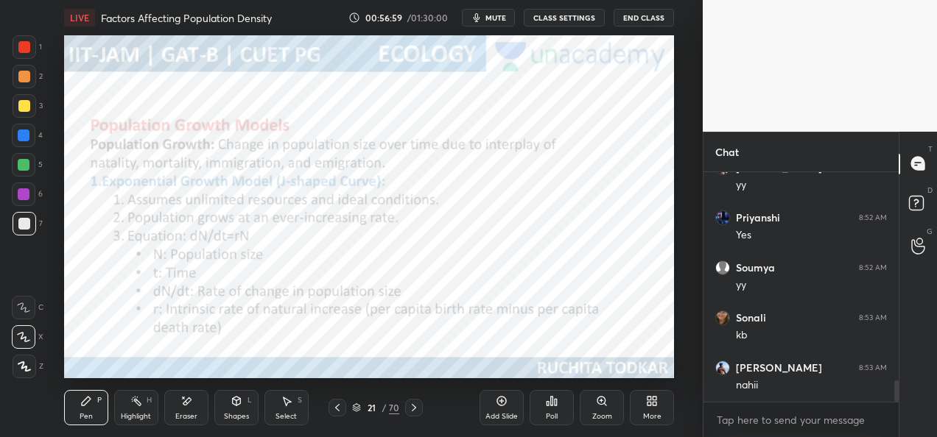
click at [342, 412] on icon at bounding box center [337, 408] width 12 height 12
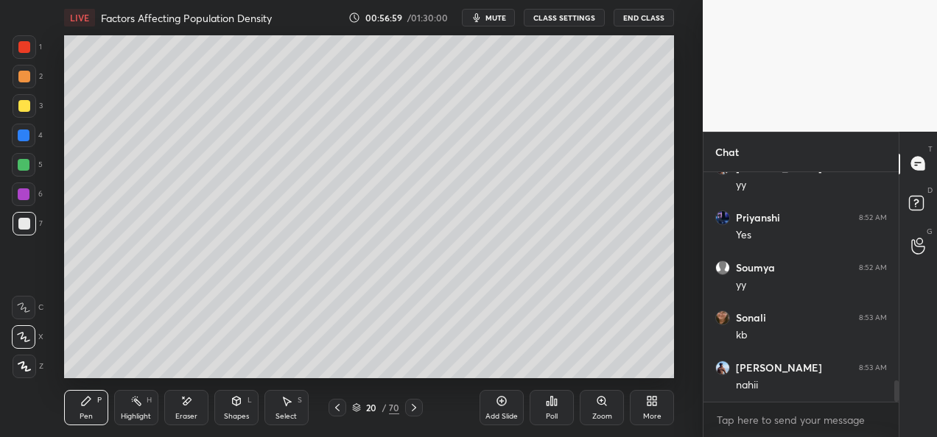
click at [342, 412] on icon at bounding box center [337, 408] width 12 height 12
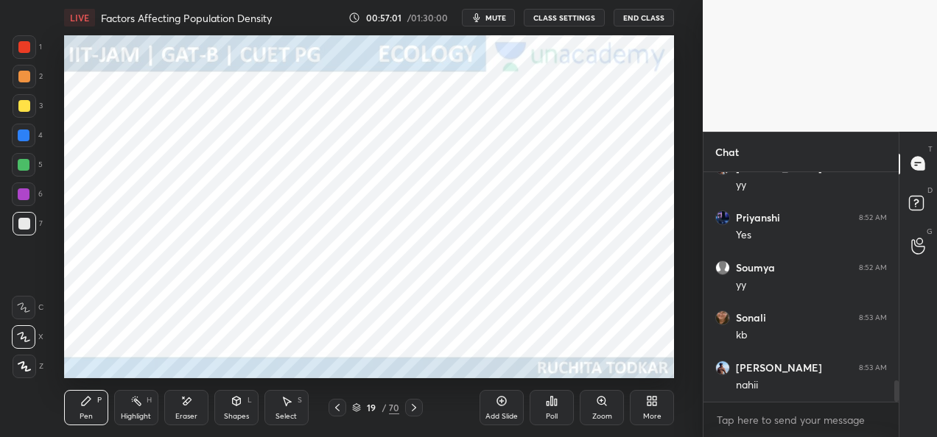
click at [414, 407] on icon at bounding box center [414, 408] width 12 height 12
click at [414, 408] on icon at bounding box center [414, 408] width 12 height 12
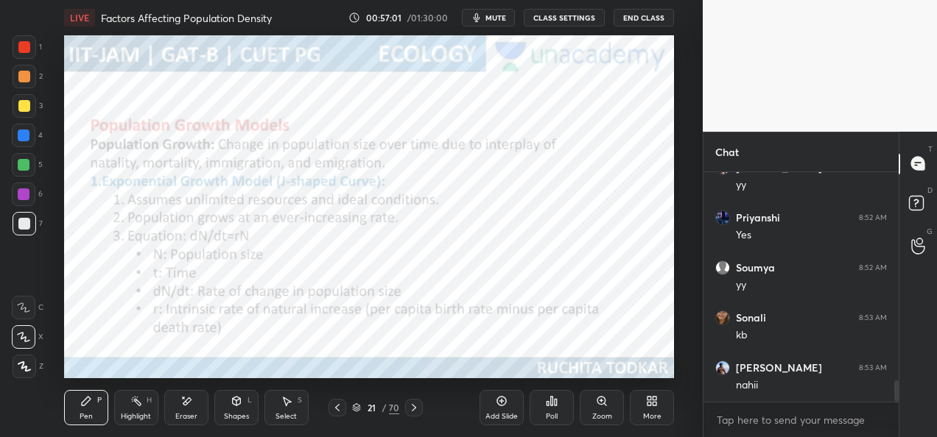
click at [415, 409] on icon at bounding box center [414, 408] width 12 height 12
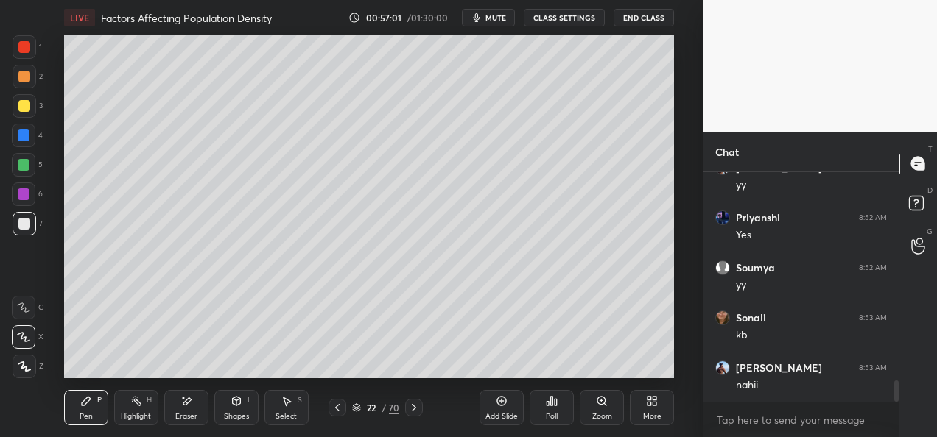
click at [417, 408] on icon at bounding box center [414, 408] width 12 height 12
click at [417, 407] on icon at bounding box center [414, 408] width 12 height 12
click at [417, 409] on icon at bounding box center [414, 408] width 12 height 12
click at [412, 409] on icon at bounding box center [414, 408] width 12 height 12
click at [336, 412] on icon at bounding box center [337, 408] width 12 height 12
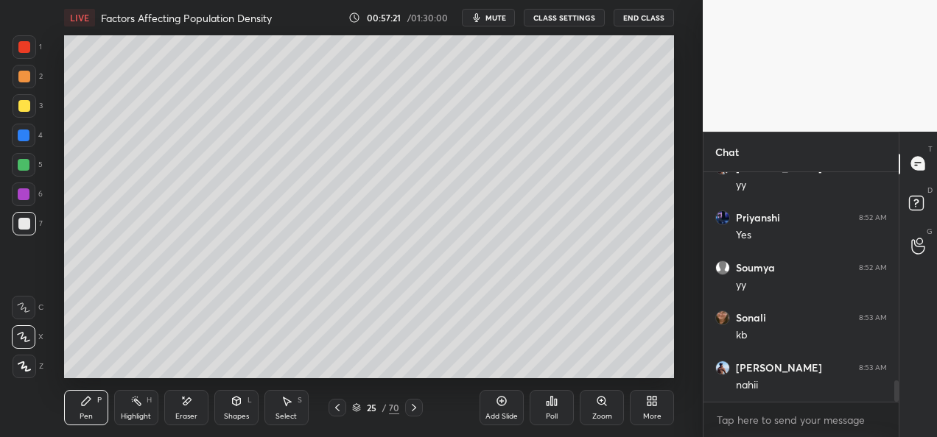
click at [340, 410] on icon at bounding box center [337, 408] width 12 height 12
click at [414, 406] on icon at bounding box center [414, 407] width 4 height 7
click at [413, 407] on icon at bounding box center [414, 408] width 12 height 12
click at [412, 407] on icon at bounding box center [414, 408] width 12 height 12
click at [412, 408] on icon at bounding box center [414, 408] width 12 height 12
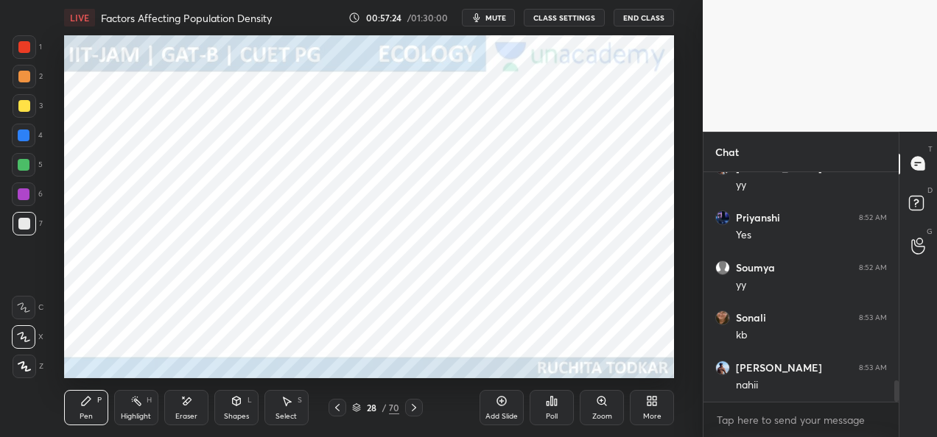
click at [414, 408] on icon at bounding box center [414, 408] width 12 height 12
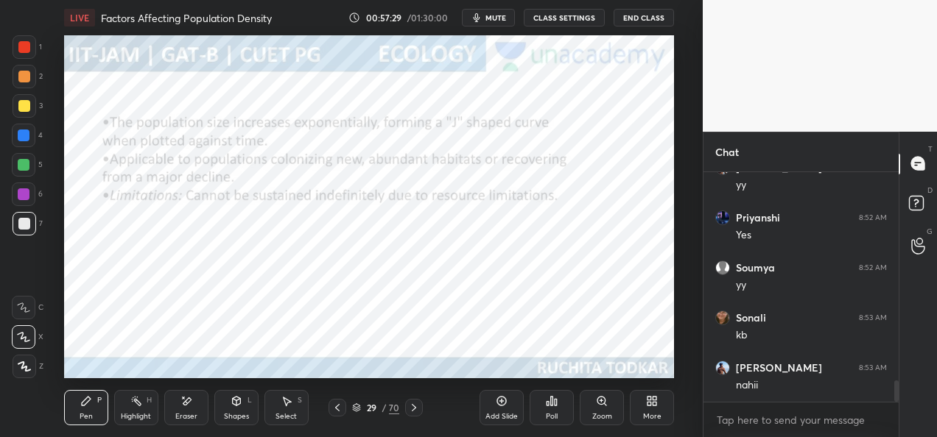
click at [21, 85] on div at bounding box center [25, 77] width 24 height 24
click at [414, 411] on icon at bounding box center [414, 408] width 12 height 12
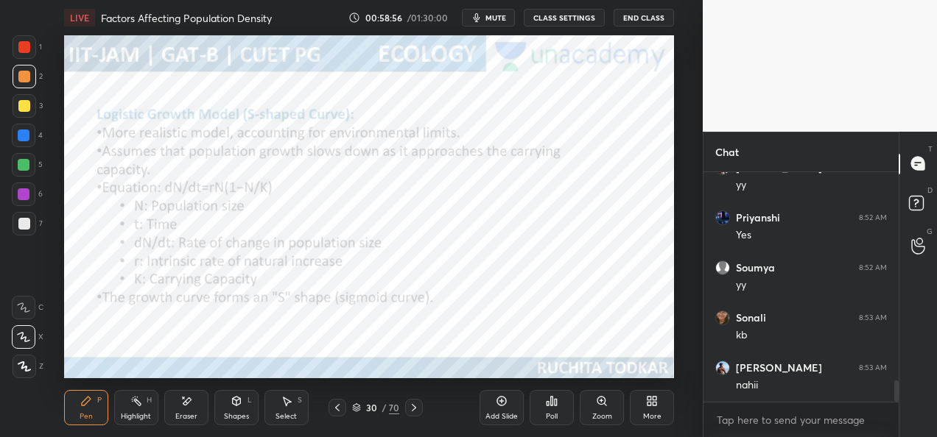
click at [418, 411] on icon at bounding box center [414, 408] width 12 height 12
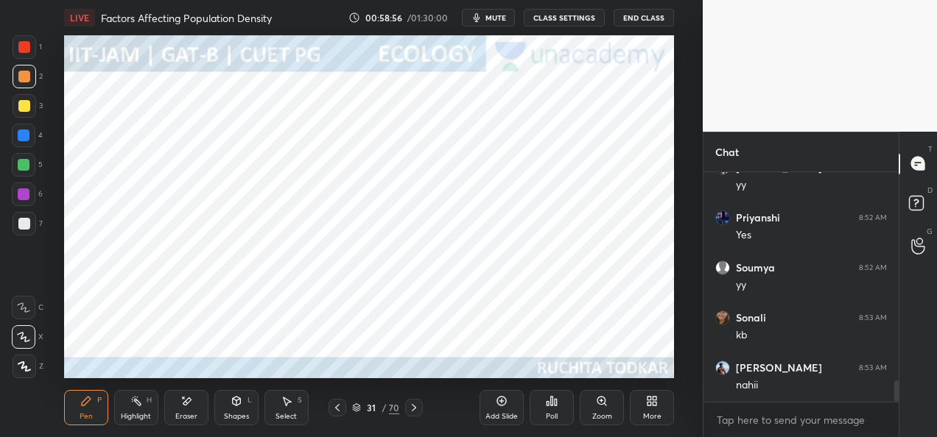
click at [390, 383] on div "Pen P Highlight H Eraser Shapes L Select S 31 / 70 Add Slide Poll Zoom More" at bounding box center [369, 408] width 610 height 59
click at [19, 175] on div at bounding box center [24, 165] width 24 height 24
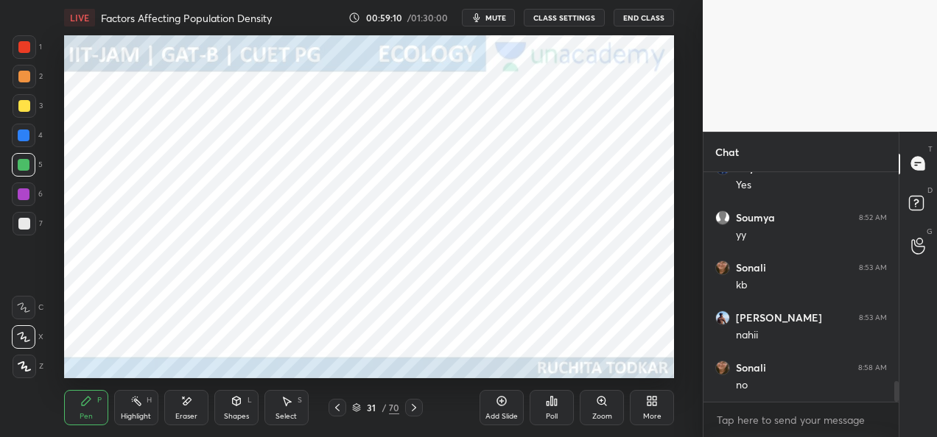
click at [23, 57] on div at bounding box center [25, 47] width 24 height 24
click at [29, 137] on div at bounding box center [24, 136] width 12 height 12
click at [336, 414] on div at bounding box center [337, 408] width 18 height 18
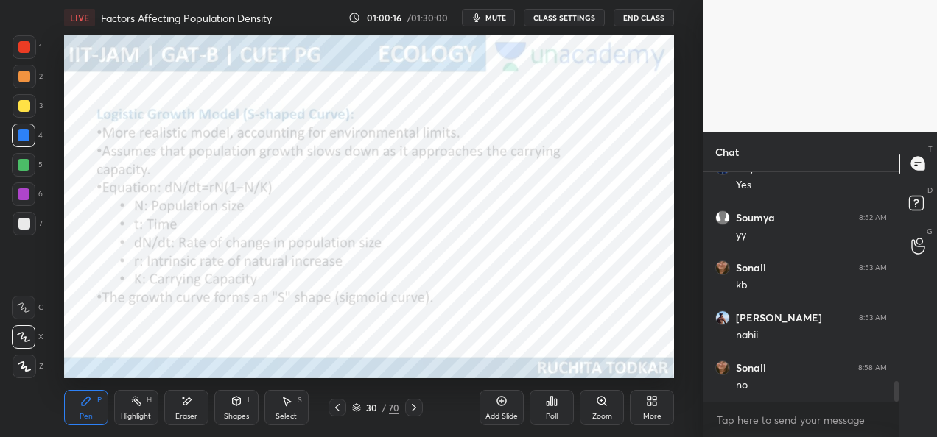
click at [338, 412] on icon at bounding box center [337, 408] width 12 height 12
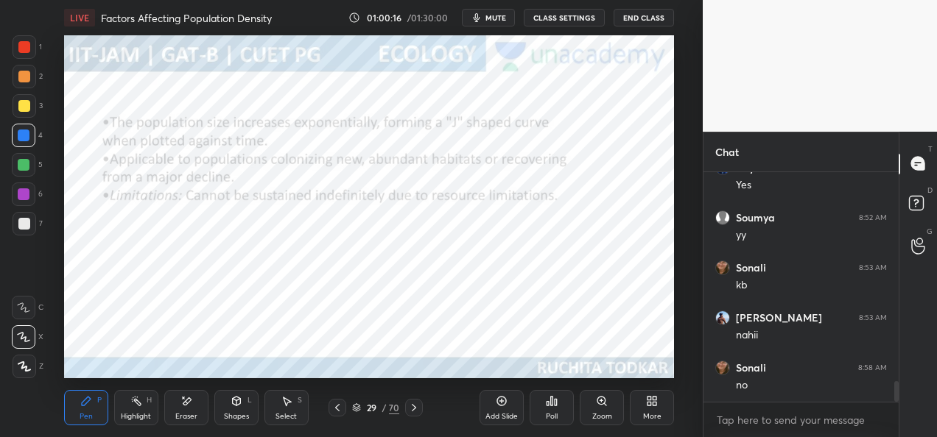
click at [340, 414] on div at bounding box center [337, 408] width 18 height 18
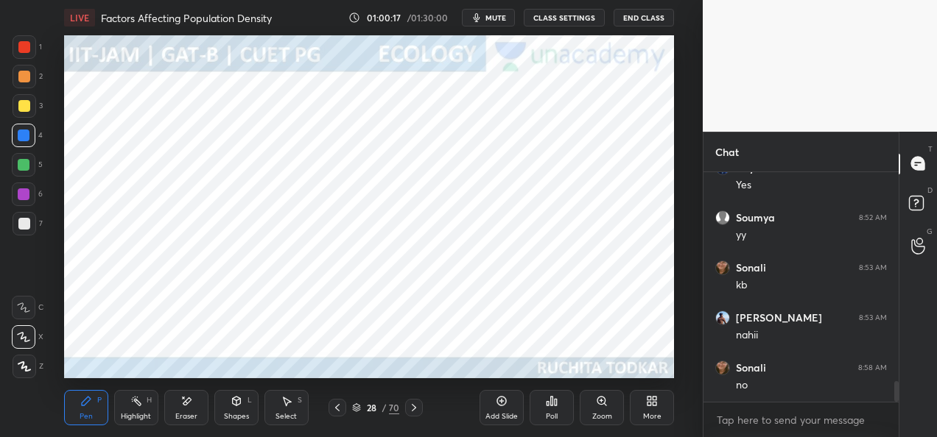
click at [342, 411] on icon at bounding box center [337, 408] width 12 height 12
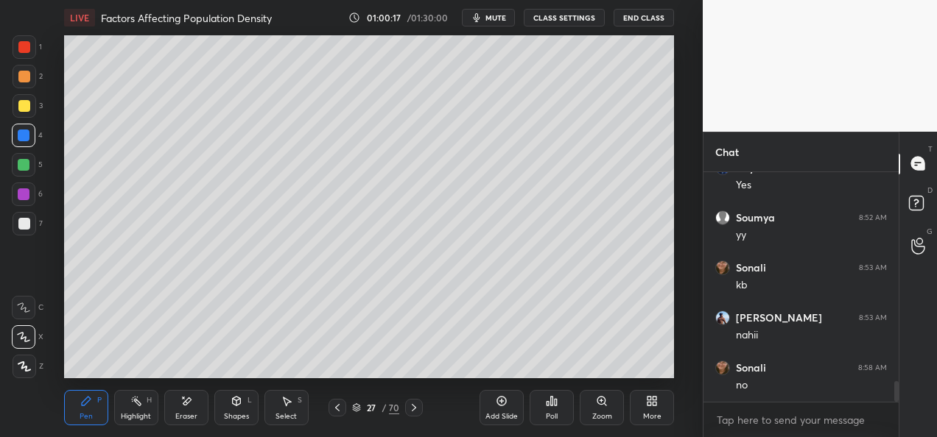
click at [340, 411] on icon at bounding box center [337, 407] width 4 height 7
click at [417, 408] on icon at bounding box center [414, 408] width 12 height 12
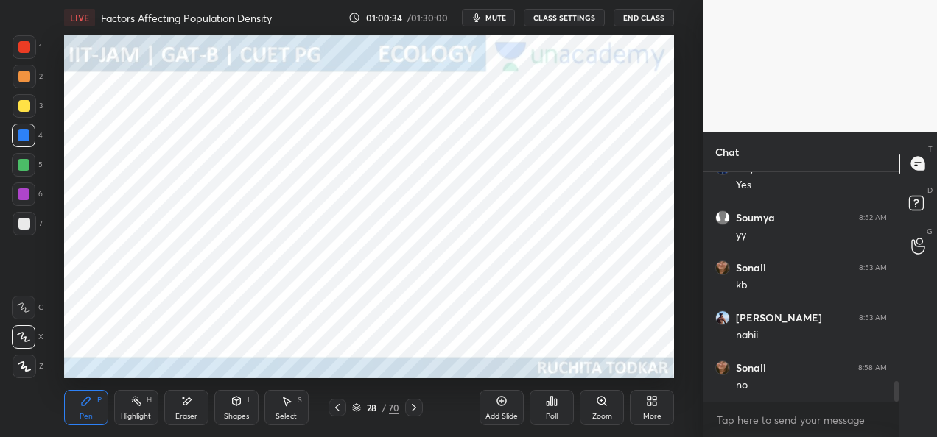
click at [423, 408] on div "28 / 70" at bounding box center [376, 408] width 208 height 18
click at [423, 404] on div "28 / 70" at bounding box center [376, 408] width 208 height 18
click at [417, 409] on icon at bounding box center [414, 408] width 12 height 12
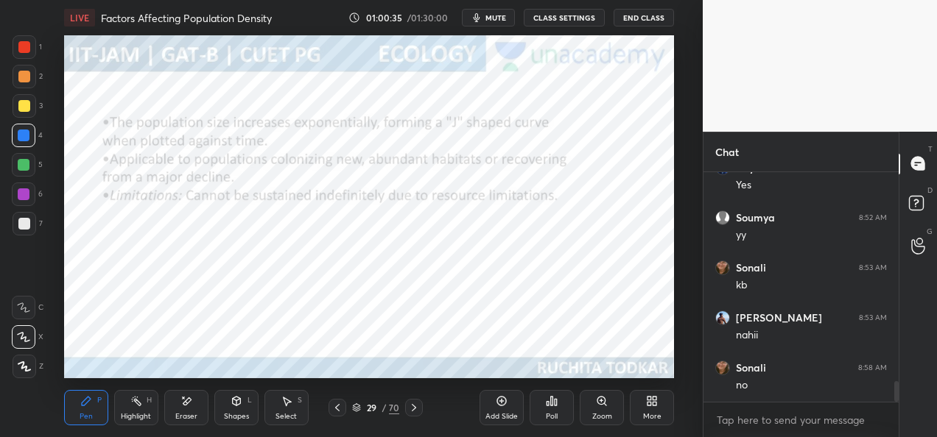
click at [418, 410] on icon at bounding box center [414, 408] width 12 height 12
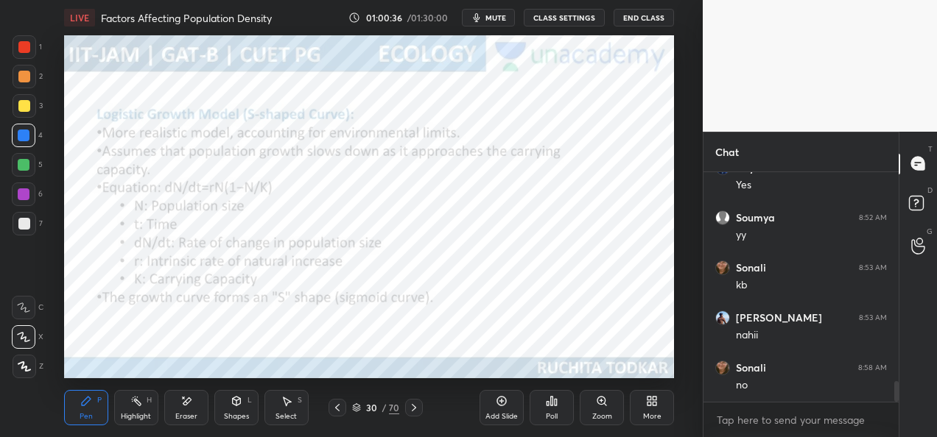
click at [419, 410] on icon at bounding box center [414, 408] width 12 height 12
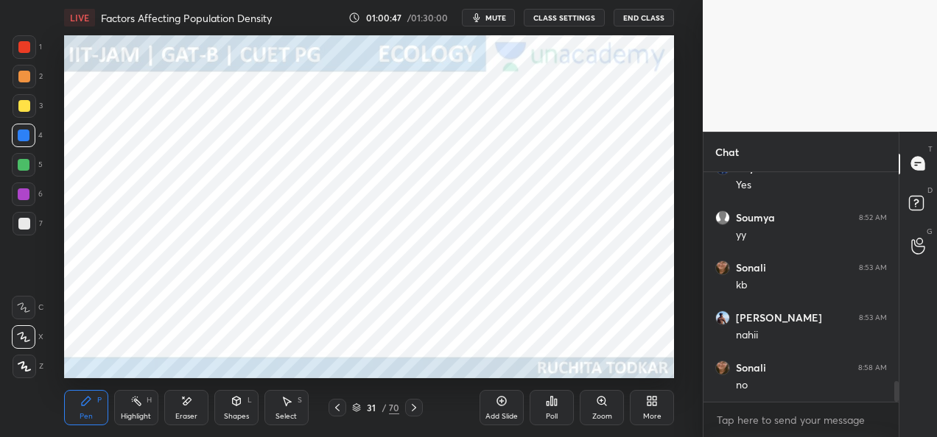
click at [29, 194] on div at bounding box center [24, 195] width 12 height 12
click at [414, 409] on icon at bounding box center [414, 407] width 4 height 7
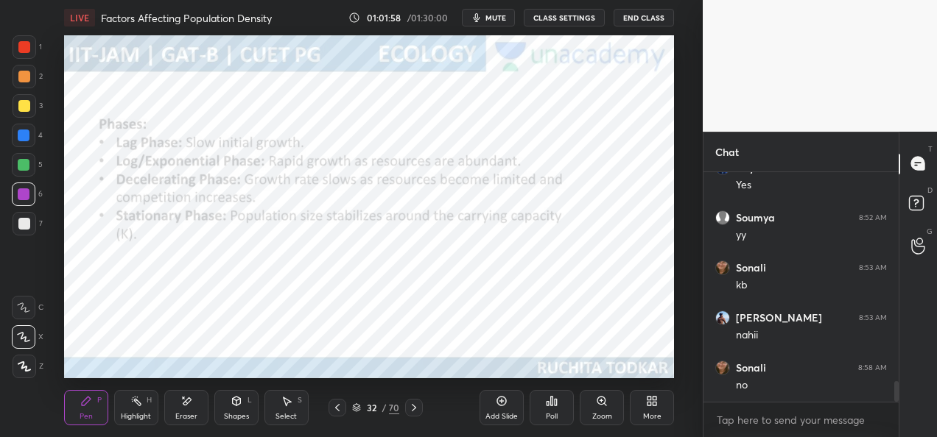
click at [498, 409] on div "Add Slide" at bounding box center [501, 407] width 44 height 35
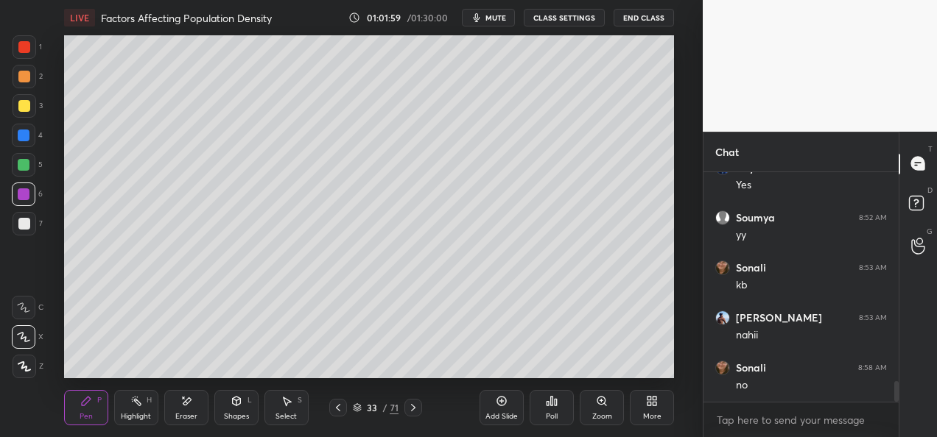
click at [340, 412] on icon at bounding box center [338, 408] width 12 height 12
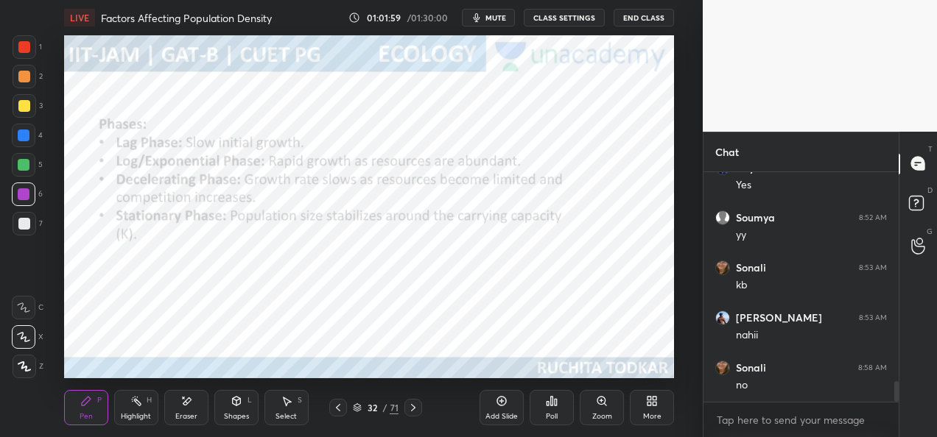
click at [412, 407] on icon at bounding box center [413, 408] width 12 height 12
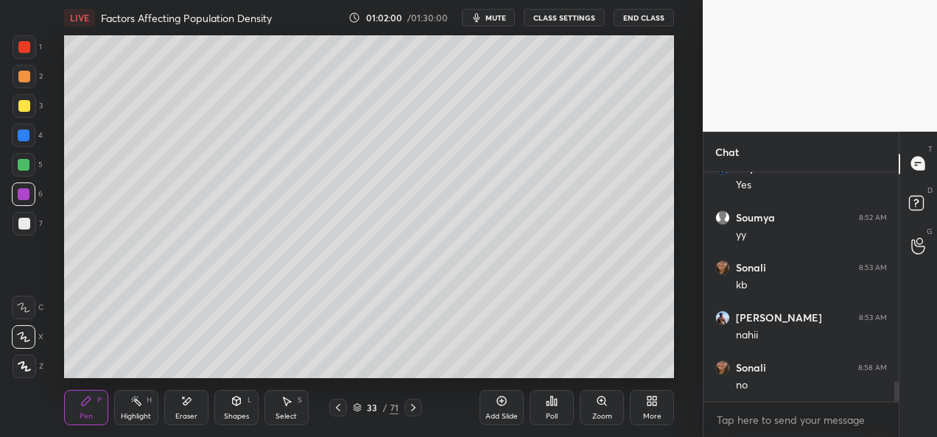
click at [414, 407] on icon at bounding box center [413, 407] width 4 height 7
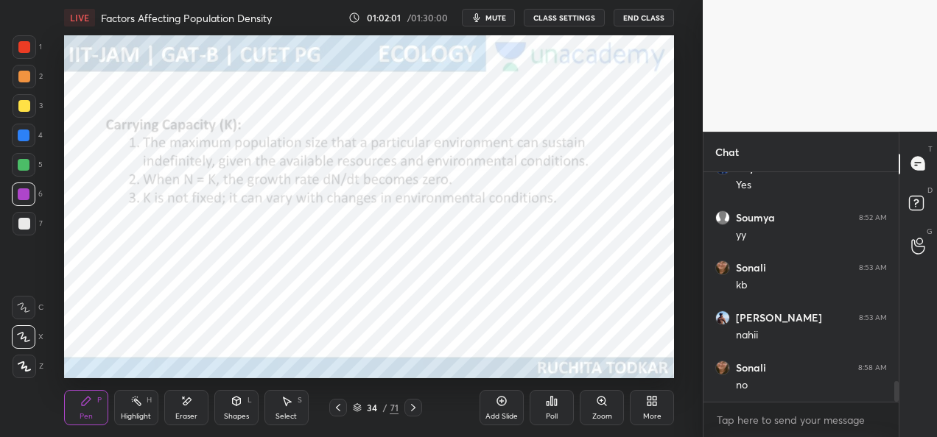
click at [411, 409] on icon at bounding box center [413, 408] width 12 height 12
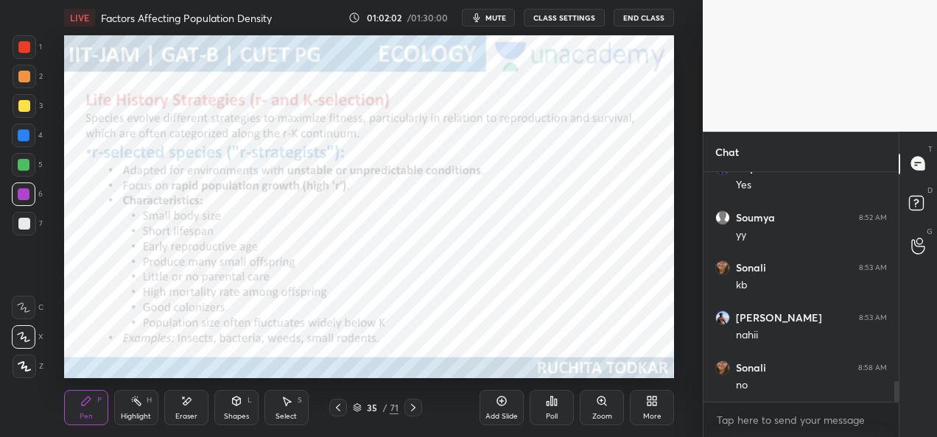
click at [340, 410] on icon at bounding box center [338, 407] width 4 height 7
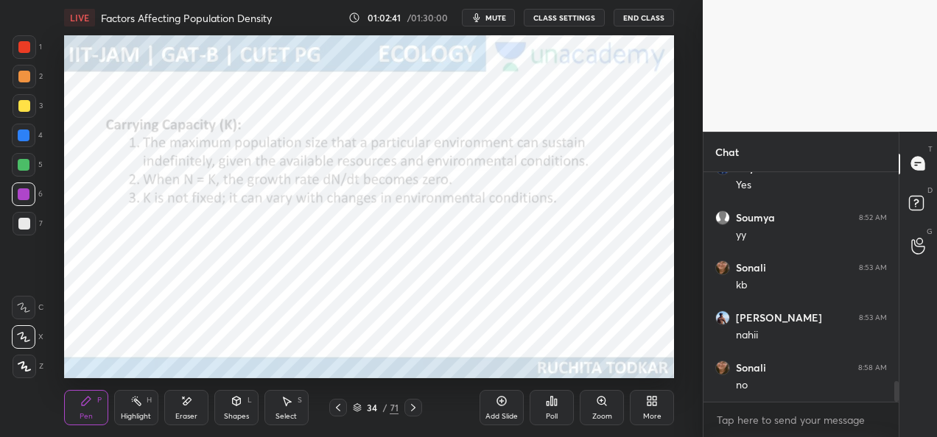
click at [493, 407] on div "Add Slide" at bounding box center [501, 407] width 44 height 35
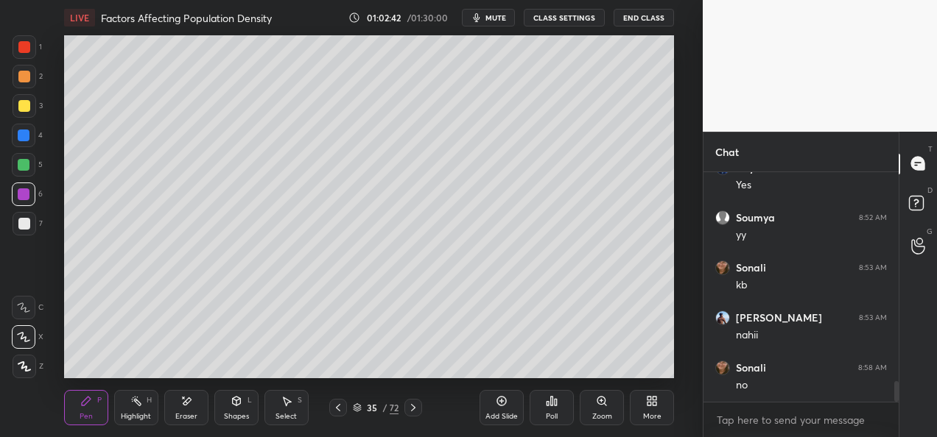
click at [25, 74] on div at bounding box center [24, 77] width 12 height 12
click at [240, 415] on div "Shapes" at bounding box center [236, 416] width 25 height 7
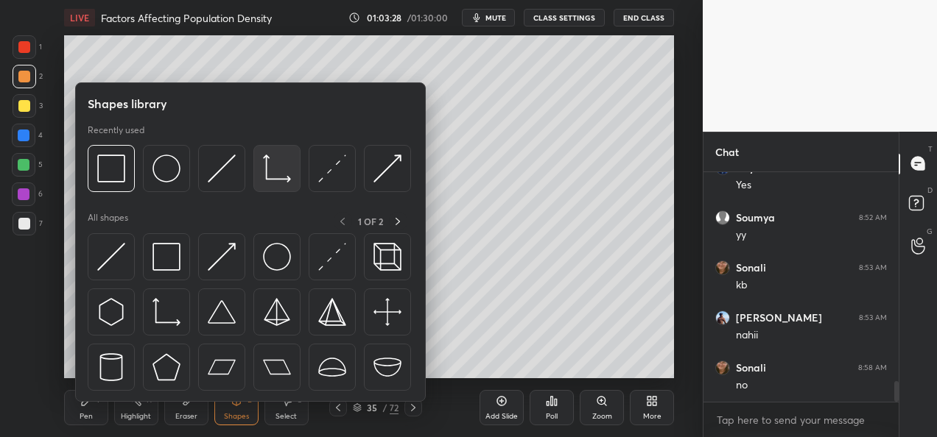
click at [266, 186] on div at bounding box center [276, 168] width 47 height 47
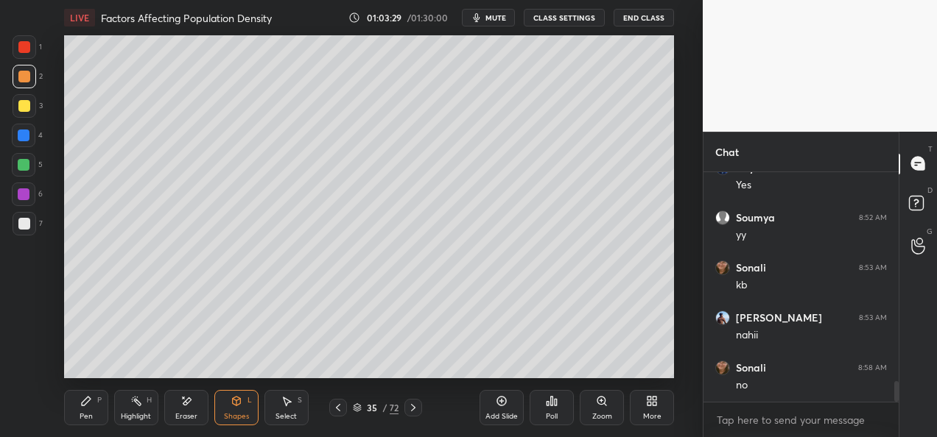
click at [30, 227] on div at bounding box center [25, 224] width 24 height 24
click at [24, 77] on div at bounding box center [24, 77] width 12 height 12
click at [205, 415] on div "Eraser" at bounding box center [186, 407] width 44 height 35
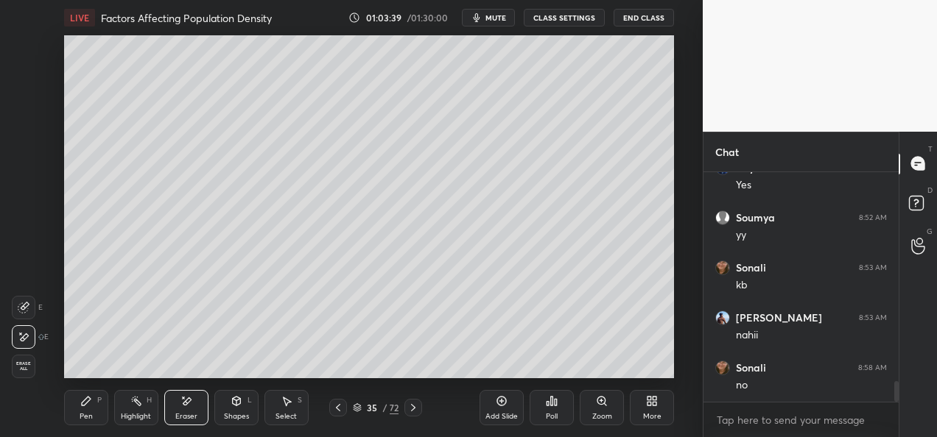
click at [232, 409] on div "Shapes L" at bounding box center [236, 407] width 44 height 35
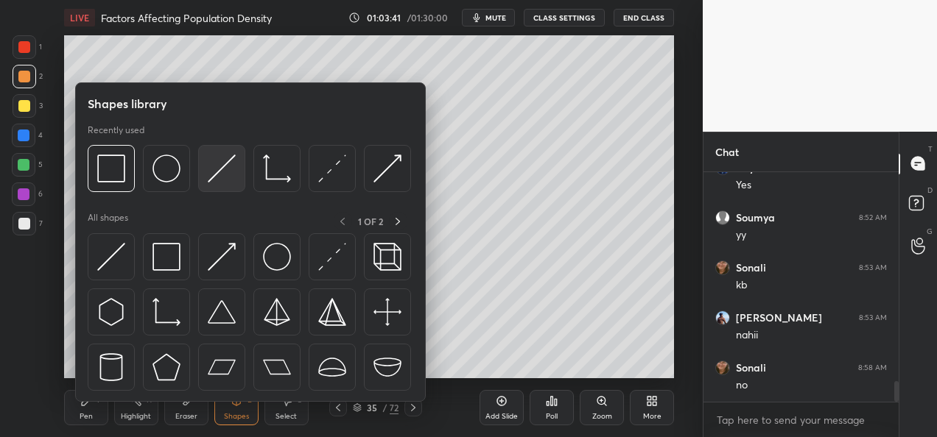
click at [220, 191] on div at bounding box center [221, 168] width 47 height 47
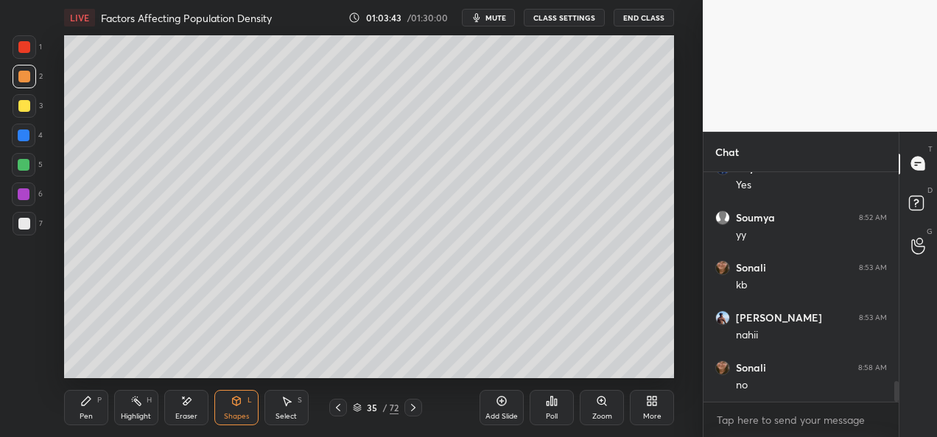
click at [26, 164] on div at bounding box center [24, 165] width 12 height 12
click at [27, 198] on div at bounding box center [24, 195] width 12 height 12
click at [181, 417] on div "Eraser" at bounding box center [186, 416] width 22 height 7
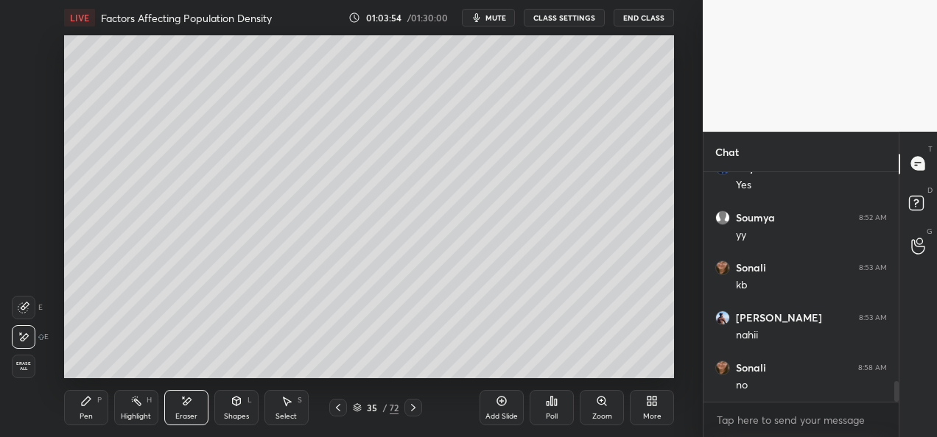
click at [247, 407] on div "Shapes L" at bounding box center [236, 407] width 44 height 35
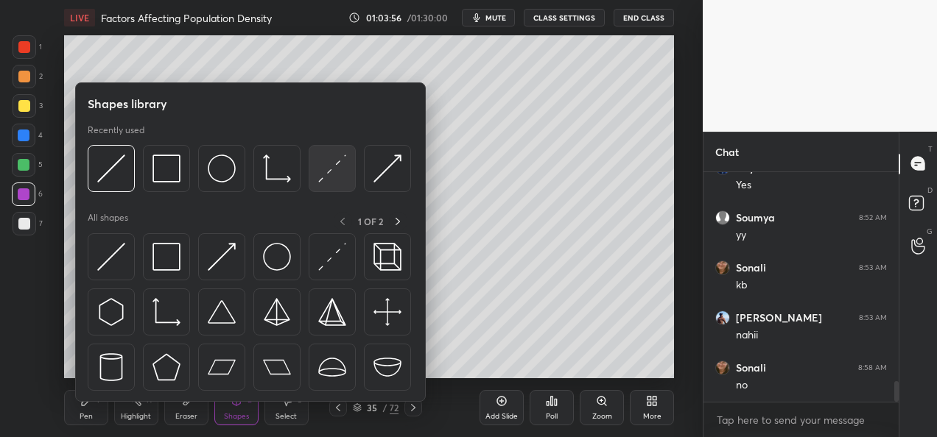
click at [314, 175] on div at bounding box center [332, 168] width 47 height 47
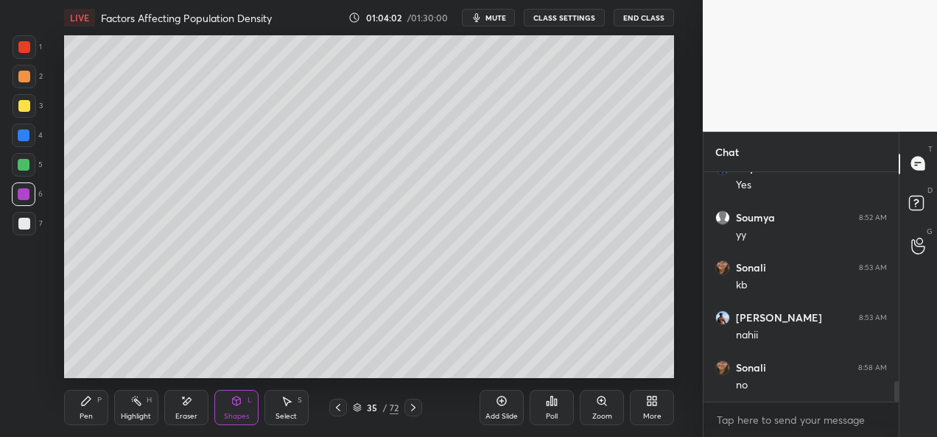
click at [90, 413] on div "Pen" at bounding box center [86, 416] width 13 height 7
click at [15, 164] on div at bounding box center [24, 165] width 24 height 24
click at [18, 165] on div at bounding box center [24, 165] width 12 height 12
click at [339, 411] on icon at bounding box center [338, 408] width 12 height 12
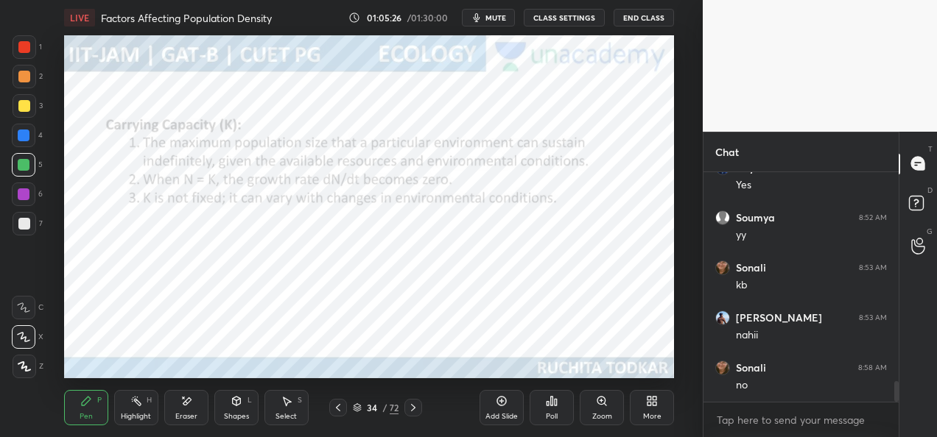
click at [342, 409] on icon at bounding box center [338, 408] width 12 height 12
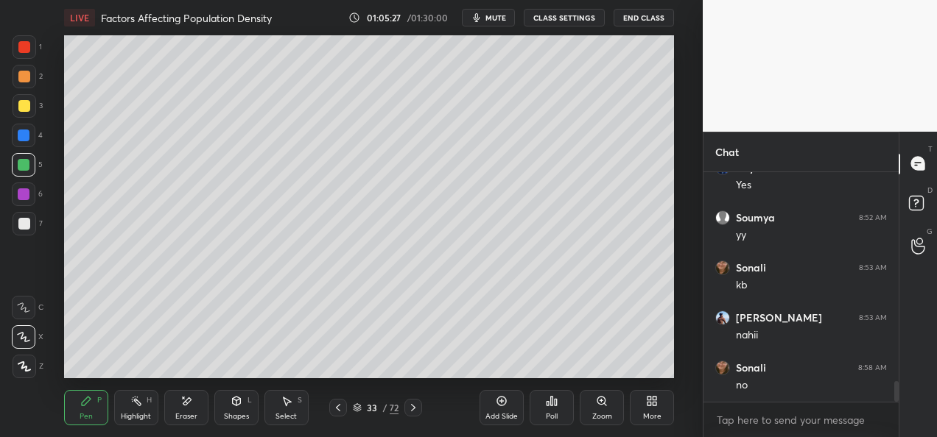
click at [339, 412] on icon at bounding box center [338, 408] width 12 height 12
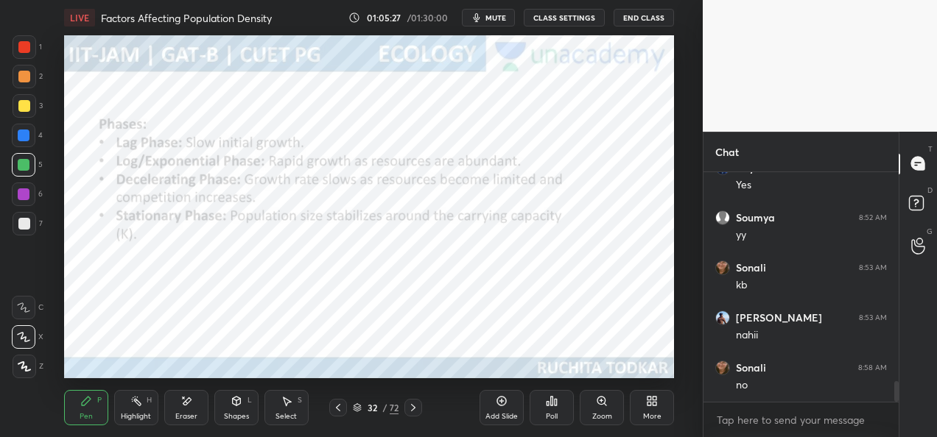
click at [340, 410] on icon at bounding box center [338, 408] width 12 height 12
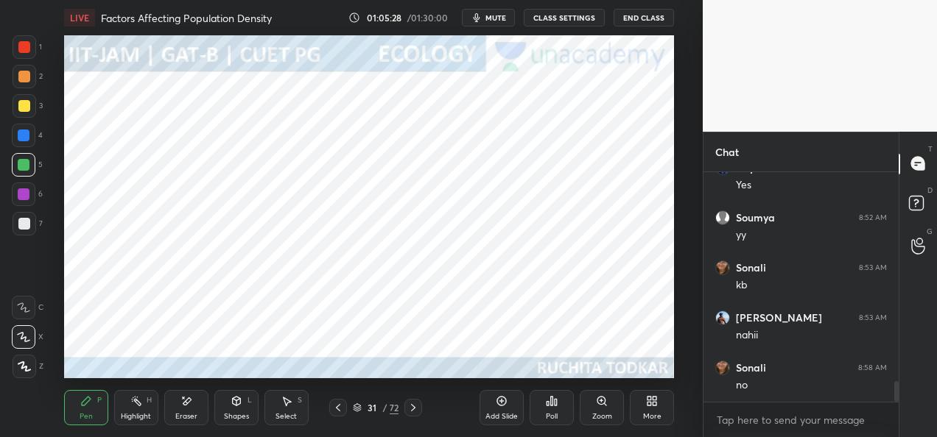
click at [340, 410] on icon at bounding box center [338, 408] width 12 height 12
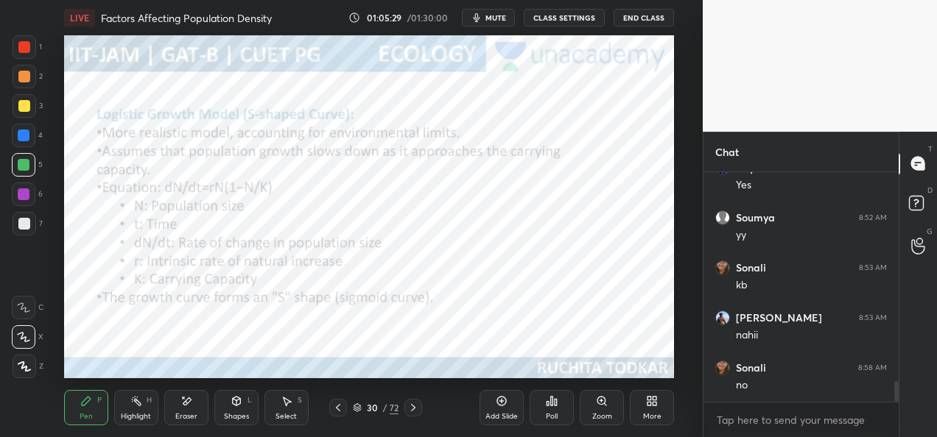
click at [415, 407] on icon at bounding box center [413, 408] width 12 height 12
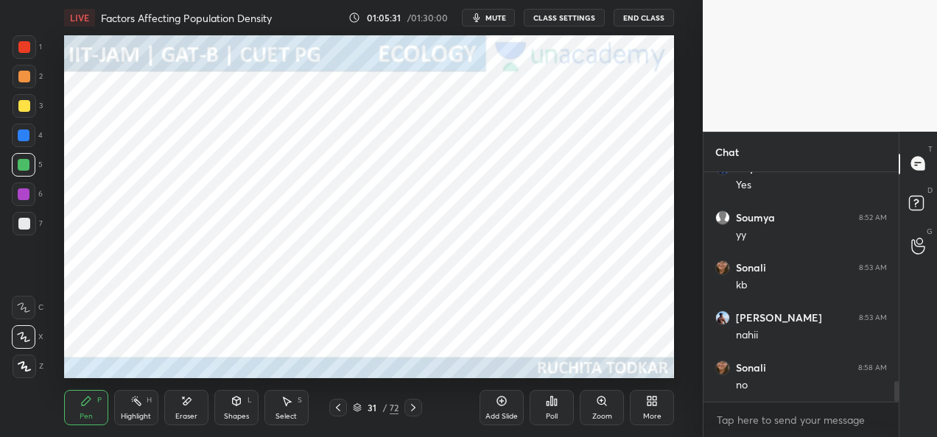
scroll to position [2377, 0]
click at [338, 414] on div at bounding box center [338, 408] width 18 height 18
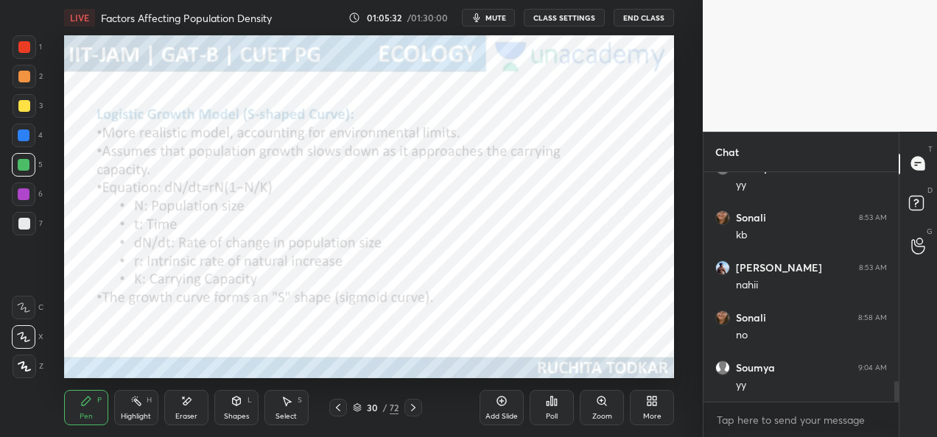
click at [337, 415] on div at bounding box center [338, 408] width 18 height 18
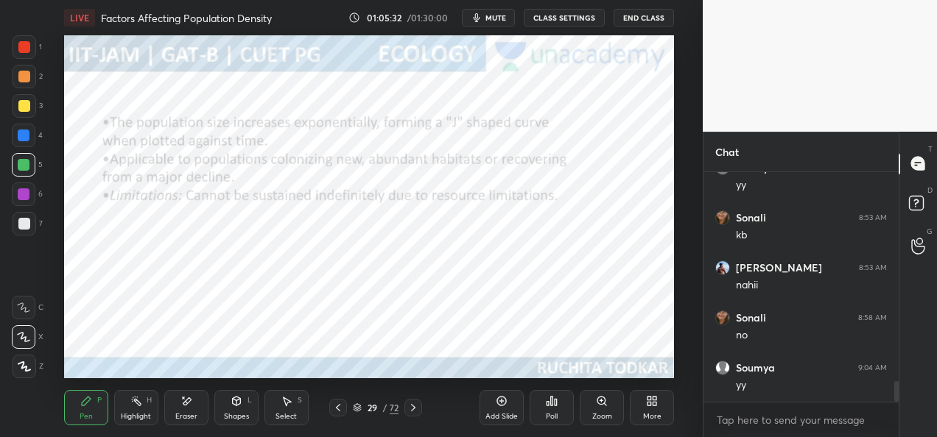
click at [338, 415] on div at bounding box center [338, 408] width 18 height 18
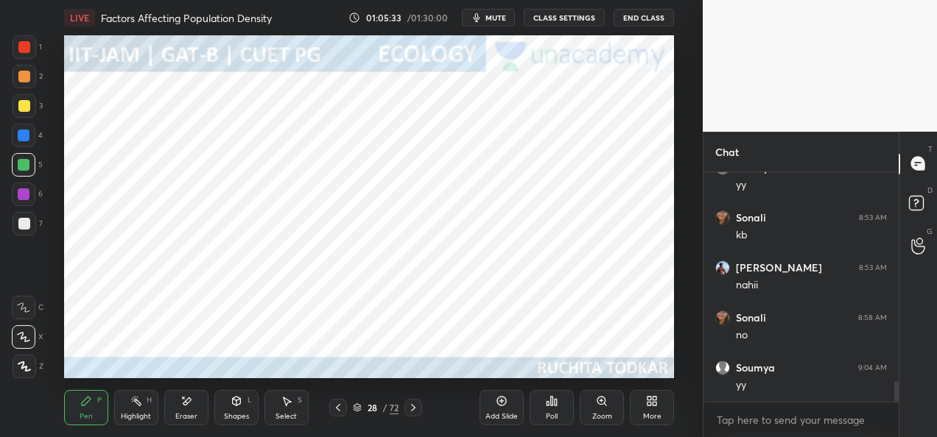
click at [337, 415] on div at bounding box center [338, 408] width 18 height 18
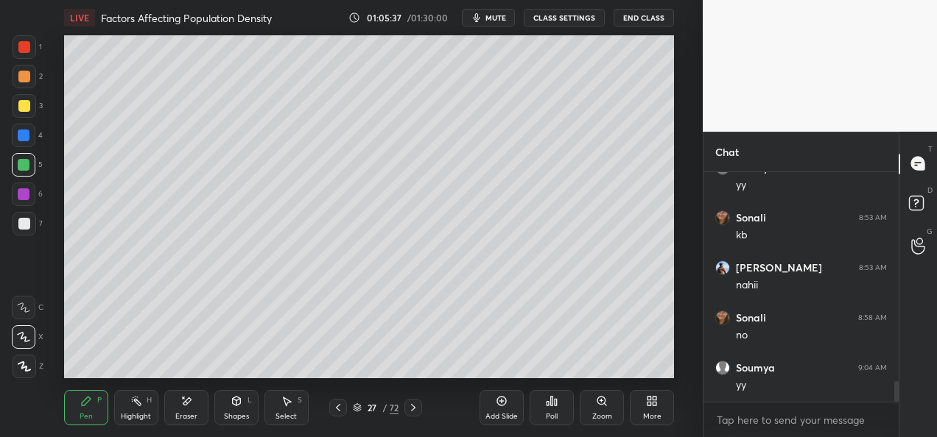
click at [412, 409] on icon at bounding box center [413, 408] width 12 height 12
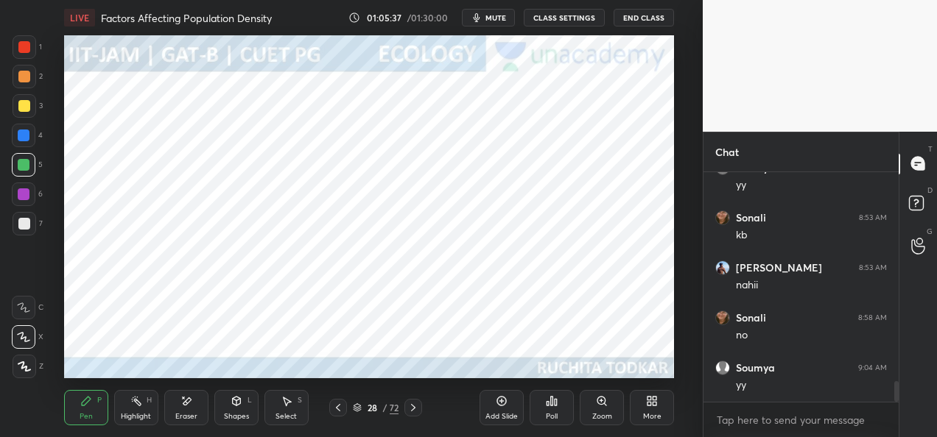
click at [415, 408] on icon at bounding box center [413, 407] width 4 height 7
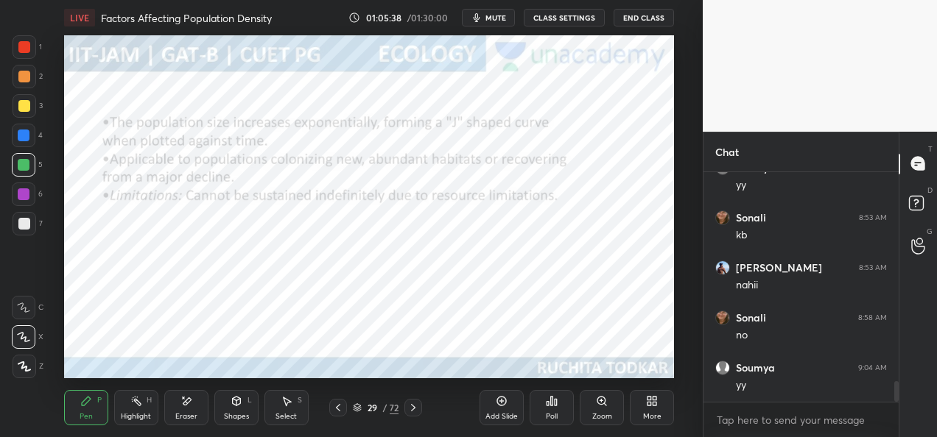
click at [417, 408] on icon at bounding box center [413, 408] width 12 height 12
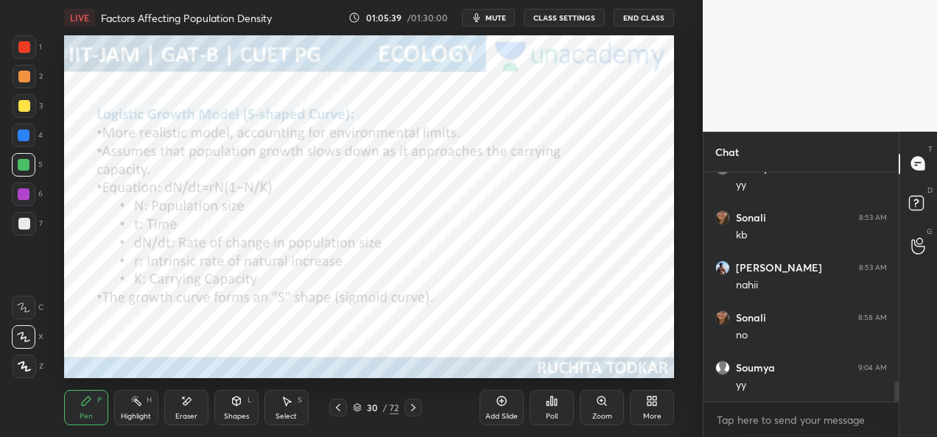
click at [416, 409] on icon at bounding box center [413, 408] width 12 height 12
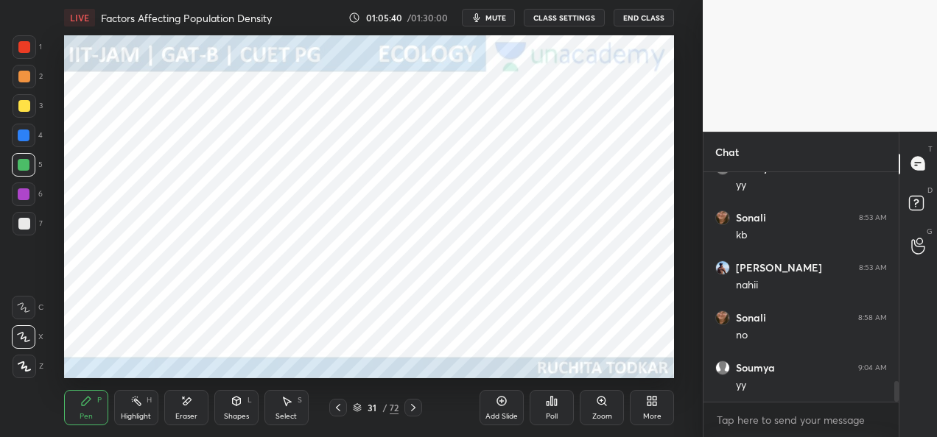
scroll to position [2428, 0]
click at [411, 412] on icon at bounding box center [413, 408] width 12 height 12
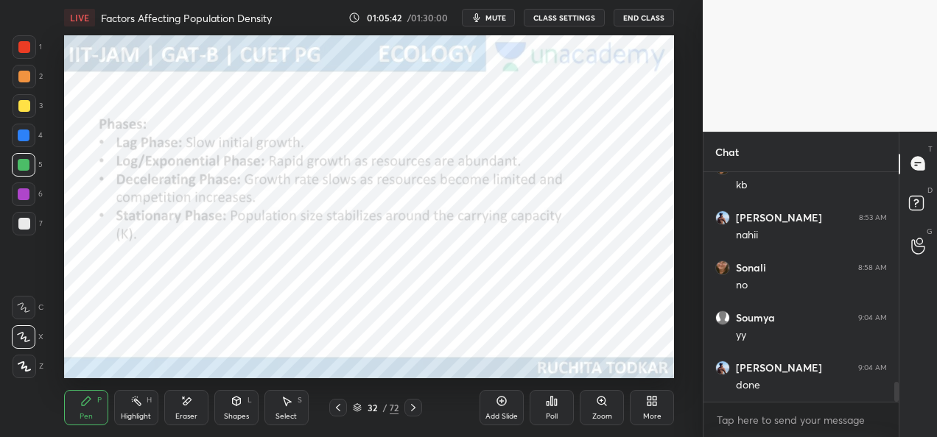
click at [409, 412] on icon at bounding box center [413, 408] width 12 height 12
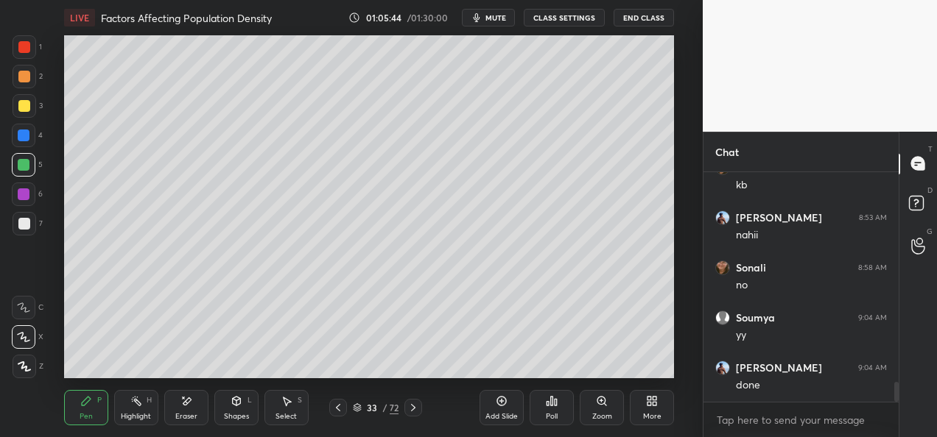
click at [412, 414] on div at bounding box center [413, 408] width 18 height 18
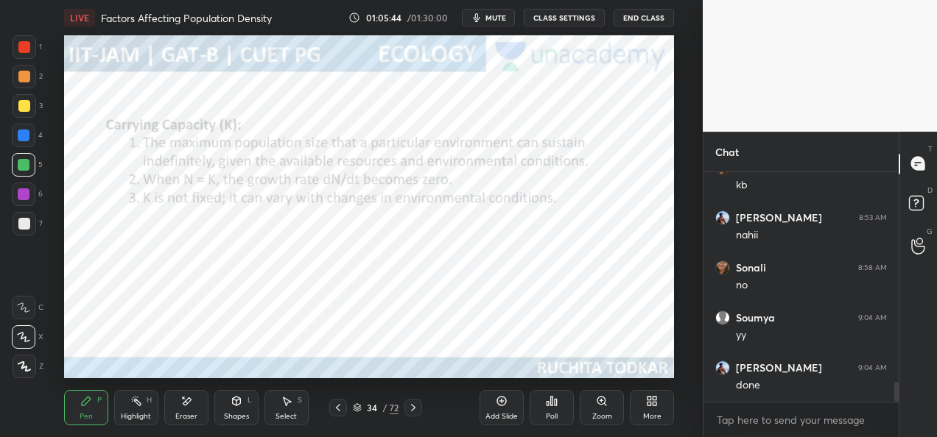
click at [409, 415] on div at bounding box center [413, 408] width 18 height 18
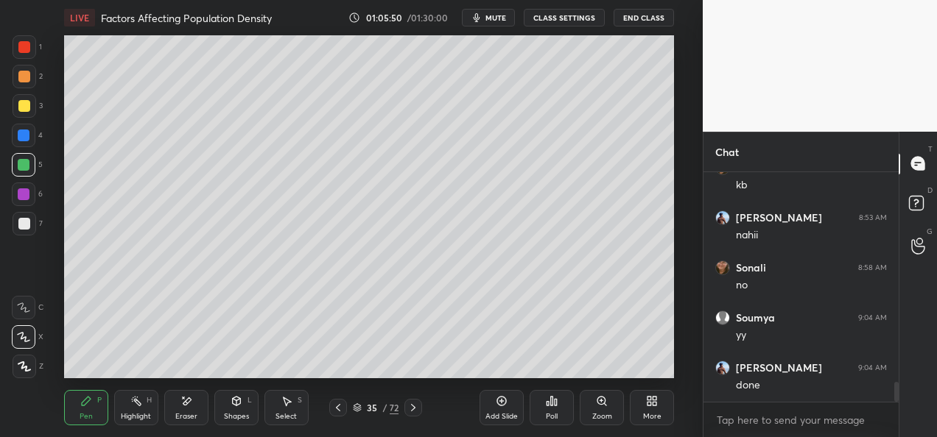
click at [414, 409] on icon at bounding box center [413, 408] width 12 height 12
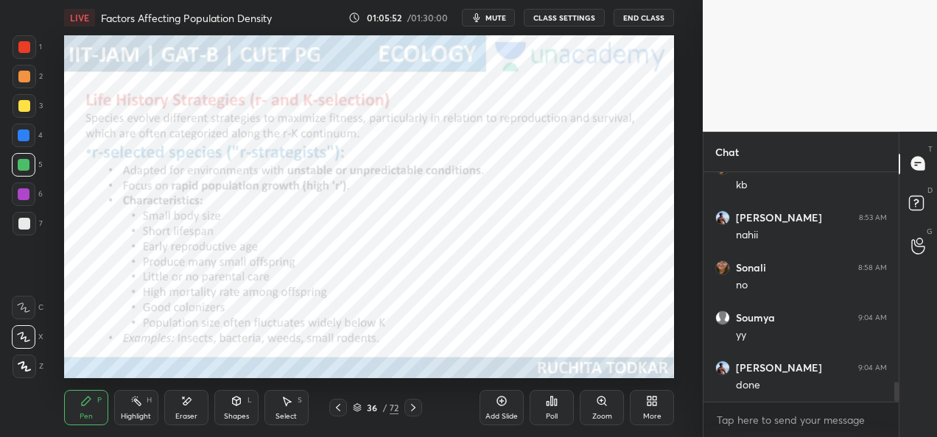
click at [338, 408] on icon at bounding box center [338, 408] width 12 height 12
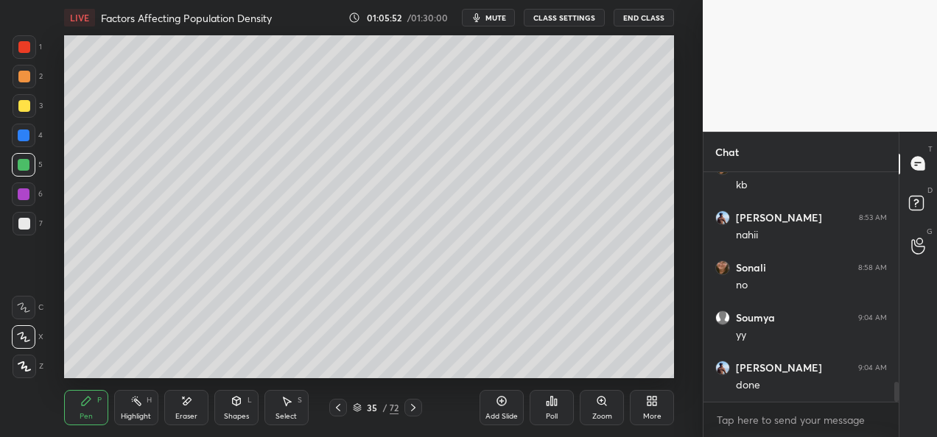
click at [495, 409] on div "Add Slide" at bounding box center [501, 407] width 44 height 35
click at [246, 409] on div "Shapes L" at bounding box center [236, 407] width 44 height 35
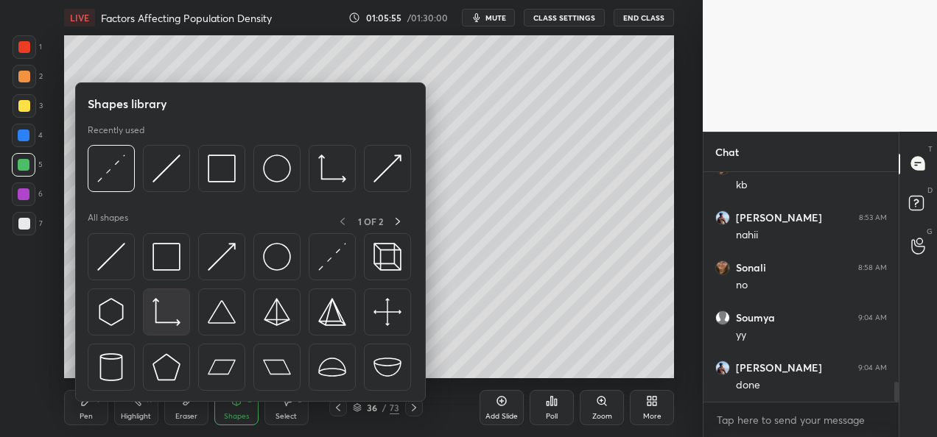
click at [158, 319] on img at bounding box center [166, 312] width 28 height 28
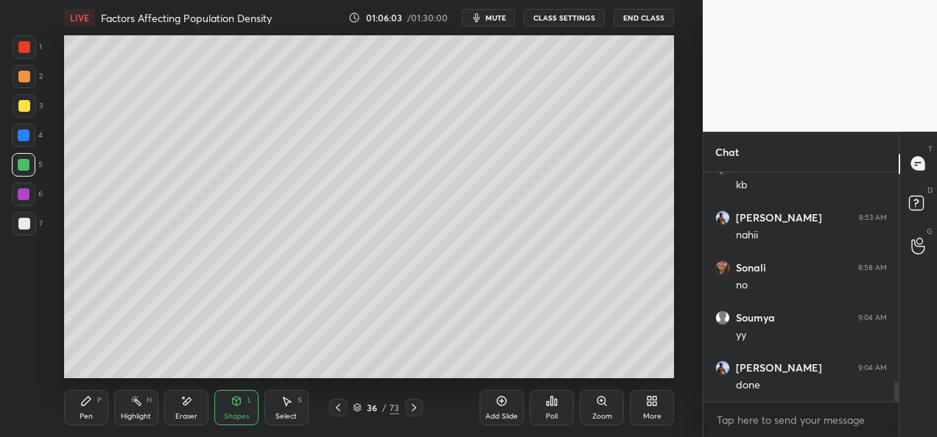
click at [90, 415] on div "Pen" at bounding box center [86, 416] width 13 height 7
click at [24, 50] on div at bounding box center [24, 47] width 12 height 12
click at [233, 417] on div "Shapes" at bounding box center [236, 416] width 25 height 7
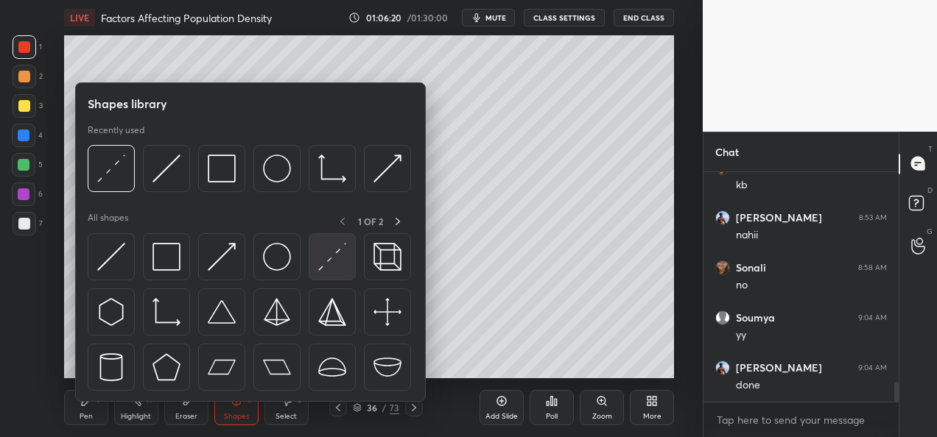
click at [327, 263] on img at bounding box center [332, 257] width 28 height 28
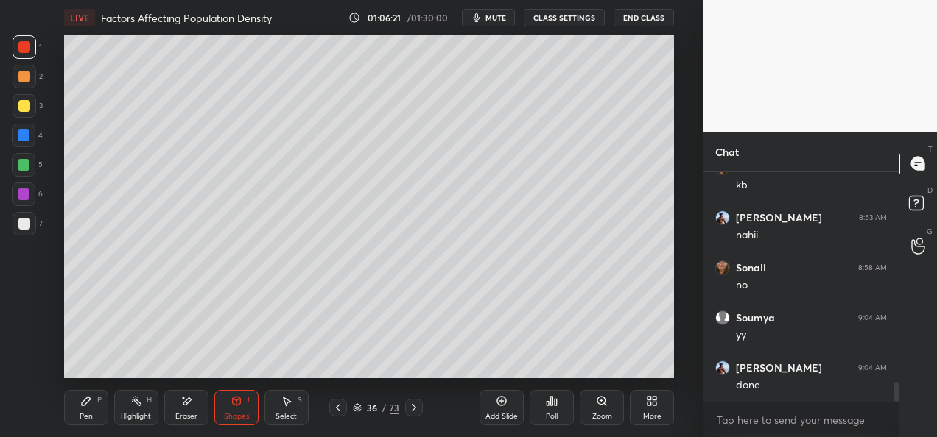
click at [201, 411] on div "Eraser" at bounding box center [186, 407] width 44 height 35
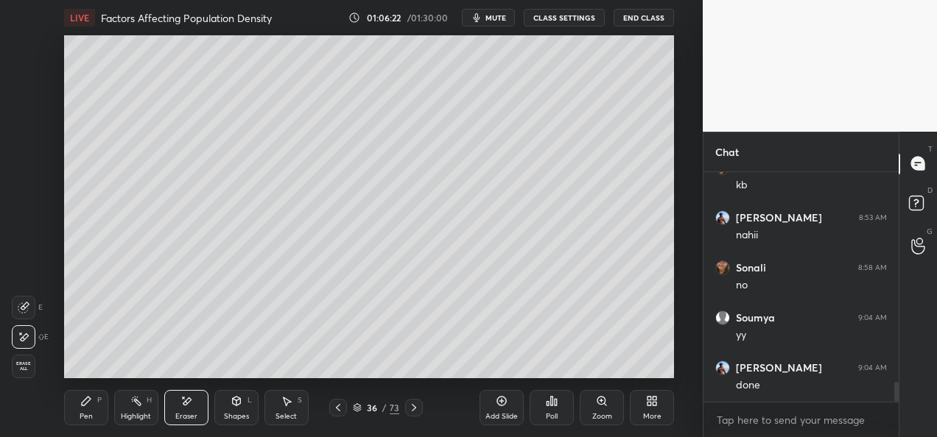
click at [233, 404] on icon at bounding box center [236, 401] width 8 height 9
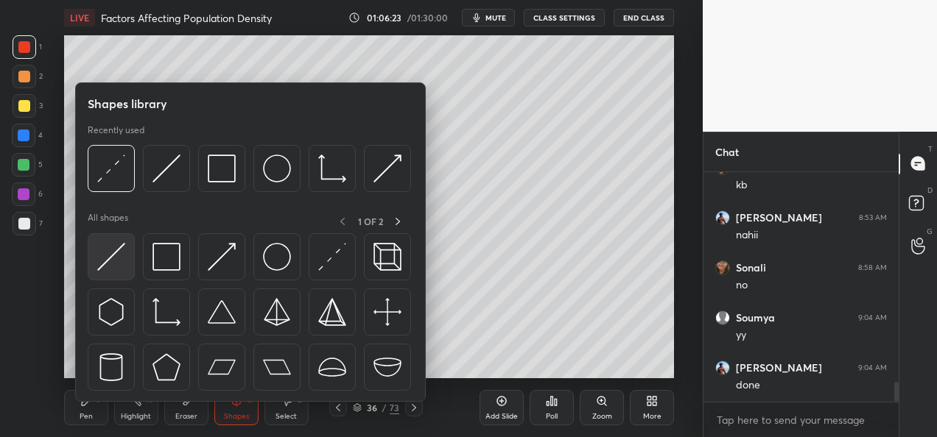
click at [115, 261] on img at bounding box center [111, 257] width 28 height 28
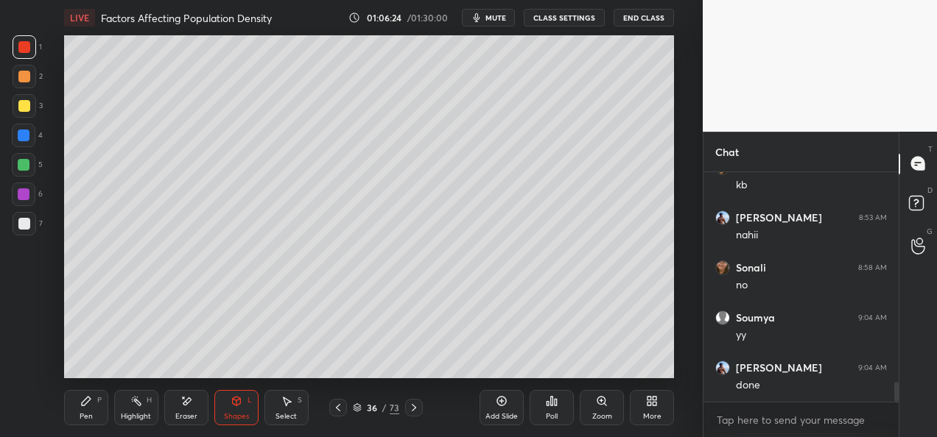
click at [24, 106] on div at bounding box center [24, 106] width 12 height 12
click at [96, 415] on div "Pen P" at bounding box center [86, 407] width 44 height 35
click at [23, 57] on div at bounding box center [25, 47] width 24 height 24
click at [339, 409] on icon at bounding box center [338, 408] width 12 height 12
click at [414, 408] on icon at bounding box center [414, 408] width 12 height 12
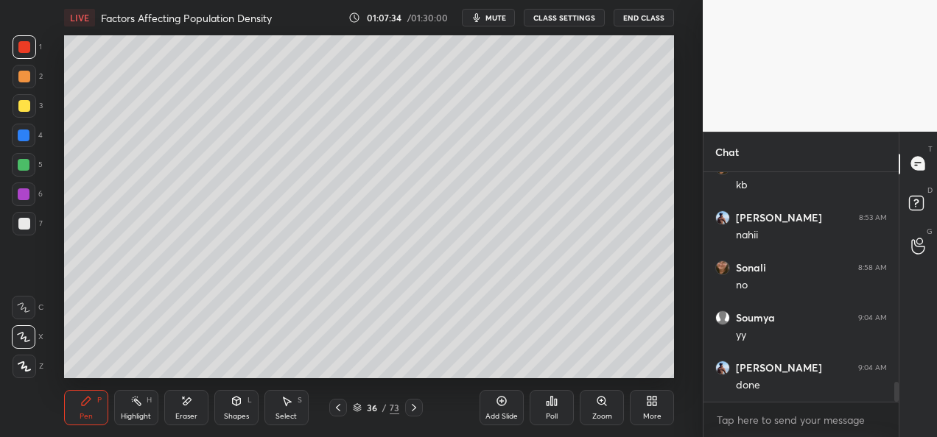
click at [418, 408] on icon at bounding box center [414, 408] width 12 height 12
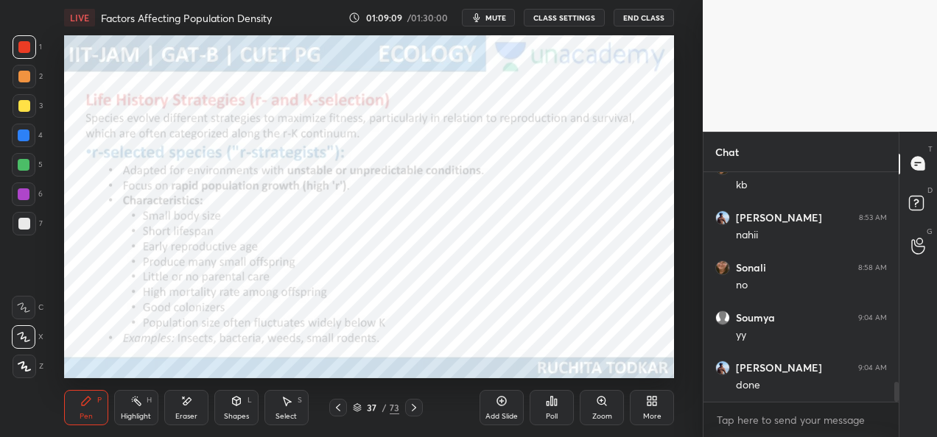
scroll to position [2478, 0]
click at [341, 413] on icon at bounding box center [338, 408] width 12 height 12
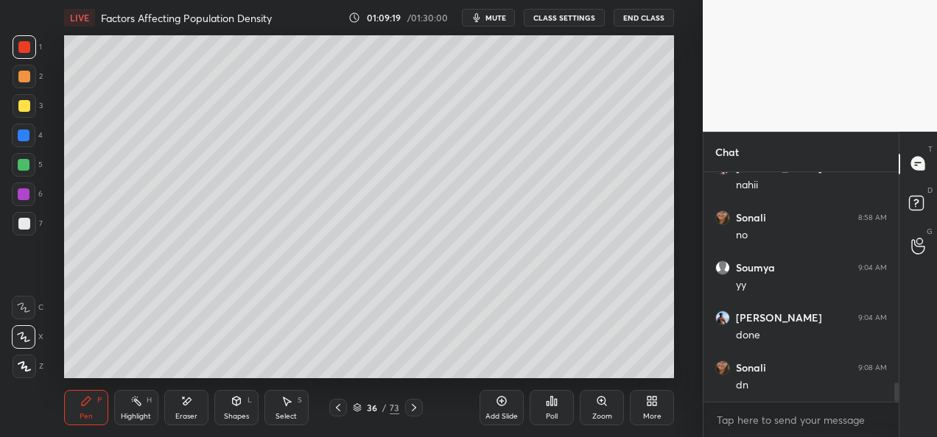
click at [414, 411] on icon at bounding box center [414, 408] width 12 height 12
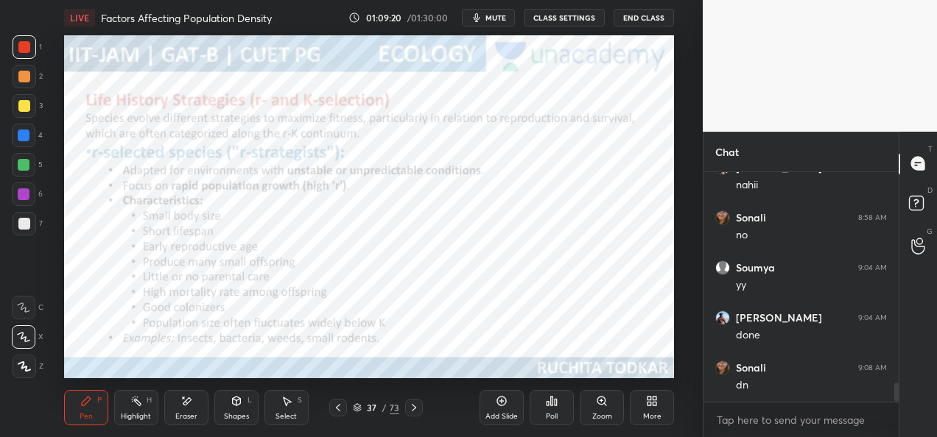
click at [353, 412] on div "37 / 73" at bounding box center [376, 407] width 46 height 13
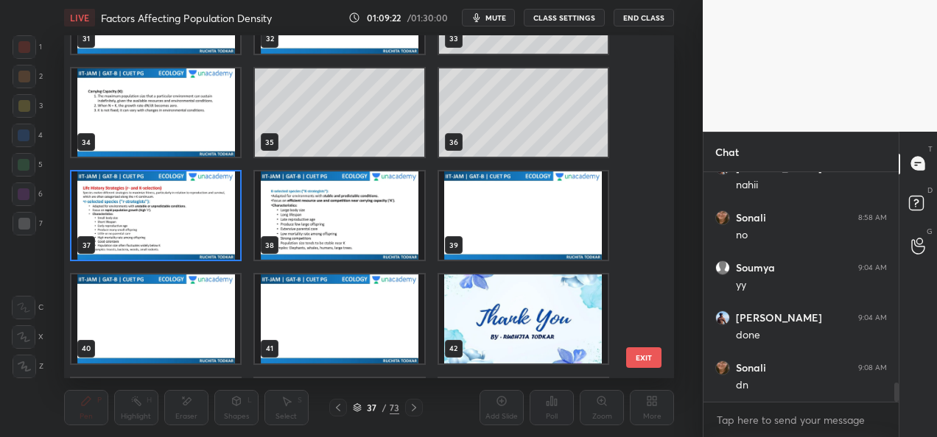
scroll to position [1111, 0]
click at [196, 246] on img "grid" at bounding box center [155, 216] width 169 height 88
click at [197, 246] on img "grid" at bounding box center [155, 216] width 169 height 88
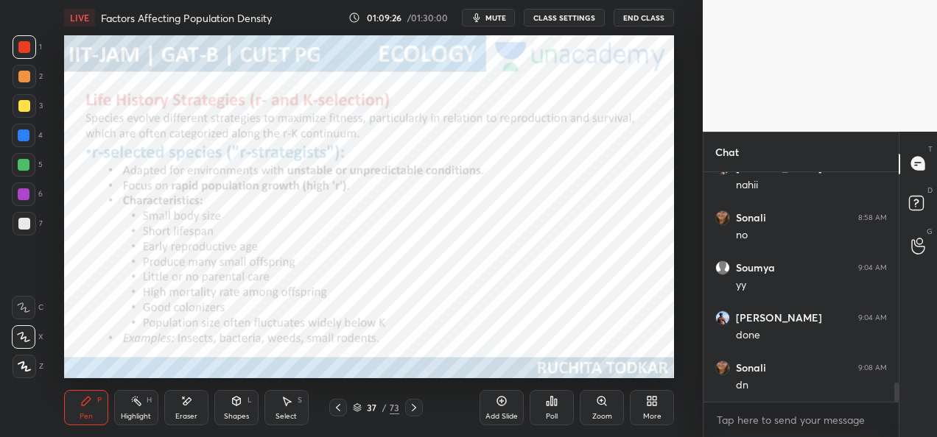
click at [413, 412] on icon at bounding box center [414, 408] width 12 height 12
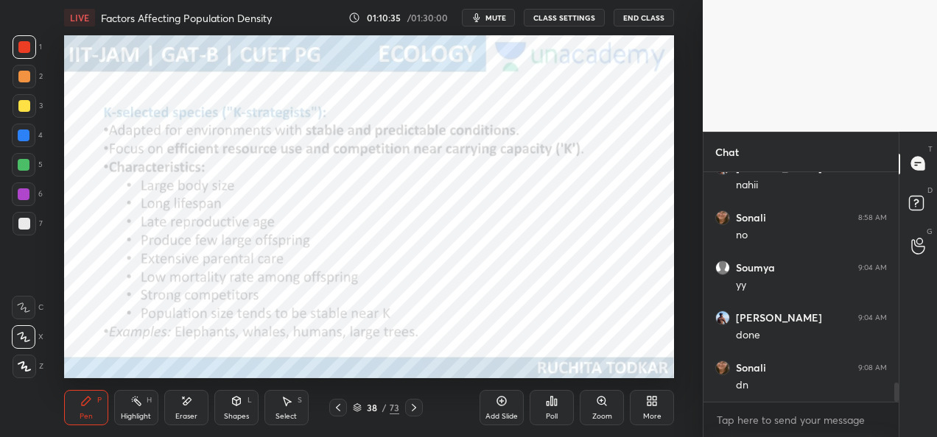
scroll to position [2528, 0]
click at [417, 412] on icon at bounding box center [414, 408] width 12 height 12
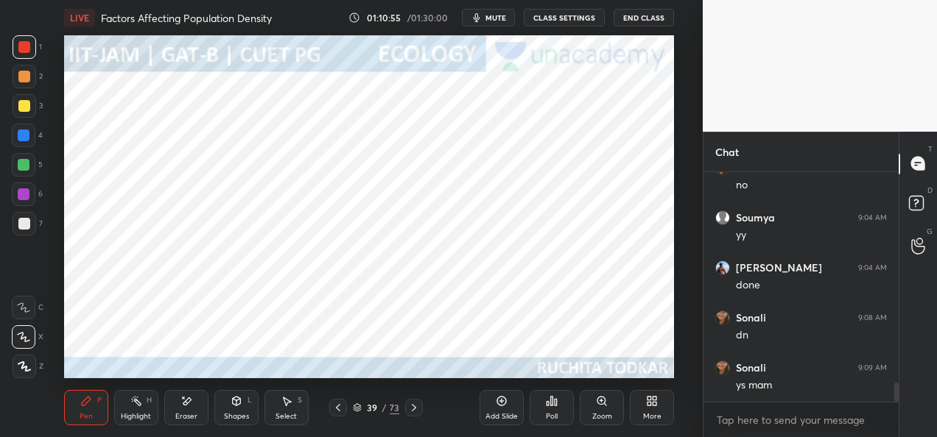
click at [28, 80] on div at bounding box center [24, 77] width 12 height 12
click at [25, 138] on div at bounding box center [24, 136] width 12 height 12
click at [25, 47] on div at bounding box center [24, 47] width 12 height 12
click at [21, 76] on div at bounding box center [24, 77] width 12 height 12
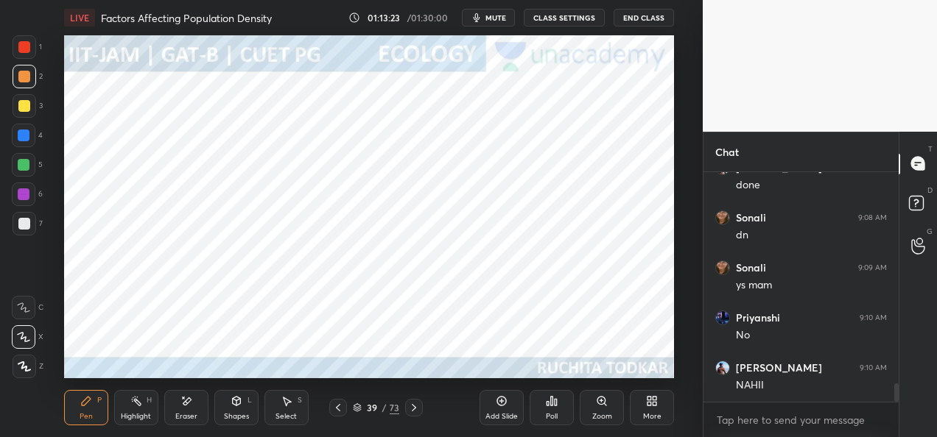
click at [409, 407] on icon at bounding box center [414, 408] width 12 height 12
click at [339, 409] on icon at bounding box center [338, 408] width 12 height 12
click at [501, 409] on div "Add Slide" at bounding box center [501, 407] width 44 height 35
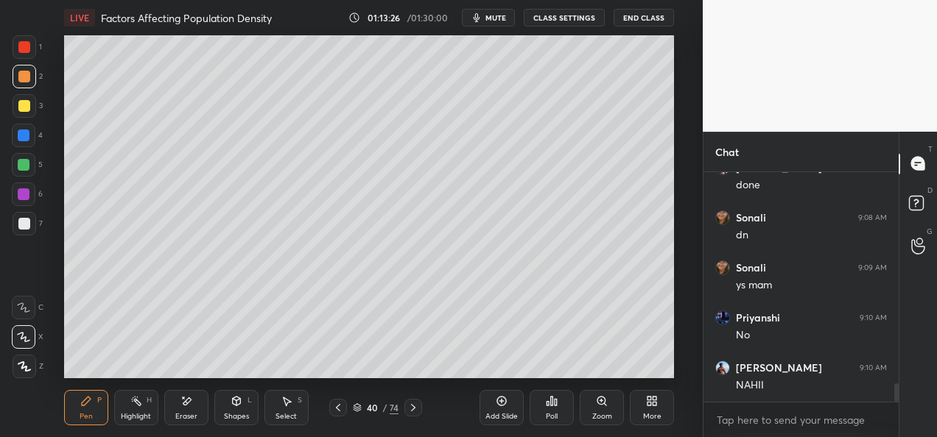
click at [236, 413] on div "Shapes" at bounding box center [236, 416] width 25 height 7
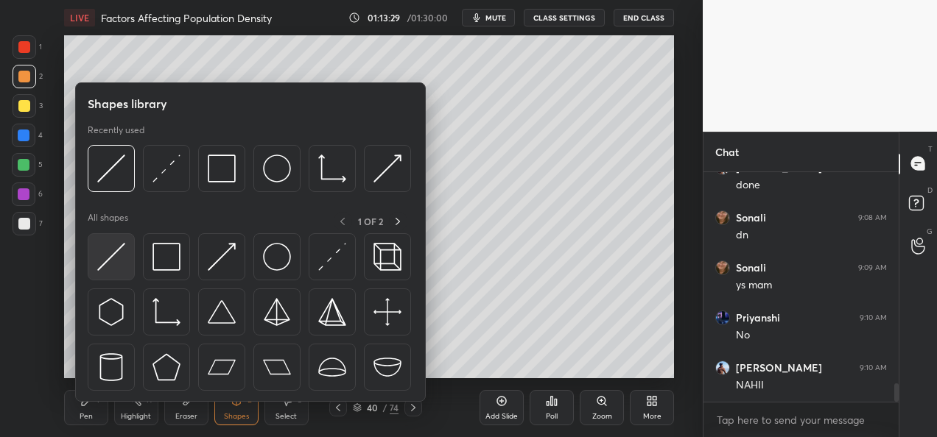
click at [102, 266] on img at bounding box center [111, 257] width 28 height 28
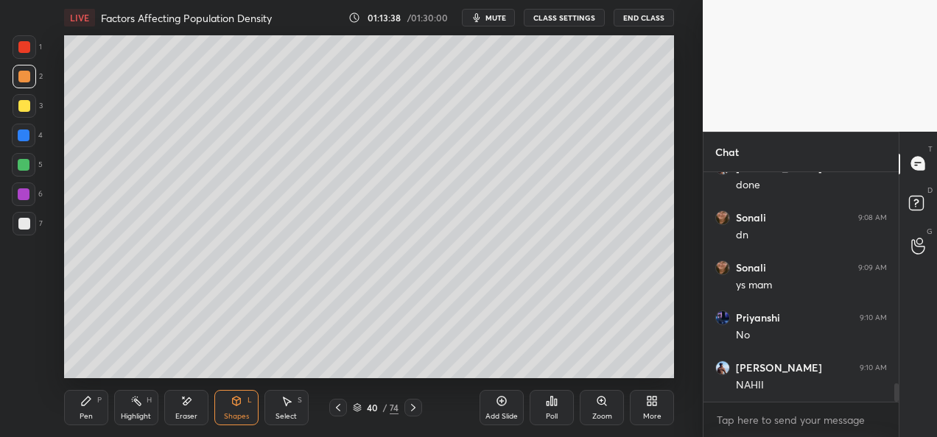
click at [96, 416] on div "Pen P" at bounding box center [86, 407] width 44 height 35
click at [186, 425] on div "Eraser" at bounding box center [186, 407] width 44 height 35
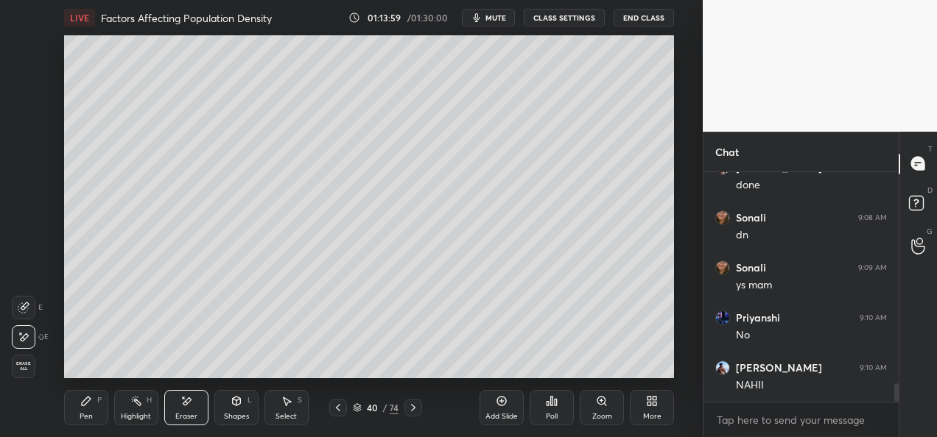
click at [93, 409] on div "Pen P" at bounding box center [86, 407] width 44 height 35
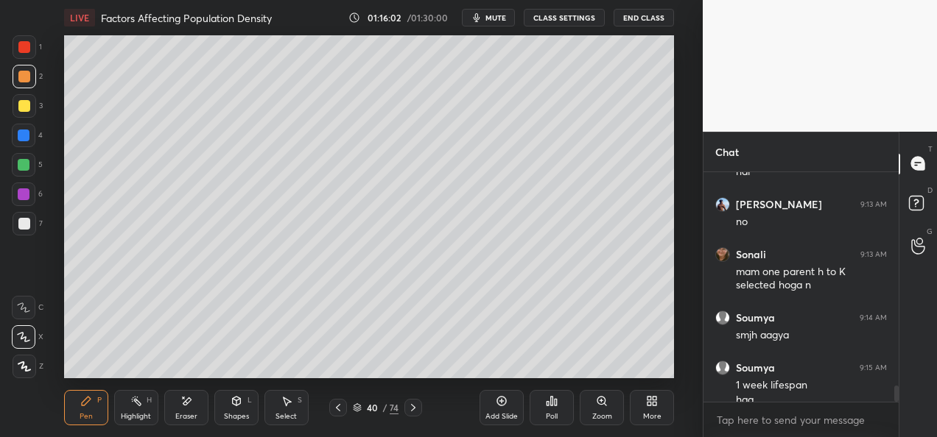
scroll to position [3021, 0]
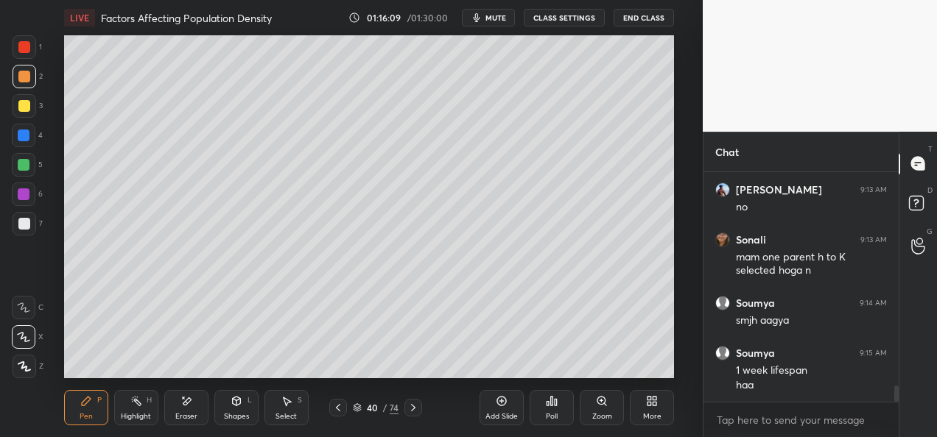
click at [24, 109] on div at bounding box center [24, 106] width 12 height 12
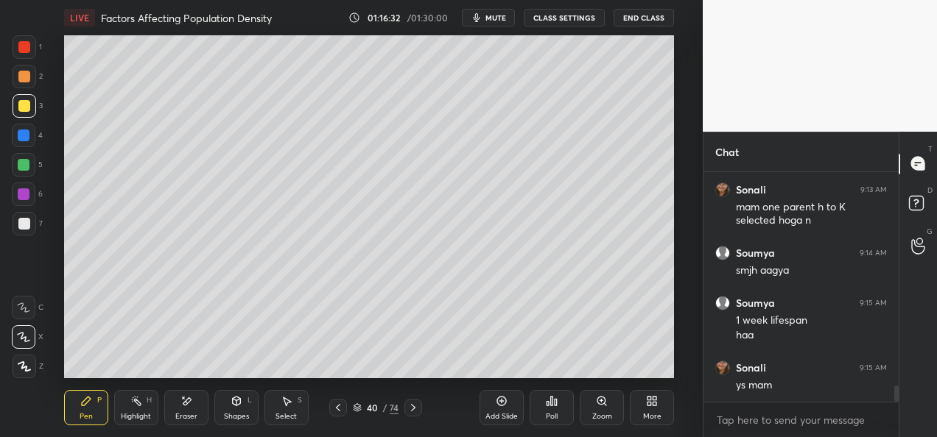
click at [171, 398] on div "Eraser" at bounding box center [186, 407] width 44 height 35
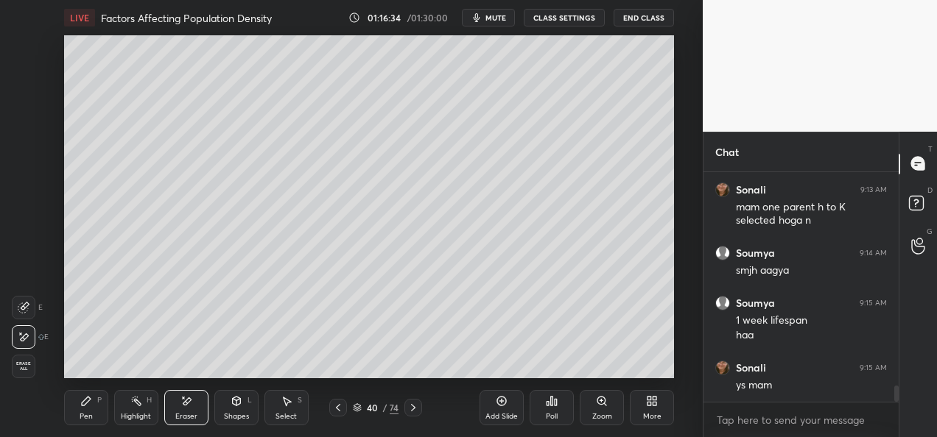
click at [85, 407] on icon at bounding box center [86, 402] width 12 height 12
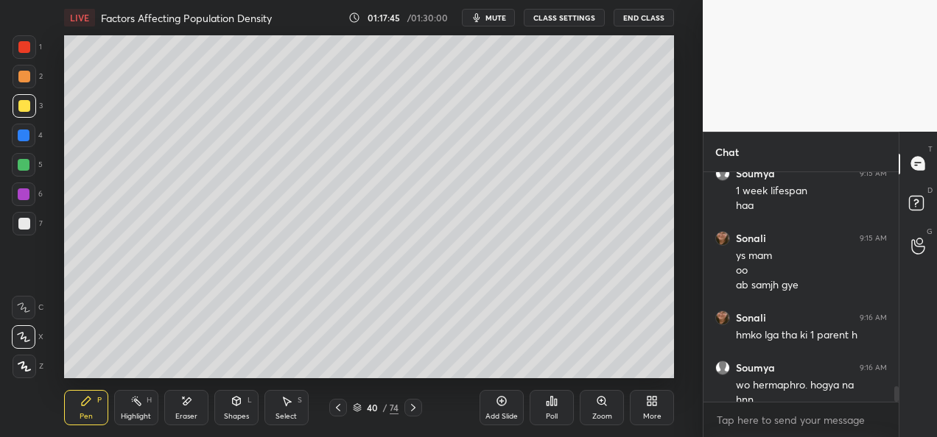
scroll to position [3216, 0]
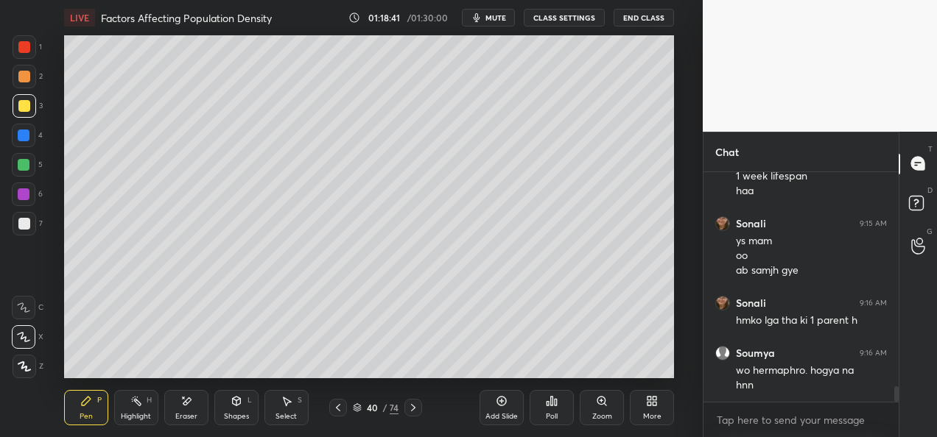
click at [501, 409] on div "Add Slide" at bounding box center [501, 407] width 44 height 35
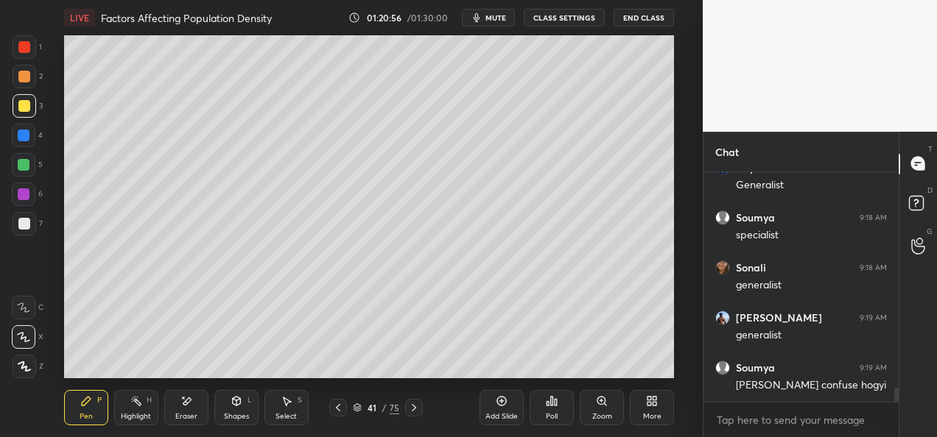
scroll to position [3516, 0]
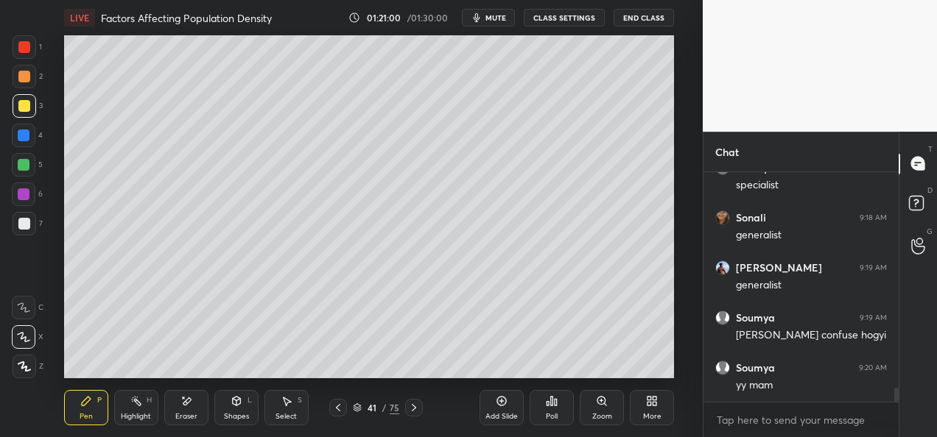
click at [192, 424] on div "Eraser" at bounding box center [186, 407] width 44 height 35
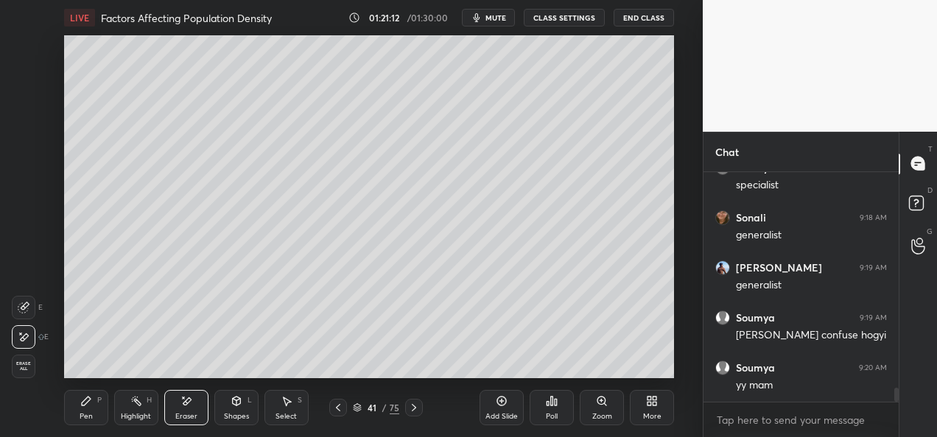
click at [96, 422] on div "Pen P" at bounding box center [86, 407] width 44 height 35
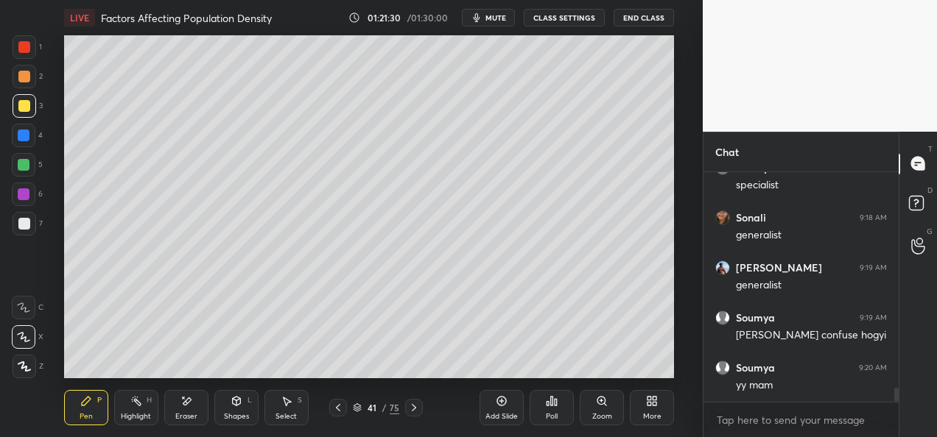
click at [188, 409] on div "Eraser" at bounding box center [186, 407] width 44 height 35
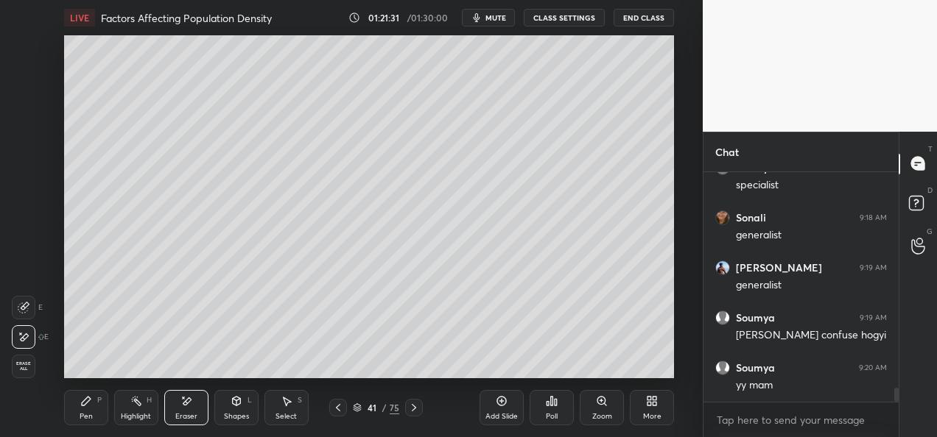
click at [87, 401] on icon at bounding box center [86, 401] width 9 height 9
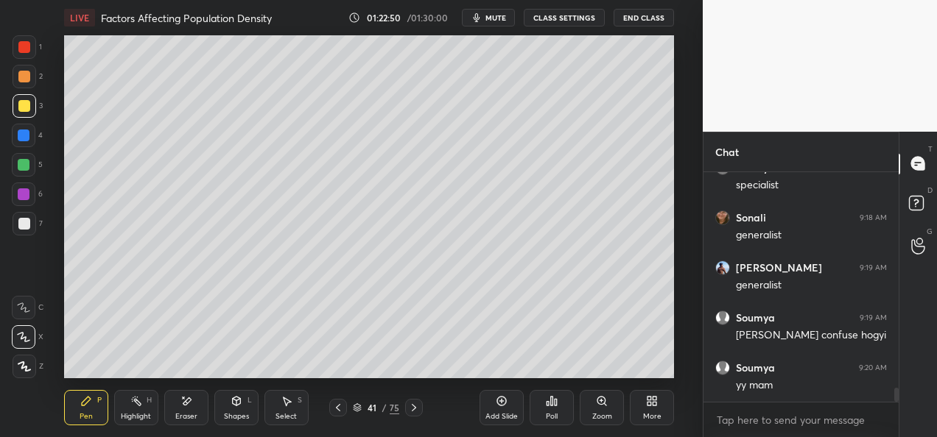
click at [177, 413] on div "Eraser" at bounding box center [186, 416] width 22 height 7
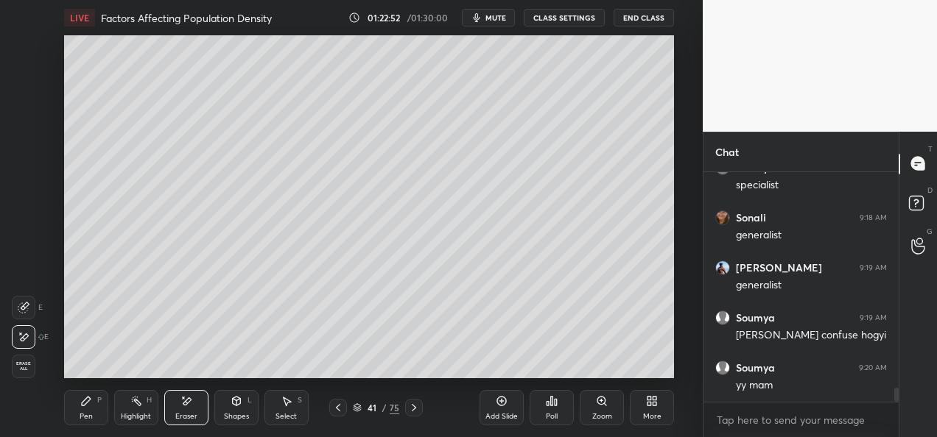
click at [88, 415] on div "Pen" at bounding box center [86, 416] width 13 height 7
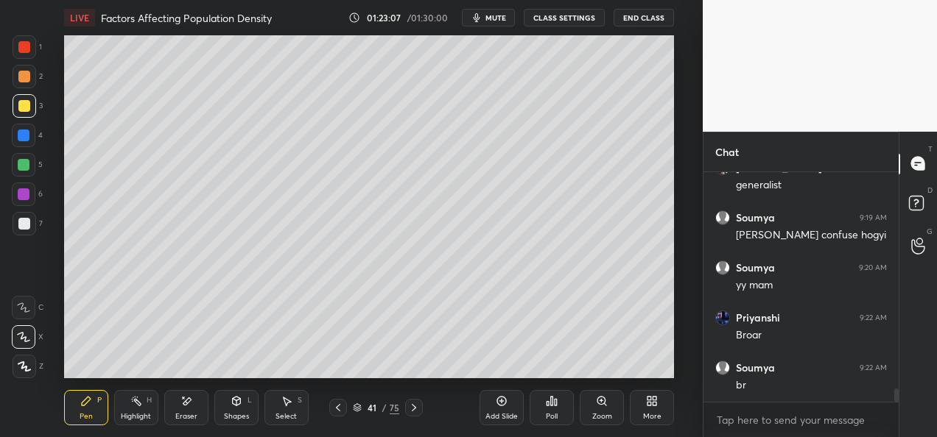
scroll to position [3666, 0]
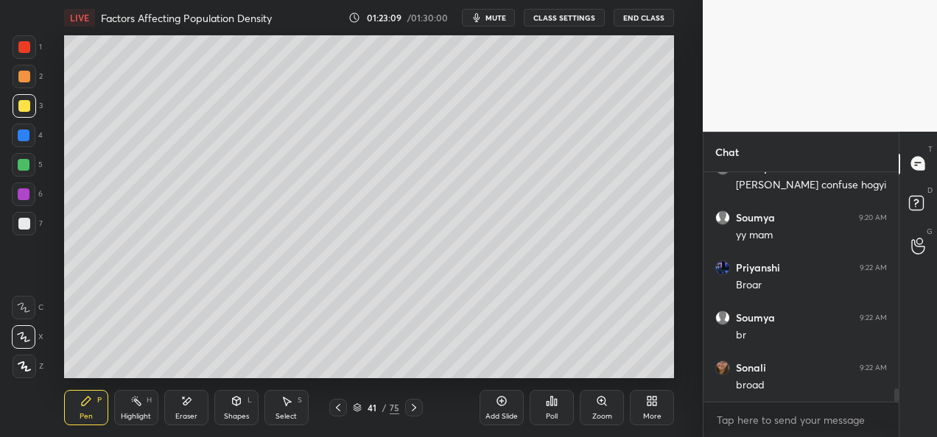
click at [146, 380] on div "Pen P Highlight H Eraser Shapes L Select S 41 / 75 Add Slide Poll Zoom More" at bounding box center [369, 408] width 610 height 59
click at [175, 382] on div "Pen P Highlight H Eraser Shapes L Select S 41 / 75 Add Slide Poll Zoom More" at bounding box center [369, 408] width 610 height 59
click at [186, 380] on div "Pen P Highlight H Eraser Shapes L Select S 41 / 75 Add Slide Poll Zoom More" at bounding box center [369, 408] width 610 height 59
click at [260, 382] on div "Pen P Highlight H Eraser Shapes L Select S 41 / 75 Add Slide Poll Zoom More" at bounding box center [369, 408] width 610 height 59
click at [530, 372] on div "Poll" at bounding box center [552, 408] width 44 height 82
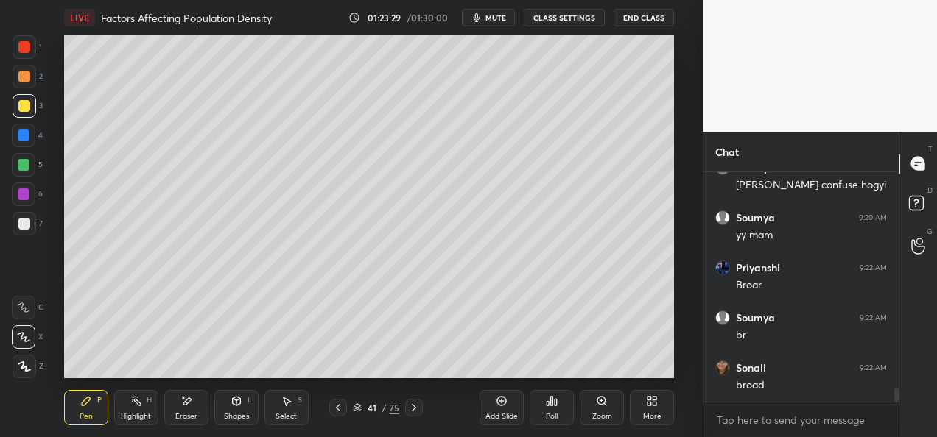
click at [533, 368] on div "Poll" at bounding box center [552, 408] width 44 height 82
click at [567, 372] on div "Poll" at bounding box center [552, 408] width 44 height 82
click at [570, 369] on div "Poll" at bounding box center [552, 408] width 44 height 82
click at [339, 409] on icon at bounding box center [338, 408] width 12 height 12
click at [25, 169] on div at bounding box center [24, 165] width 12 height 12
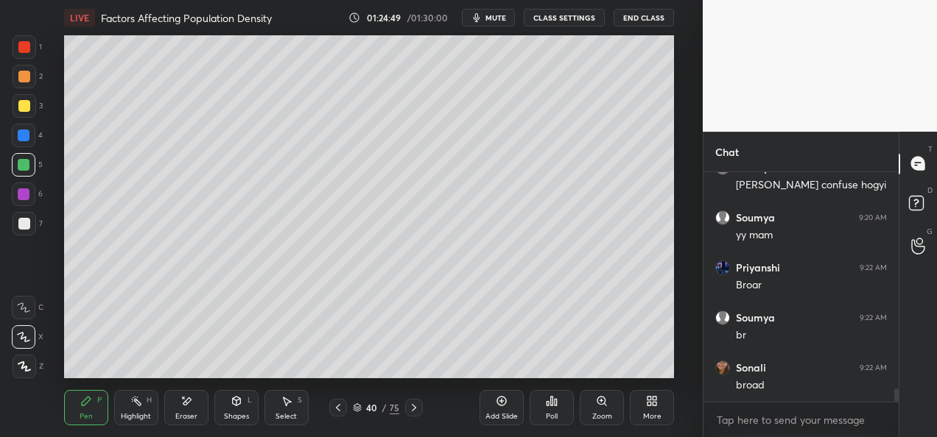
click at [676, 167] on div "Setting up your live class Poll for secs No correct answer Start poll" at bounding box center [369, 206] width 644 height 343
click at [417, 410] on icon at bounding box center [414, 408] width 12 height 12
click at [333, 414] on div at bounding box center [338, 408] width 18 height 18
click at [414, 409] on icon at bounding box center [414, 408] width 12 height 12
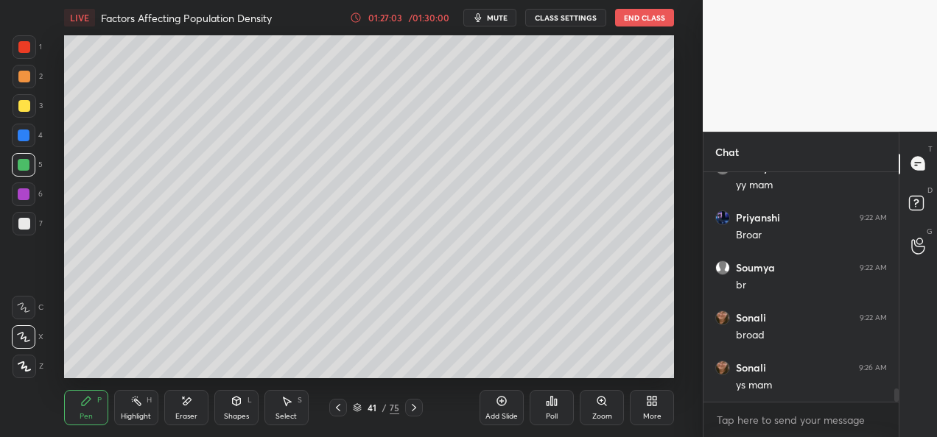
scroll to position [3766, 0]
click at [503, 414] on div "Add Slide" at bounding box center [501, 416] width 32 height 7
click at [22, 52] on div at bounding box center [24, 47] width 12 height 12
click at [26, 77] on div at bounding box center [24, 77] width 12 height 12
click at [27, 109] on div at bounding box center [24, 106] width 12 height 12
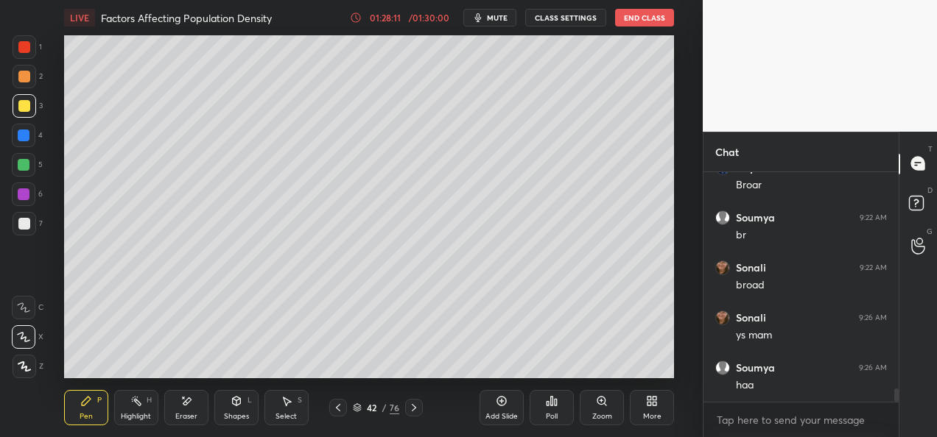
click at [416, 408] on icon at bounding box center [414, 408] width 12 height 12
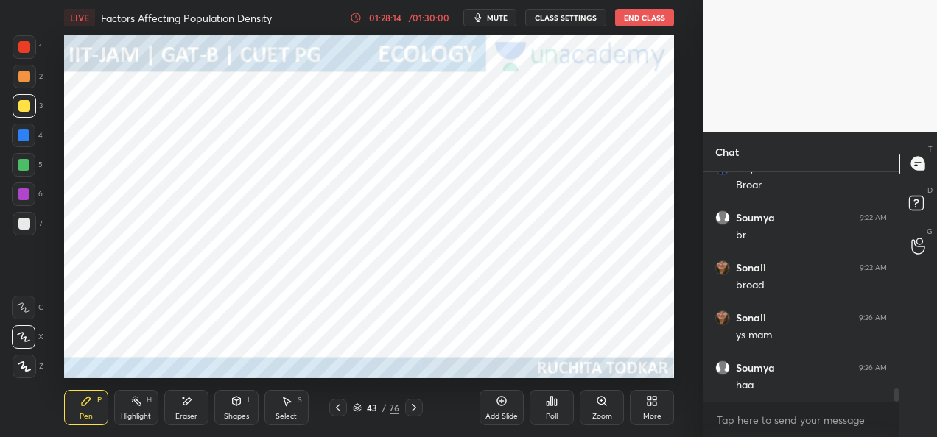
click at [18, 200] on div at bounding box center [24, 195] width 24 height 24
click at [236, 415] on div "Shapes" at bounding box center [236, 416] width 25 height 7
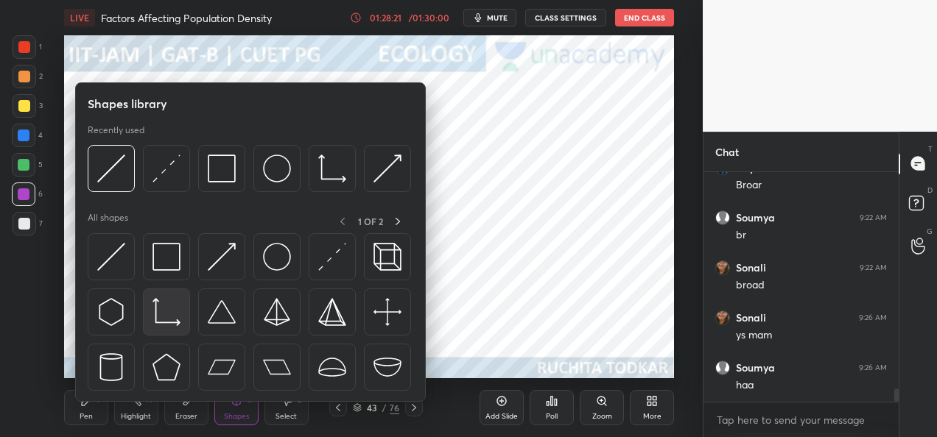
click at [177, 319] on img at bounding box center [166, 312] width 28 height 28
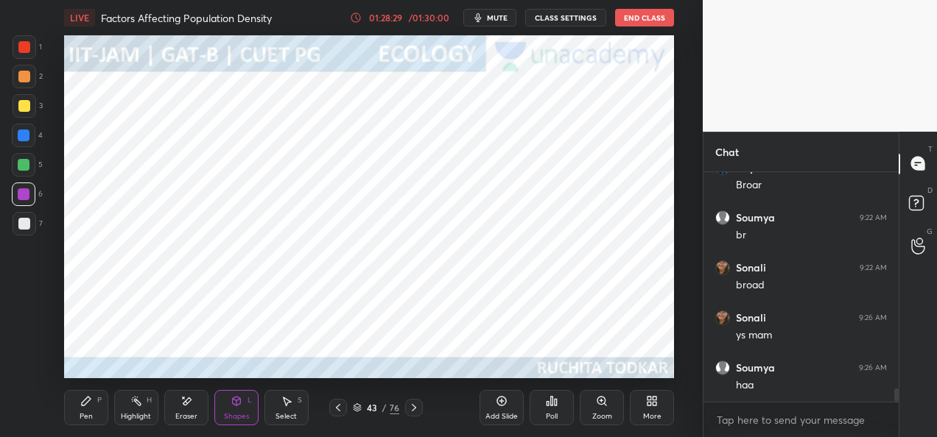
click at [91, 418] on div "Pen" at bounding box center [86, 416] width 13 height 7
click at [18, 136] on div at bounding box center [24, 136] width 12 height 12
click at [29, 49] on div at bounding box center [24, 47] width 12 height 12
click at [24, 84] on div at bounding box center [25, 77] width 24 height 24
click at [23, 137] on div at bounding box center [24, 136] width 12 height 12
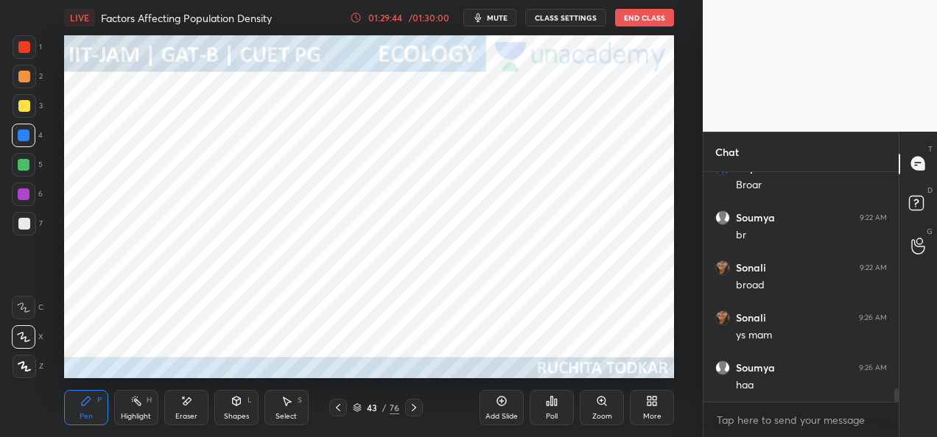
click at [191, 413] on div "Eraser" at bounding box center [186, 416] width 22 height 7
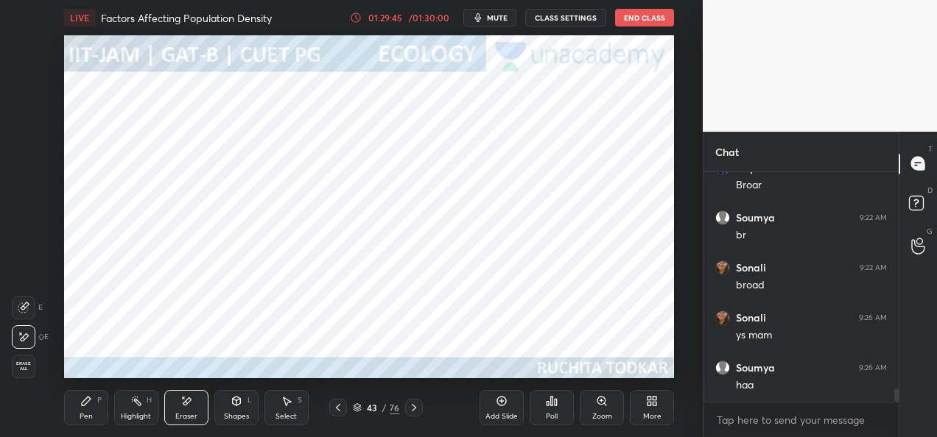
click at [228, 413] on div "Shapes" at bounding box center [236, 416] width 25 height 7
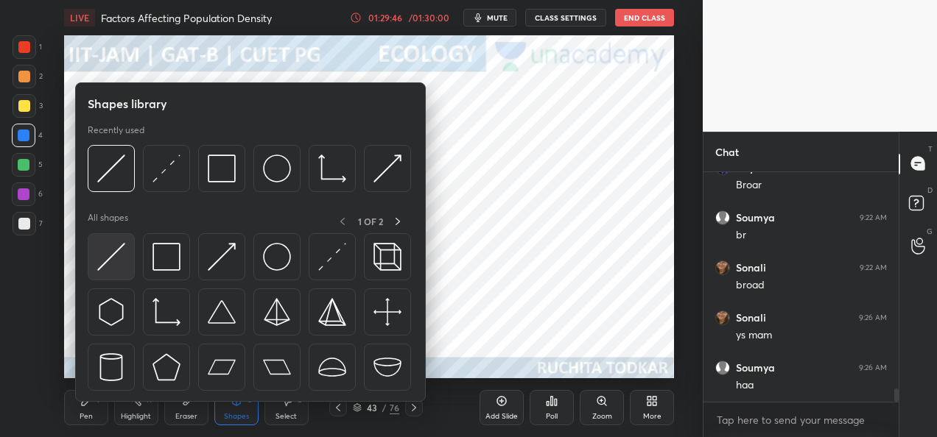
click at [116, 255] on img at bounding box center [111, 257] width 28 height 28
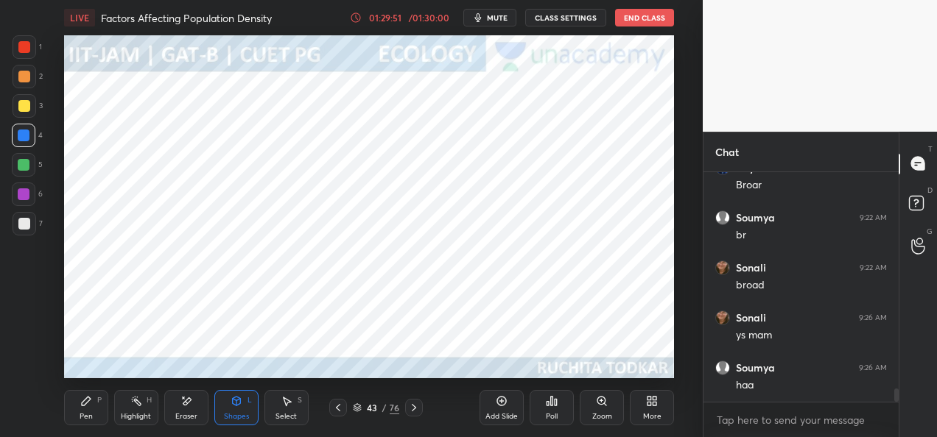
click at [86, 413] on div "Pen" at bounding box center [86, 416] width 13 height 7
click at [27, 166] on div at bounding box center [24, 165] width 12 height 12
click at [23, 83] on div at bounding box center [25, 77] width 24 height 24
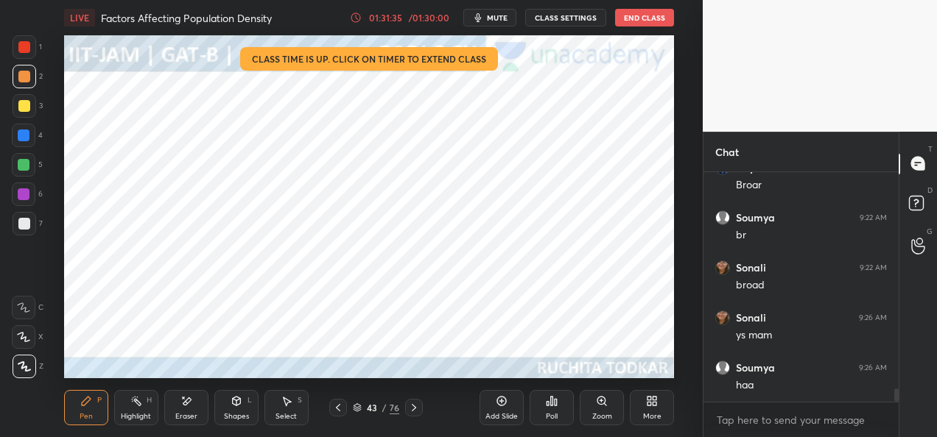
click at [339, 412] on icon at bounding box center [338, 408] width 12 height 12
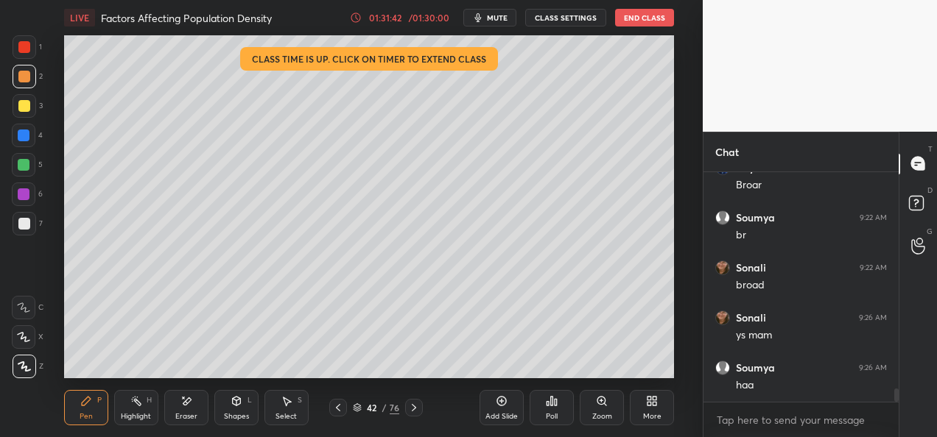
click at [414, 414] on div at bounding box center [414, 408] width 18 height 18
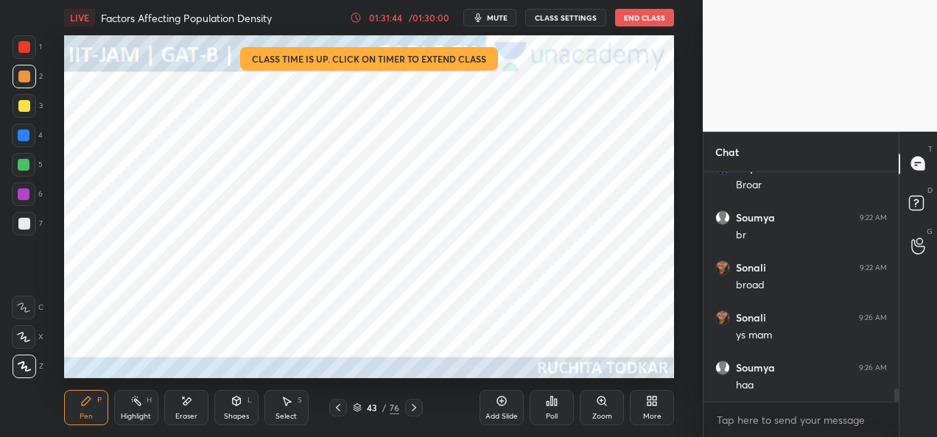
scroll to position [3817, 0]
click at [356, 409] on icon at bounding box center [357, 408] width 9 height 9
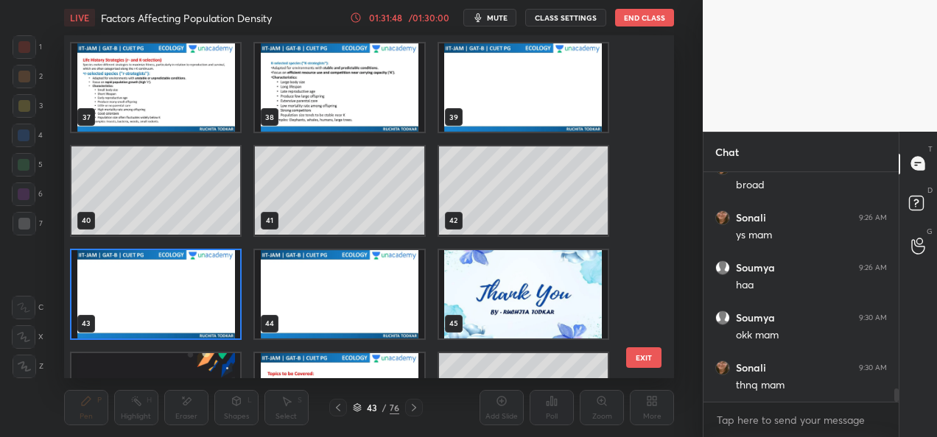
scroll to position [1245, 0]
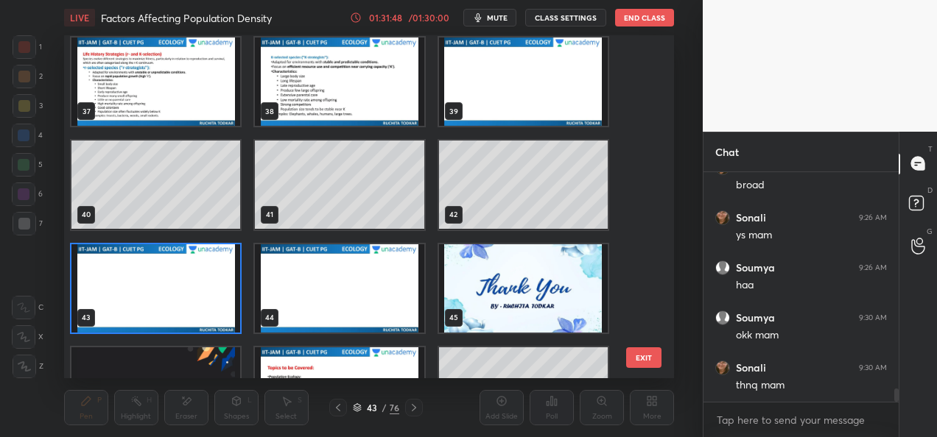
click at [476, 310] on img "grid" at bounding box center [522, 289] width 169 height 88
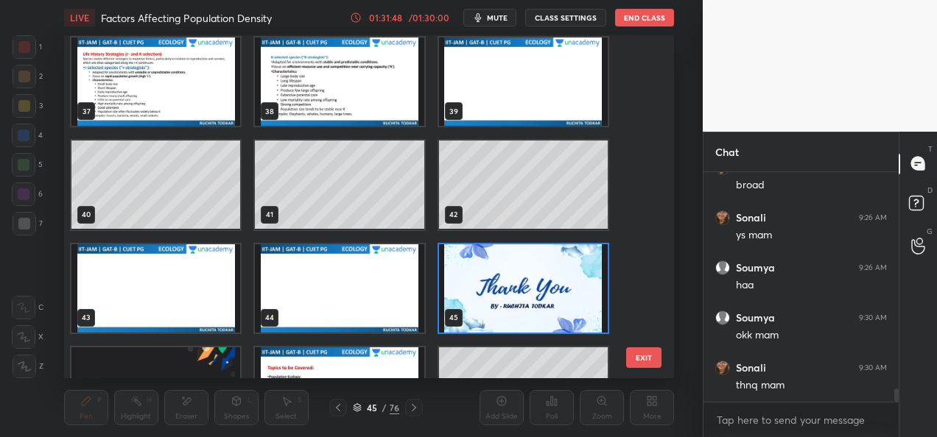
click at [485, 309] on img "grid" at bounding box center [522, 289] width 169 height 88
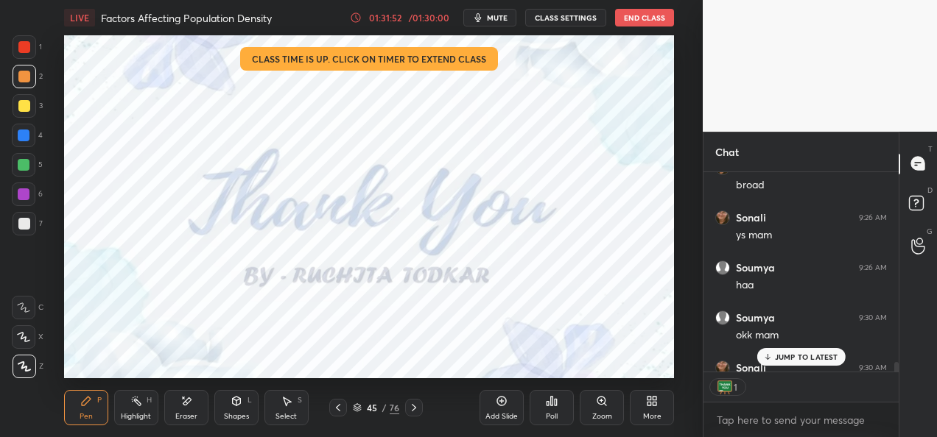
scroll to position [3946, 0]
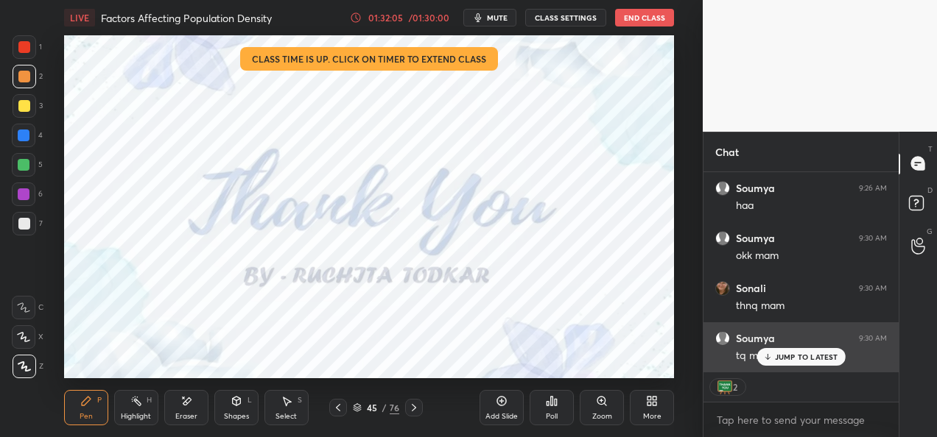
click at [815, 362] on p "JUMP TO LATEST" at bounding box center [806, 357] width 63 height 9
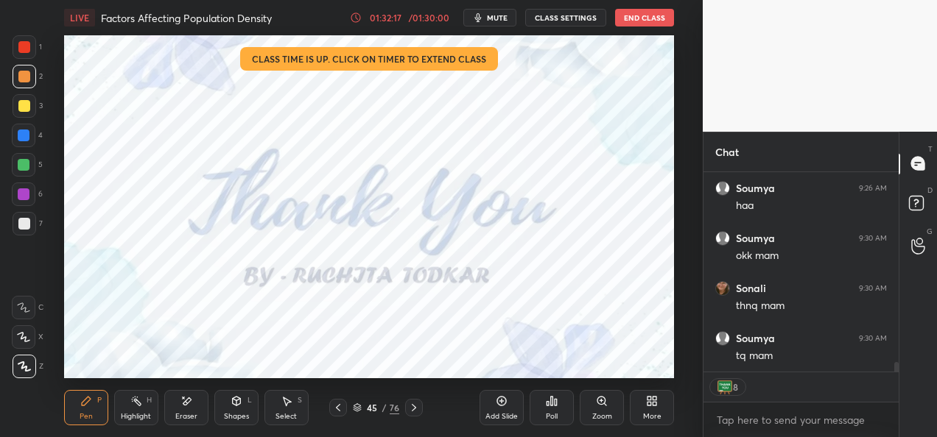
scroll to position [3996, 0]
click at [770, 356] on icon at bounding box center [767, 357] width 10 height 9
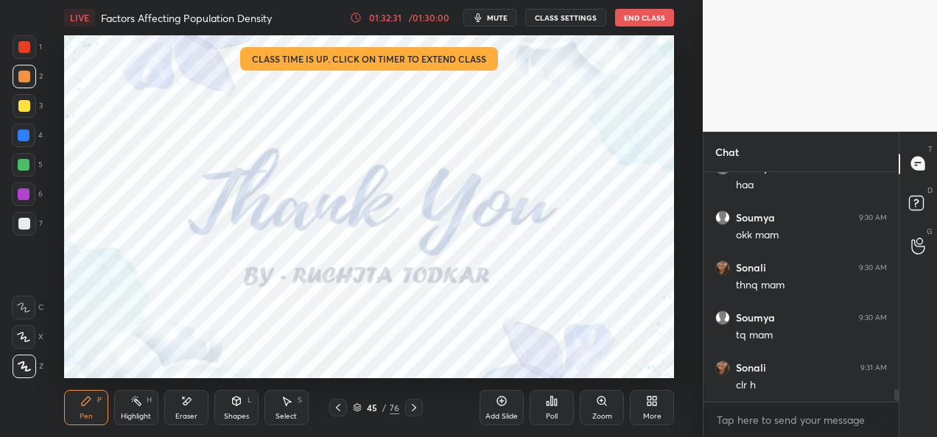
click at [639, 19] on button "End Class" at bounding box center [644, 18] width 59 height 18
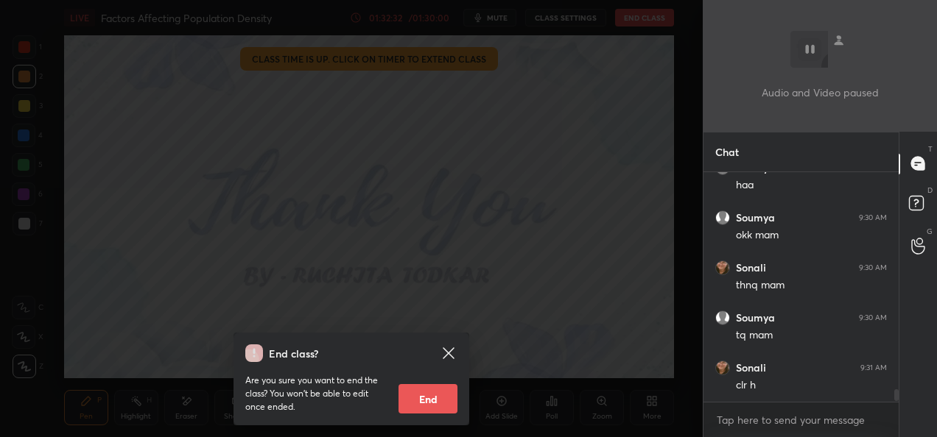
click at [432, 395] on button "End" at bounding box center [427, 398] width 59 height 29
type textarea "x"
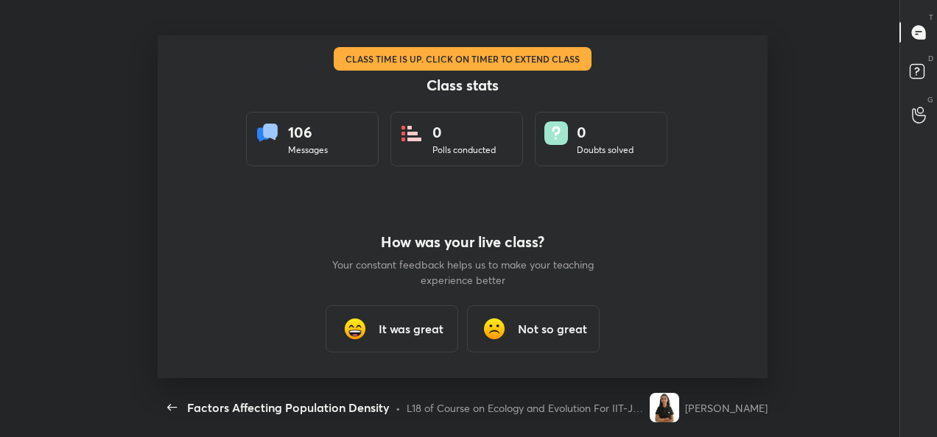
scroll to position [0, 0]
